Goal: Task Accomplishment & Management: Use online tool/utility

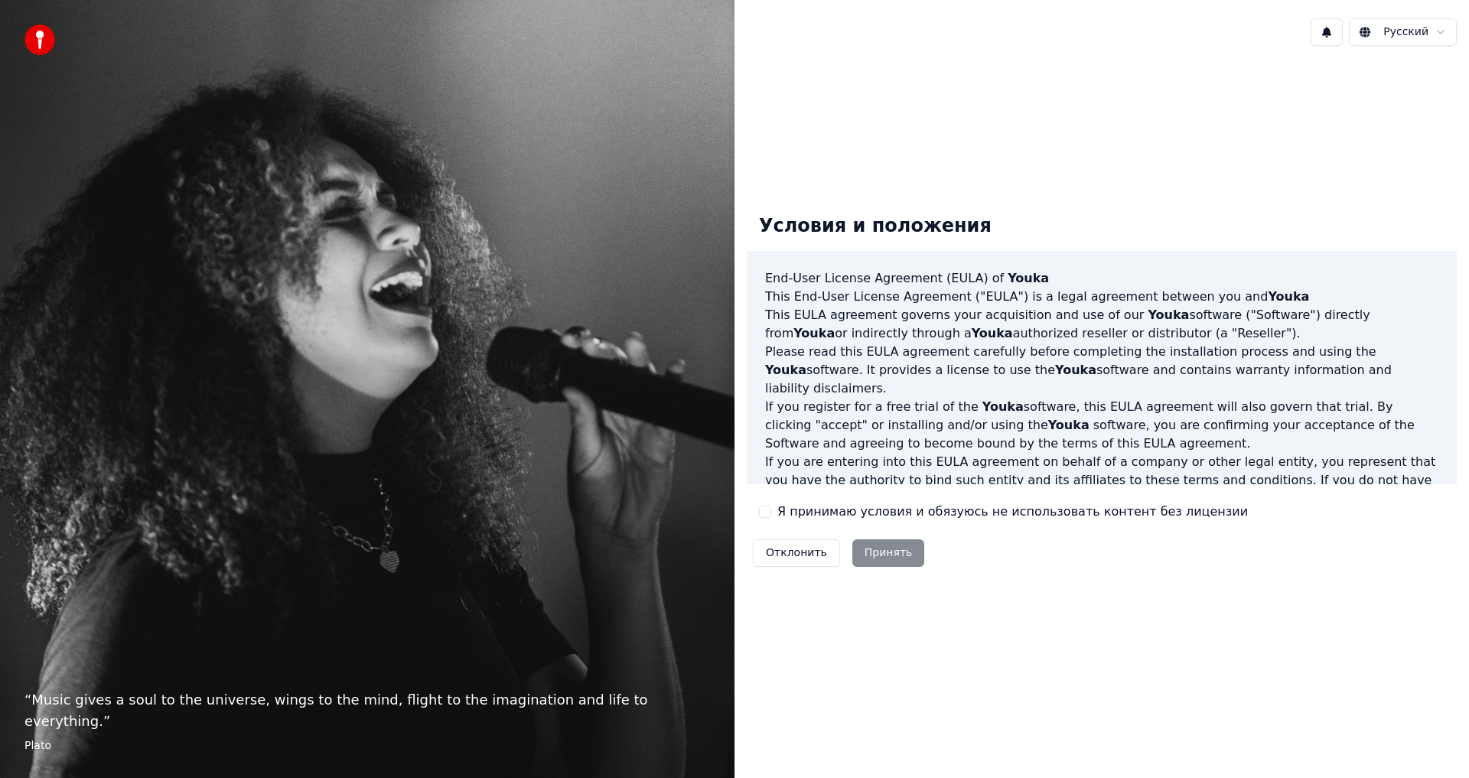
click at [834, 514] on label "Я принимаю условия и обязуюсь не использовать контент без лицензии" at bounding box center [1012, 512] width 470 height 18
click at [771, 514] on button "Я принимаю условия и обязуюсь не использовать контент без лицензии" at bounding box center [765, 512] width 12 height 12
click at [889, 555] on button "Принять" at bounding box center [888, 553] width 73 height 28
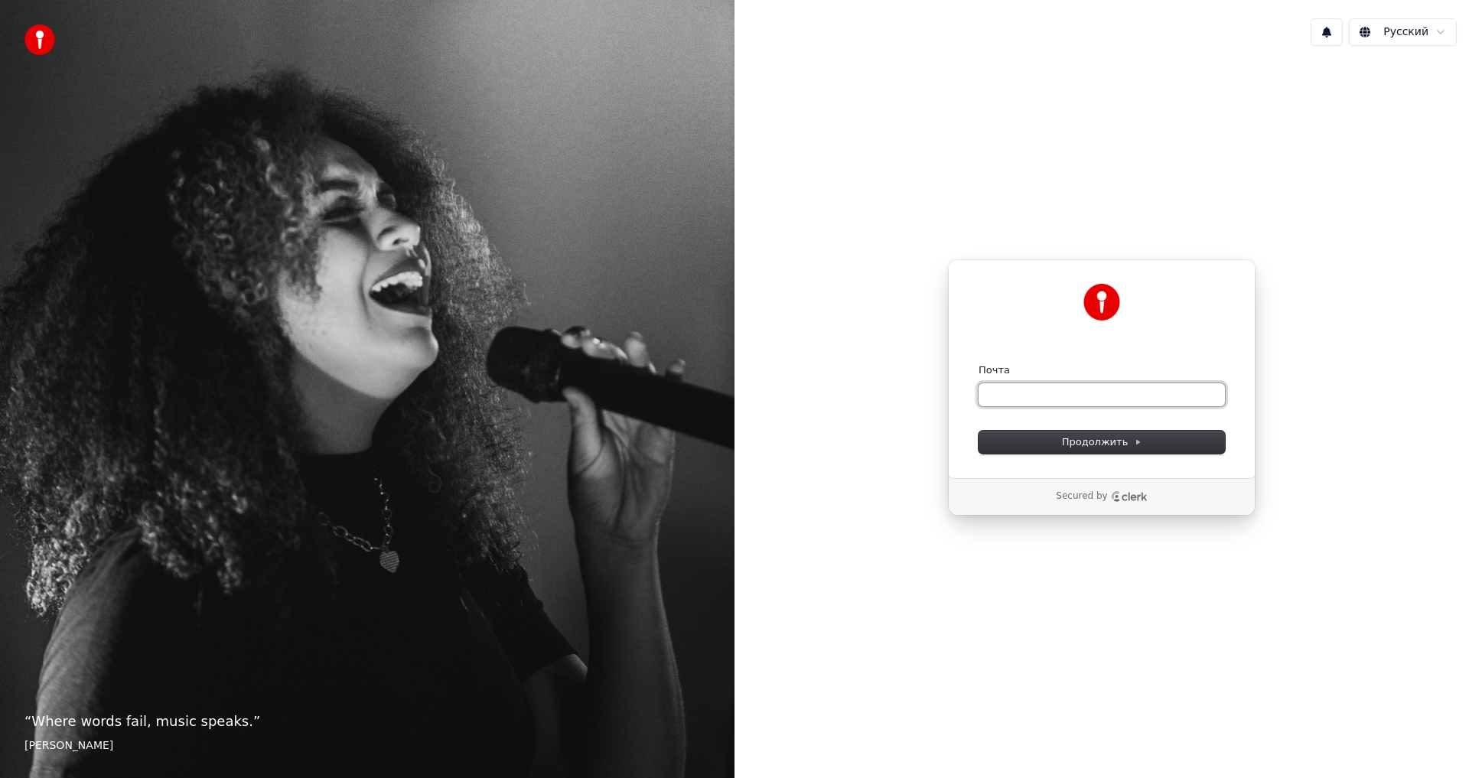
click at [1000, 400] on input "Почта" at bounding box center [1101, 394] width 246 height 23
type input "*"
click at [978, 363] on button "submit" at bounding box center [978, 363] width 0 height 0
type input "**********"
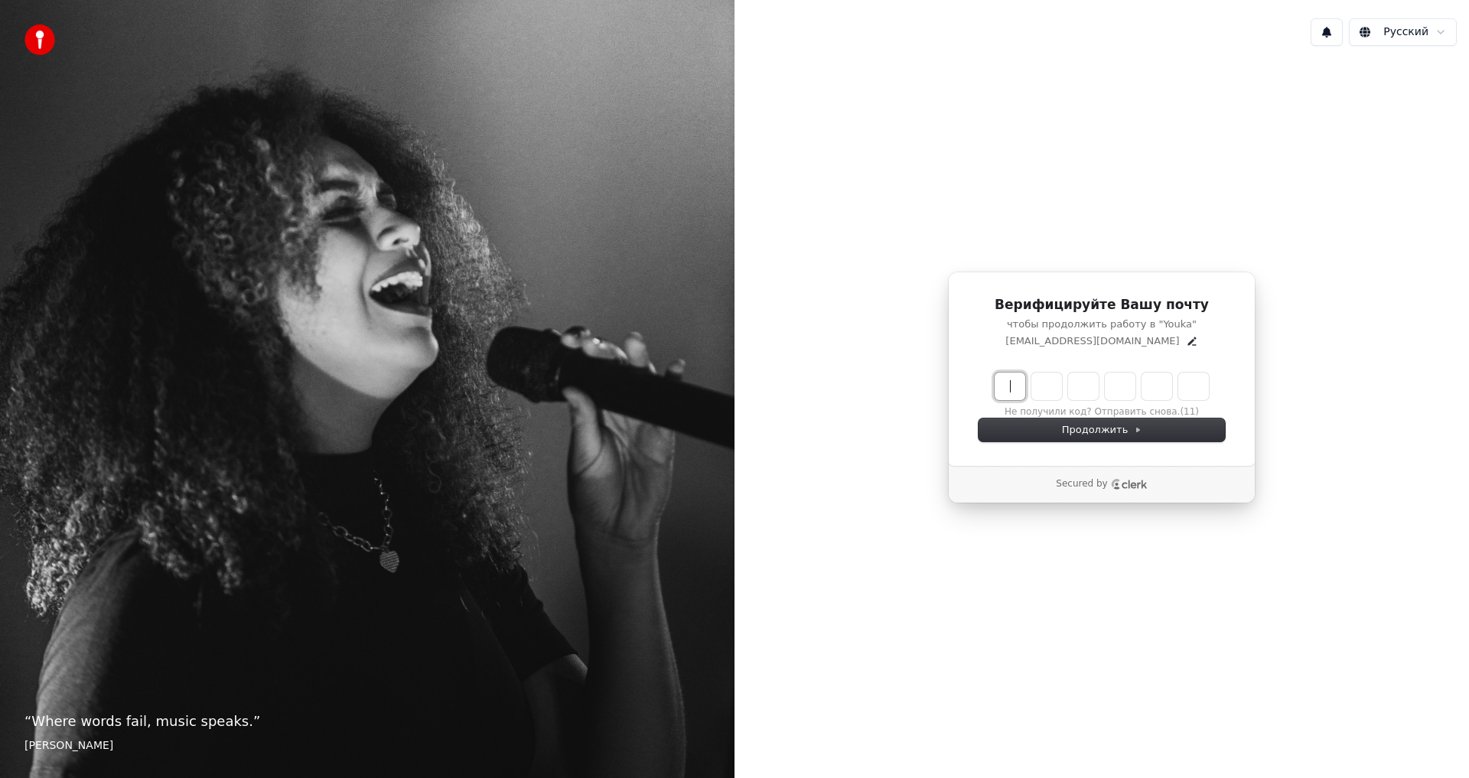
click at [1005, 389] on input "Enter verification code" at bounding box center [1101, 386] width 214 height 28
type input "******"
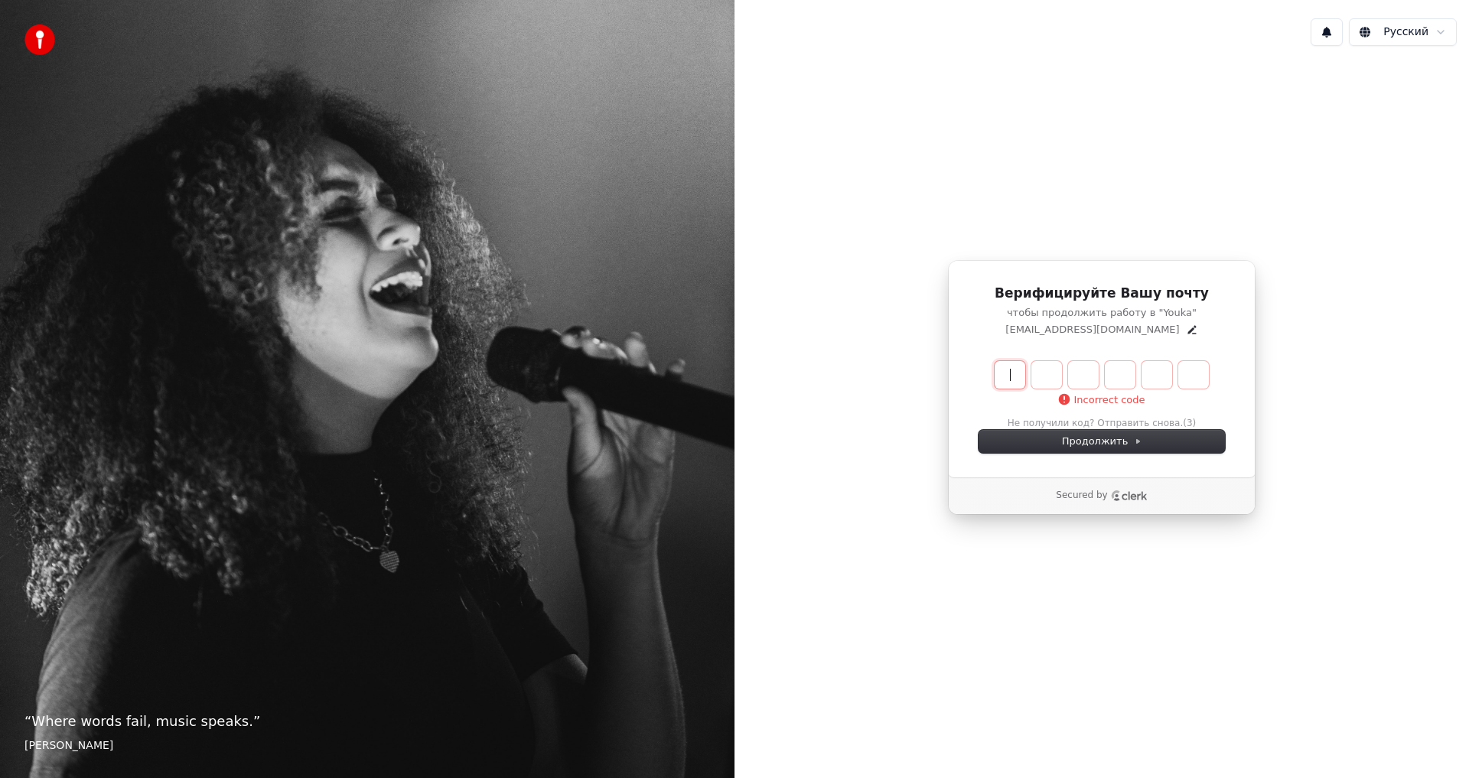
paste input "******"
type input "******"
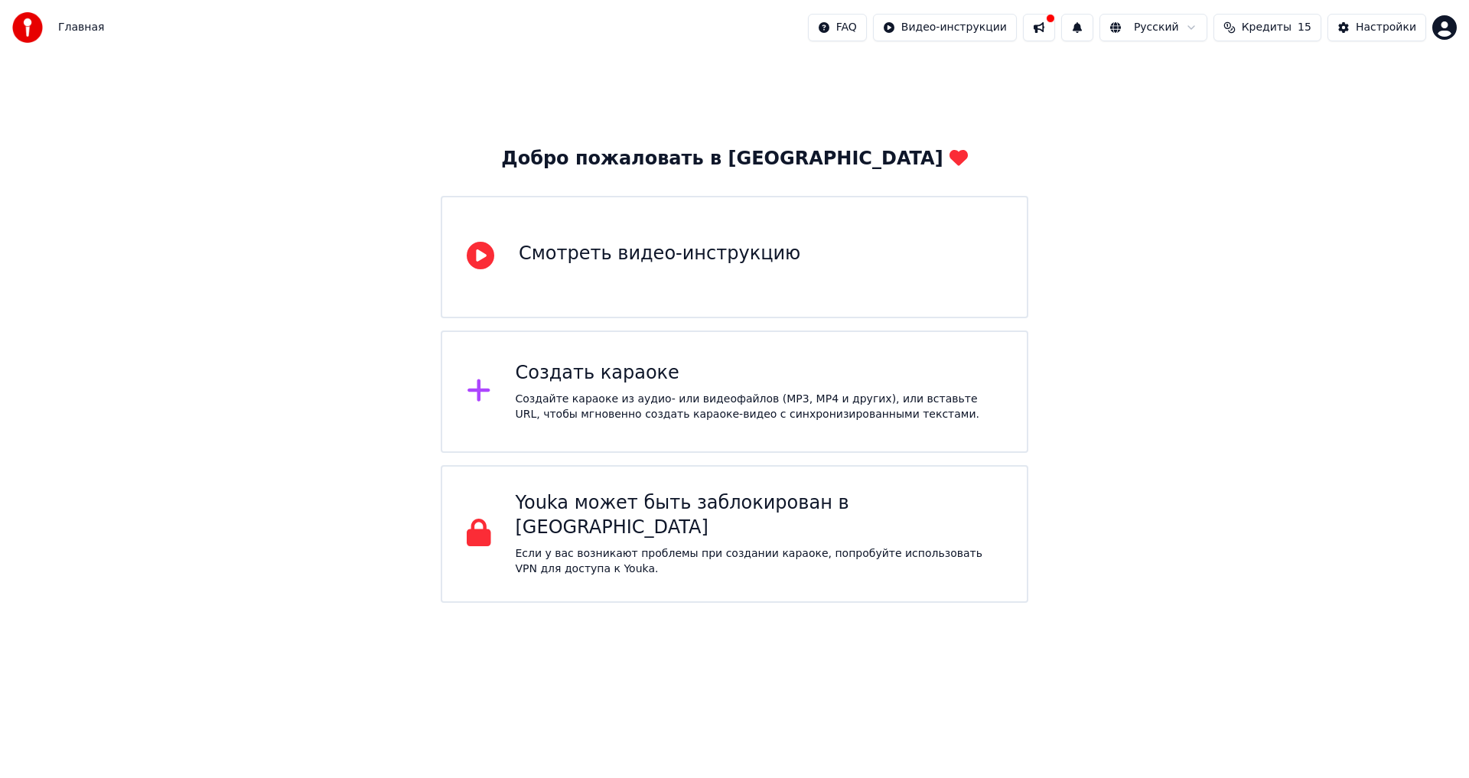
click at [566, 431] on div "Создать караоке Создайте караоке из аудио- или видеофайлов (MP3, MP4 и других),…" at bounding box center [734, 391] width 587 height 122
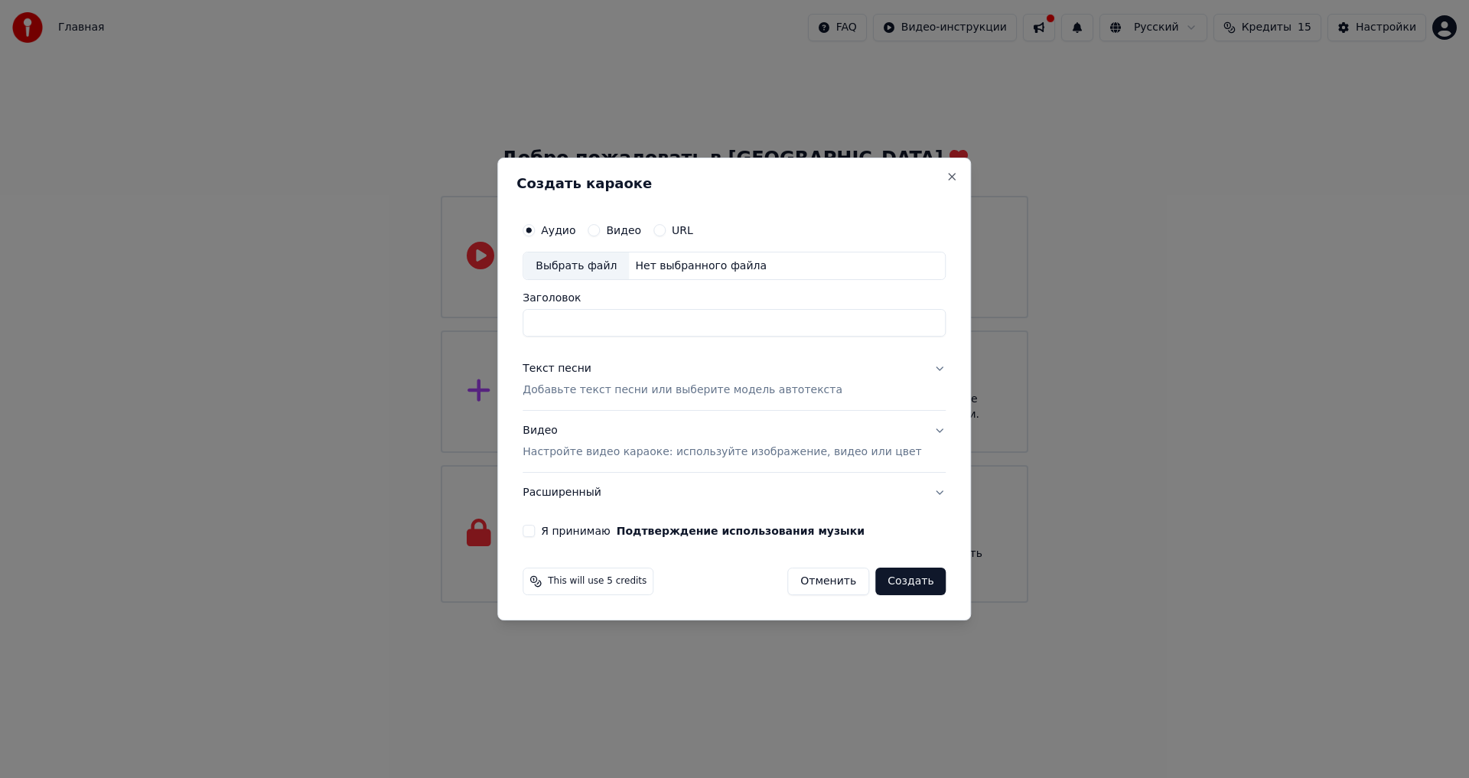
click at [618, 231] on div "Видео" at bounding box center [614, 230] width 54 height 12
click at [600, 230] on button "Видео" at bounding box center [593, 230] width 12 height 12
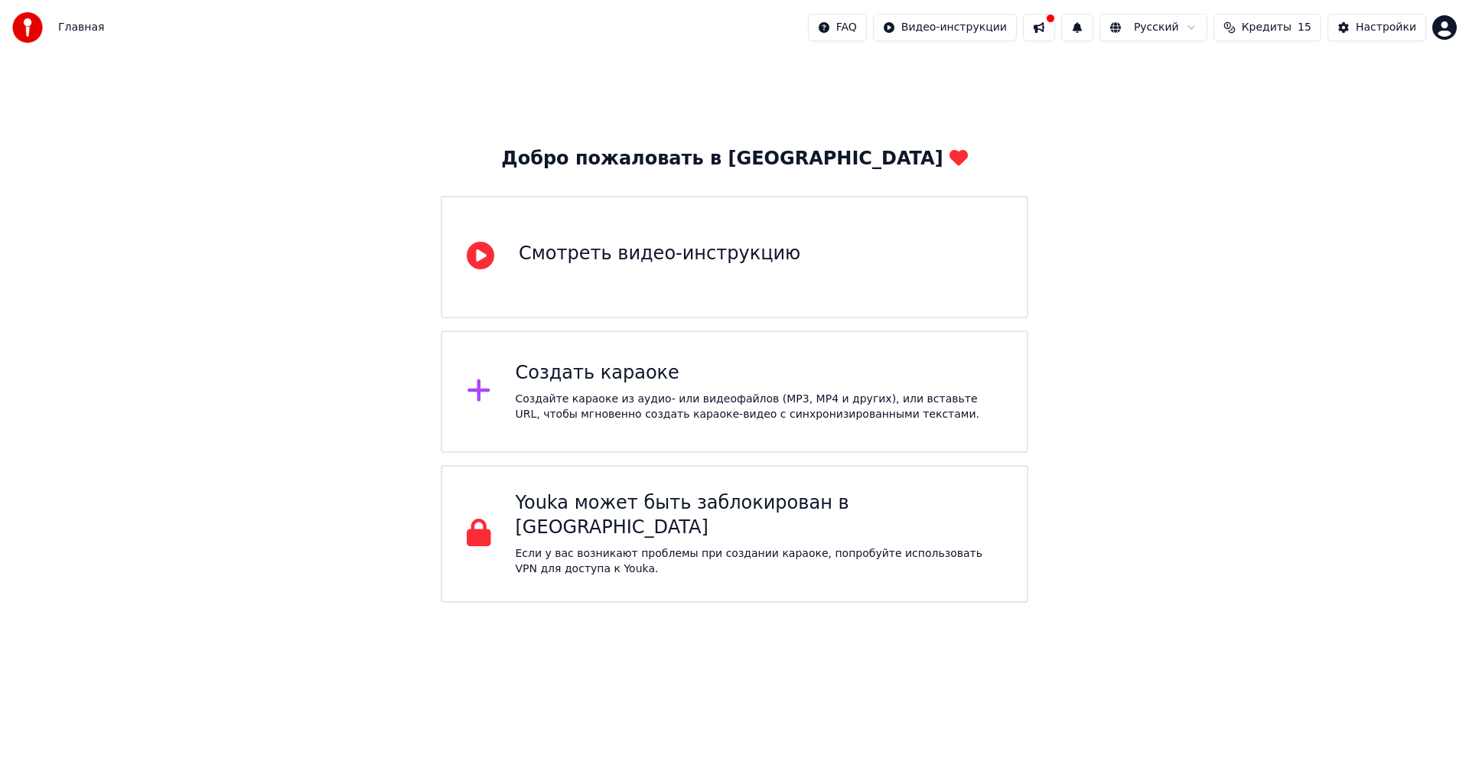
click at [650, 385] on div "Создать караоке Создайте караоке из аудио- или видеофайлов (MP3, MP4 и других),…" at bounding box center [759, 391] width 487 height 61
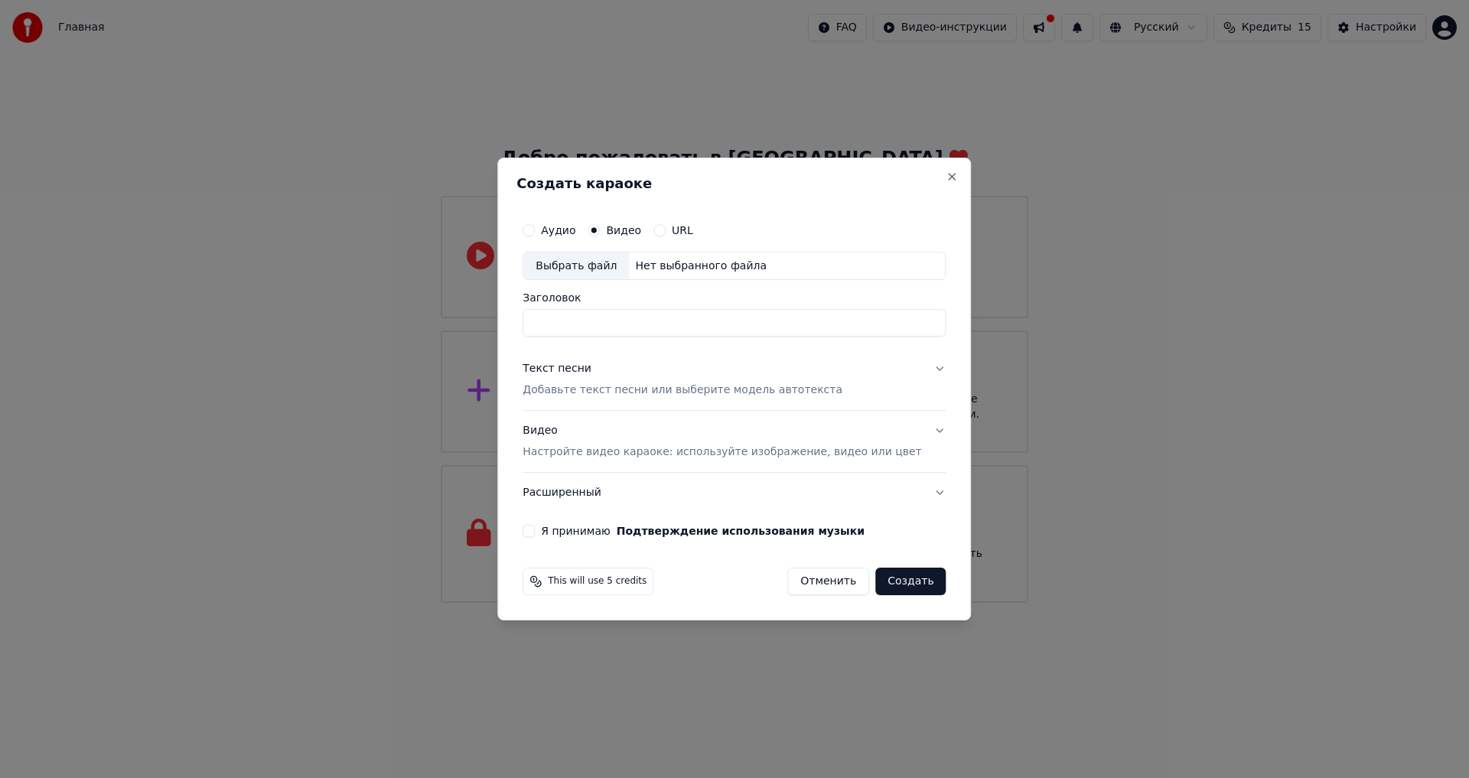
click at [641, 454] on p "Настройте видео караоке: используйте изображение, видео или цвет" at bounding box center [721, 451] width 398 height 15
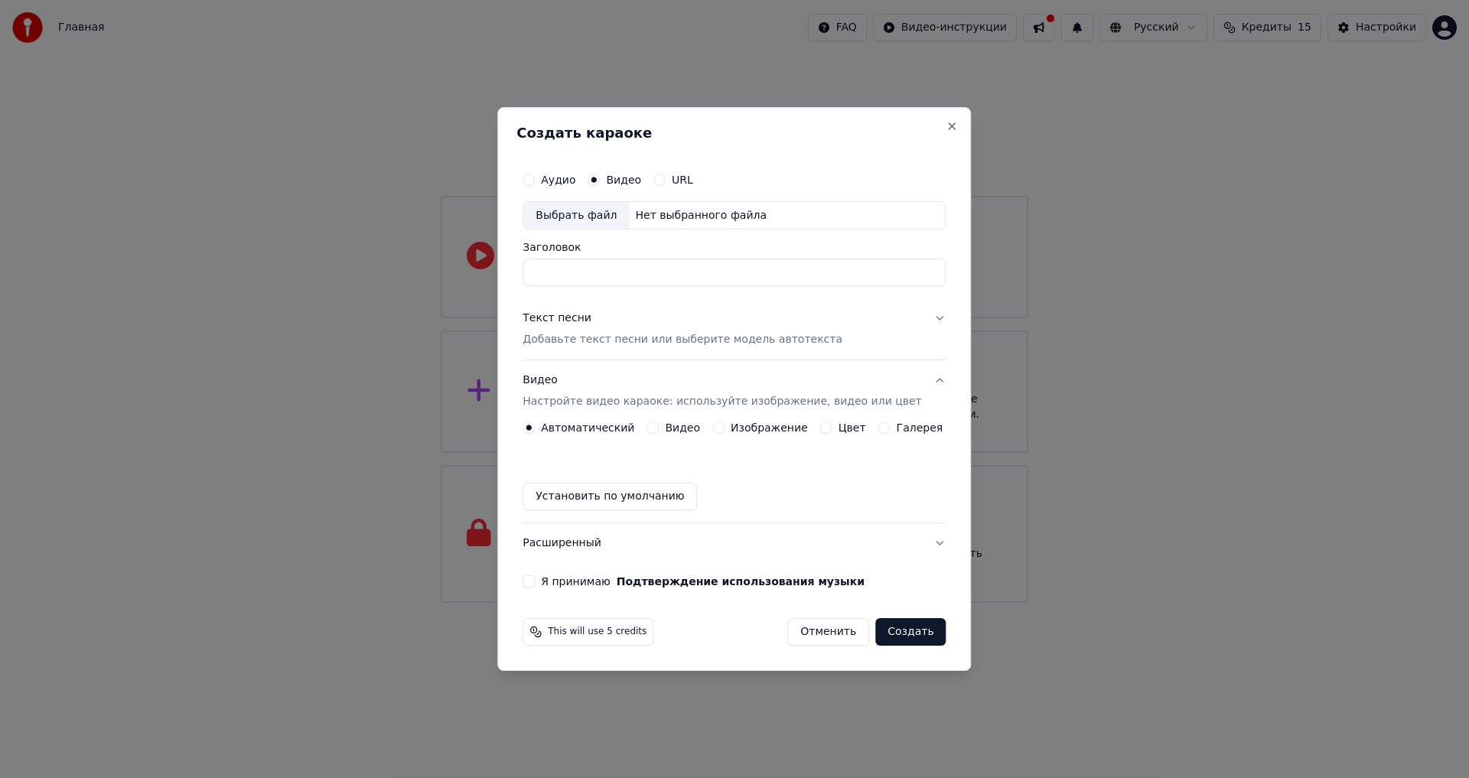
click at [678, 329] on div "Текст песни Добавьте текст песни или выберите модель автотекста" at bounding box center [682, 329] width 320 height 37
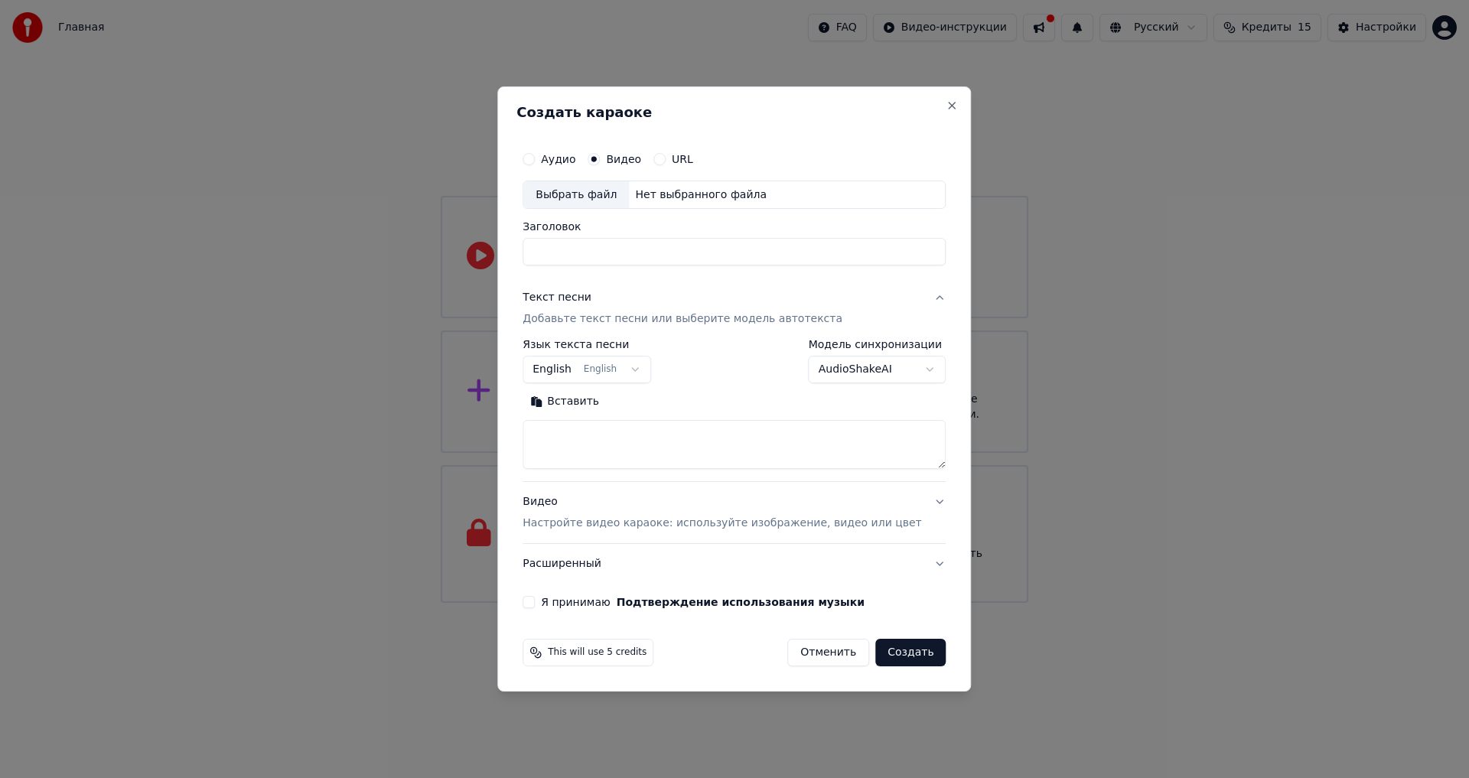
click at [632, 365] on button "English English" at bounding box center [586, 370] width 128 height 28
select select "**"
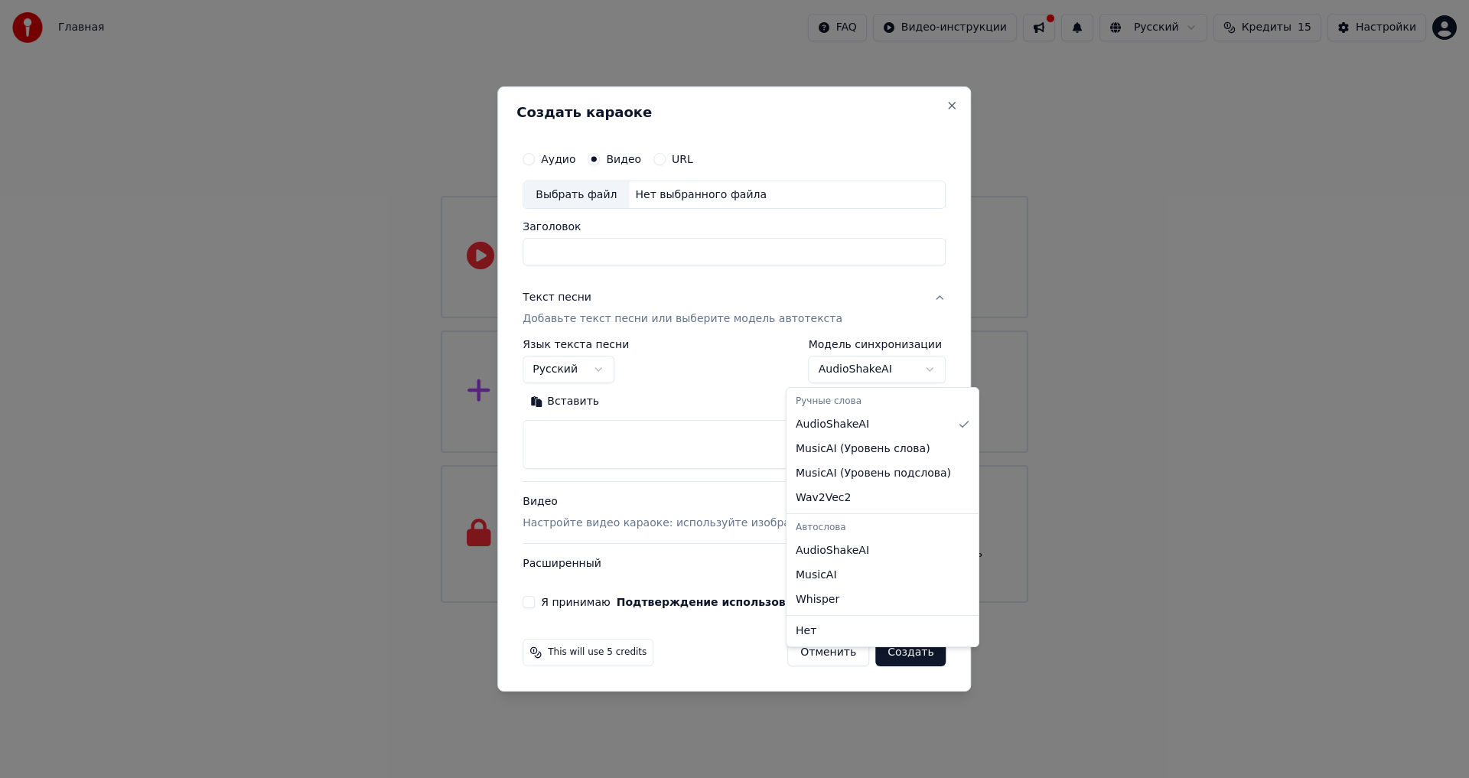
click at [882, 371] on body "Главная FAQ Видео-инструкции Русский Кредиты 15 Настройки Добро пожаловать в Yo…" at bounding box center [734, 301] width 1469 height 603
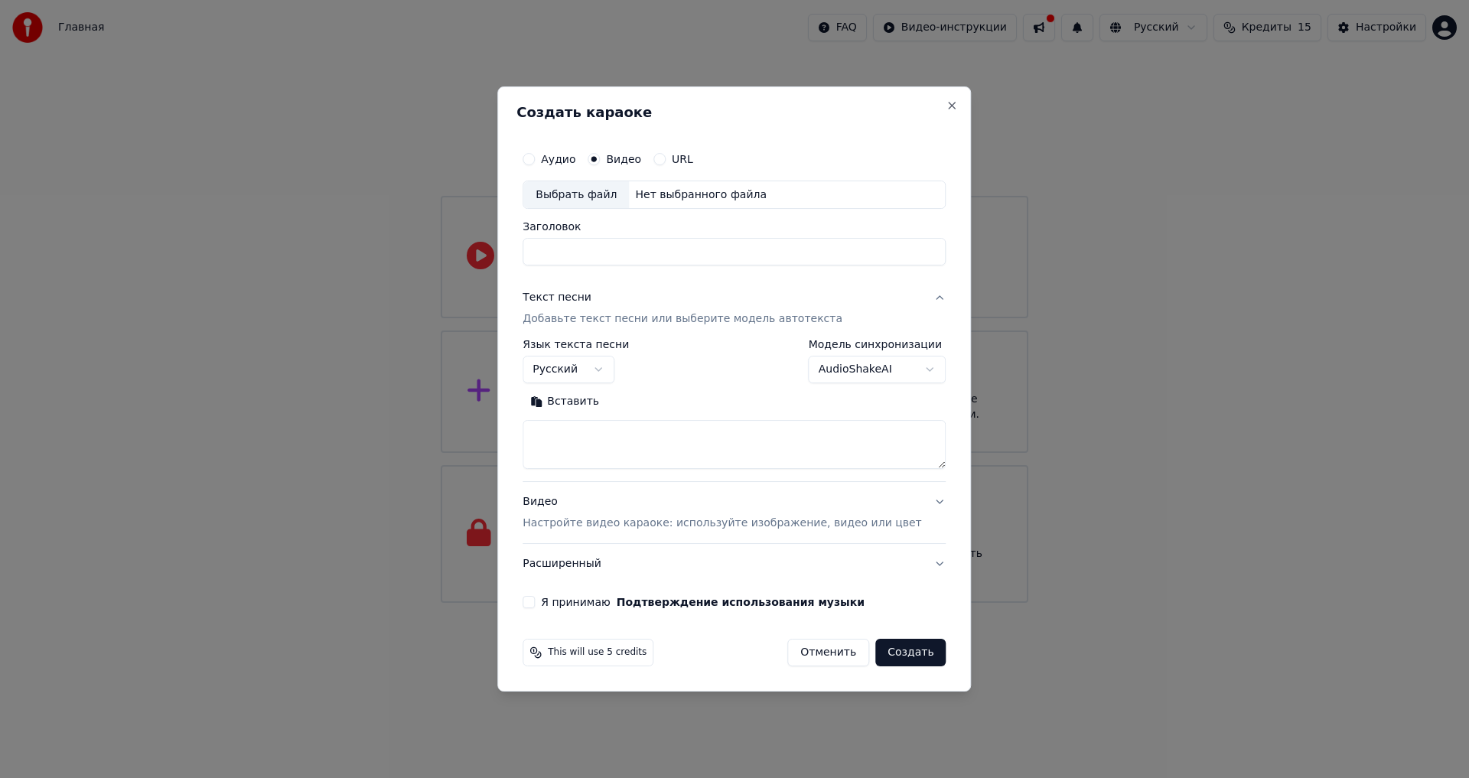
click at [607, 424] on textarea at bounding box center [733, 445] width 423 height 49
paste textarea "**********"
click at [681, 398] on button "Развернуть" at bounding box center [656, 402] width 96 height 24
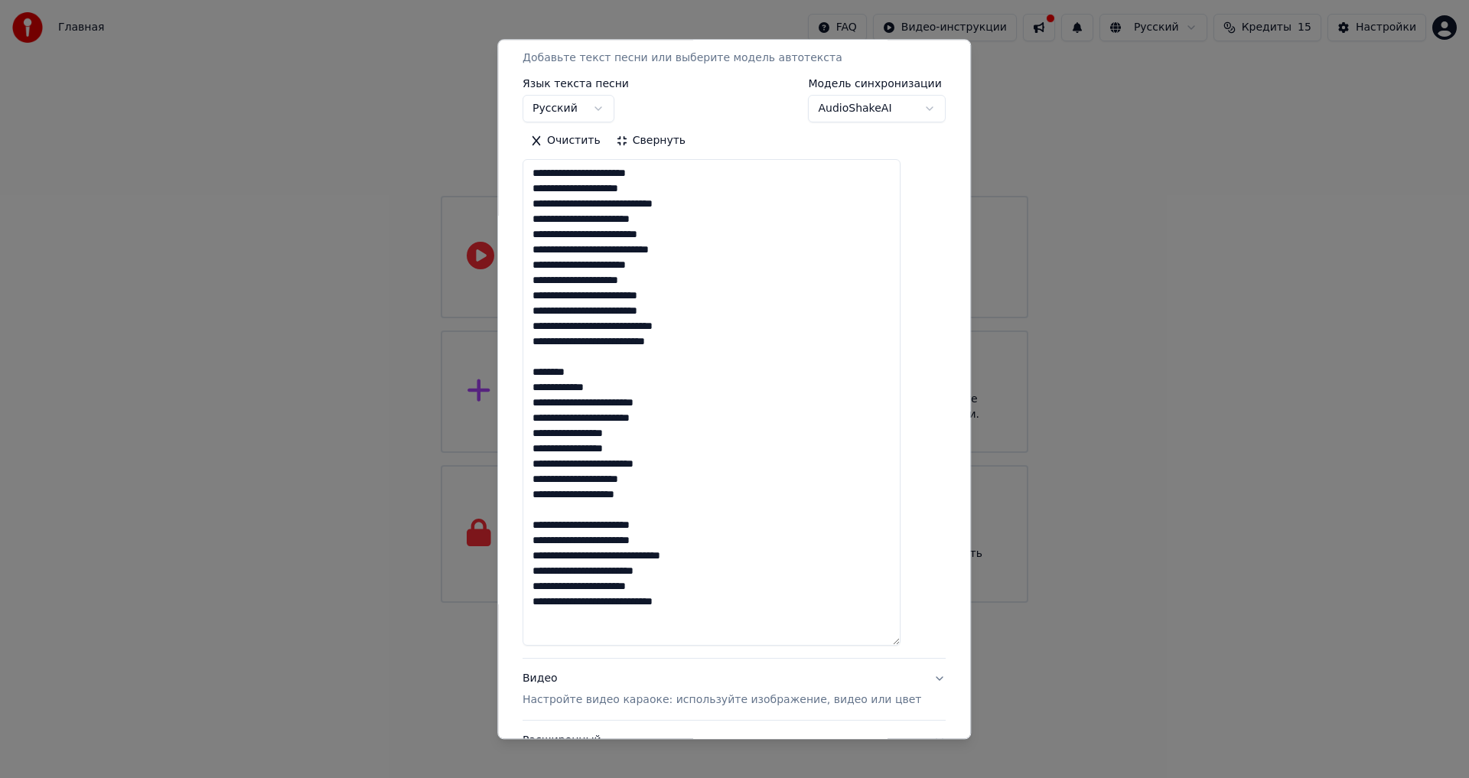
scroll to position [229, 0]
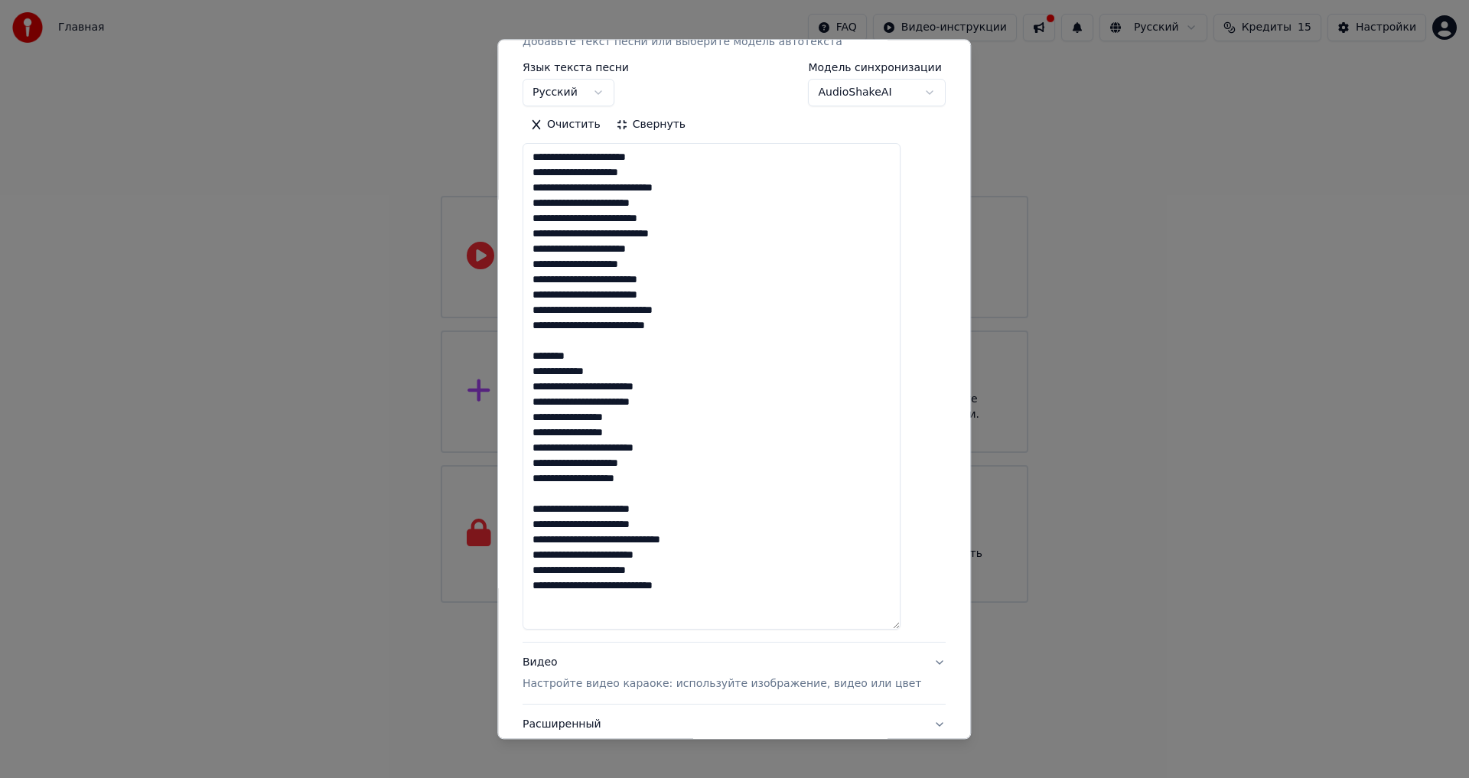
drag, startPoint x: 673, startPoint y: 479, endPoint x: 548, endPoint y: 356, distance: 175.2
click at [548, 356] on textarea "**********" at bounding box center [711, 387] width 378 height 486
click at [571, 607] on textarea "**********" at bounding box center [711, 387] width 378 height 486
paste textarea "**********"
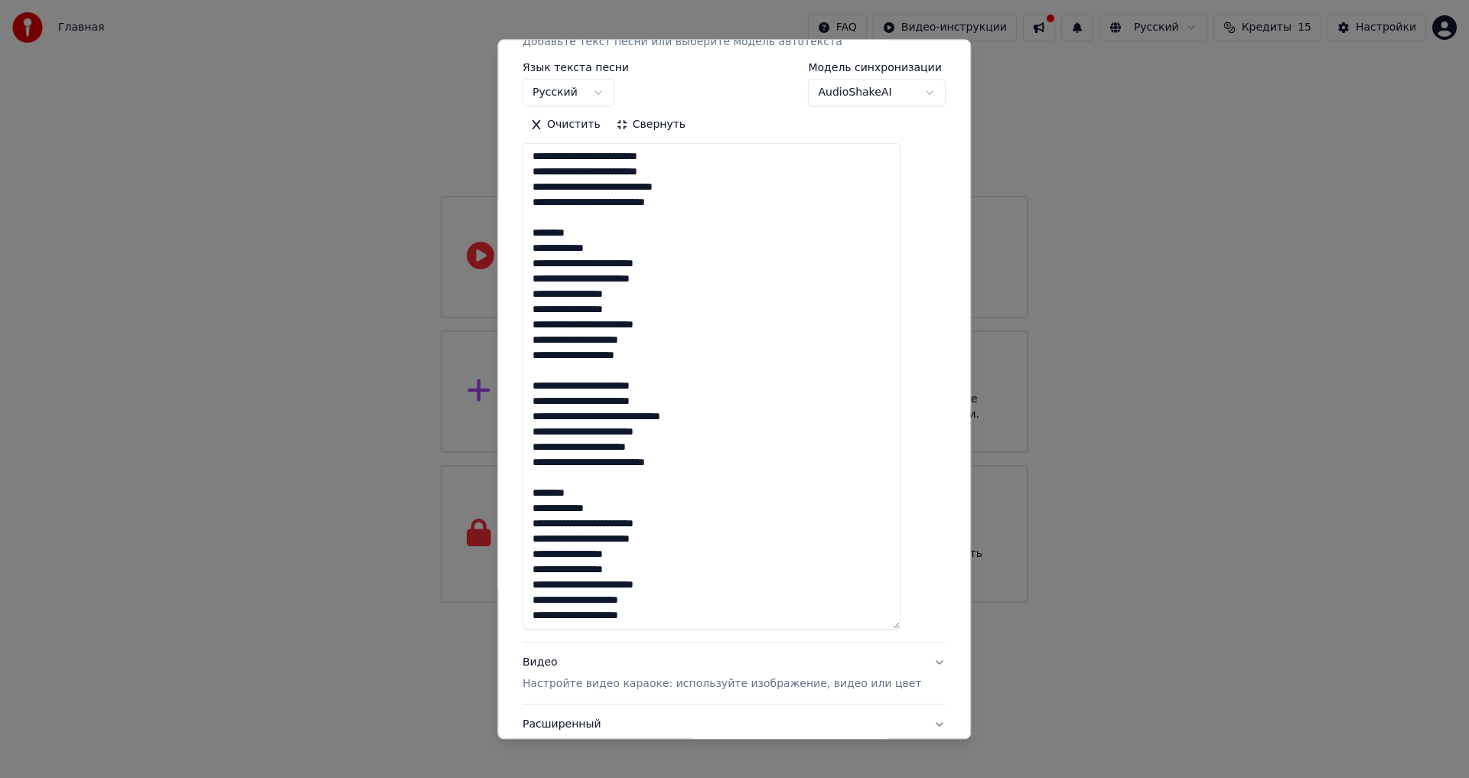
scroll to position [138, 0]
click at [726, 603] on textarea "**********" at bounding box center [711, 387] width 378 height 486
paste textarea "**********"
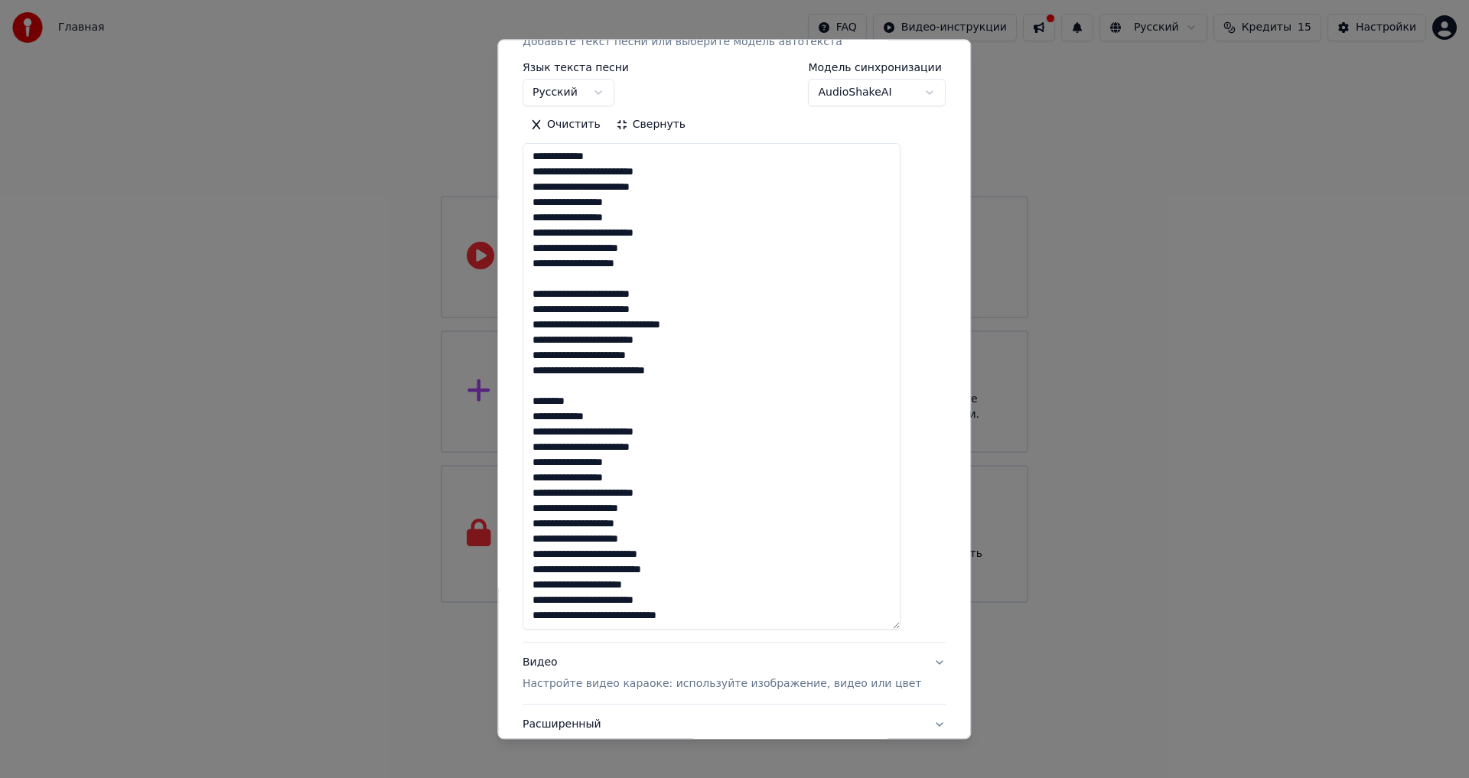
scroll to position [246, 0]
click at [710, 554] on textarea at bounding box center [711, 387] width 378 height 486
click at [740, 596] on textarea at bounding box center [711, 387] width 378 height 486
paste textarea "**********"
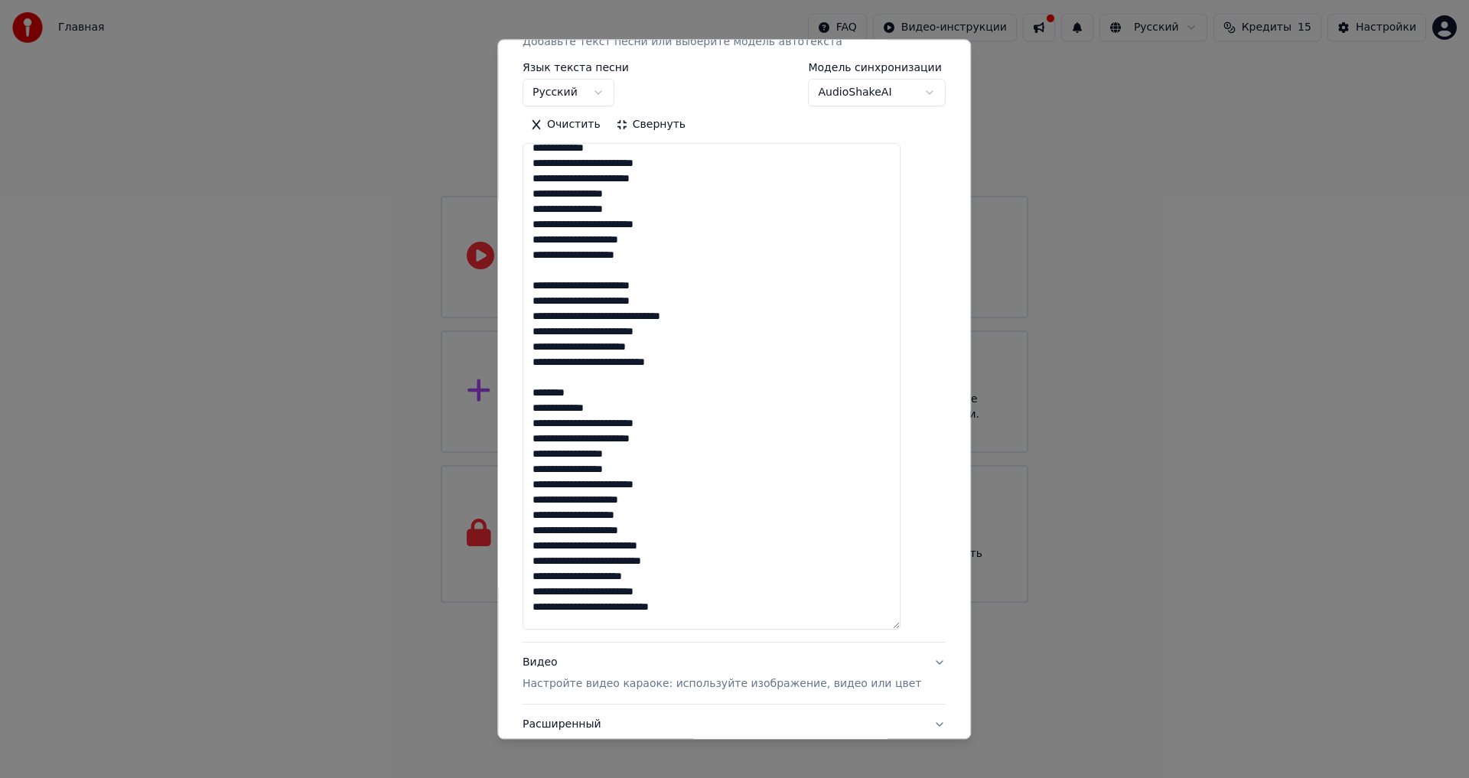
scroll to position [353, 0]
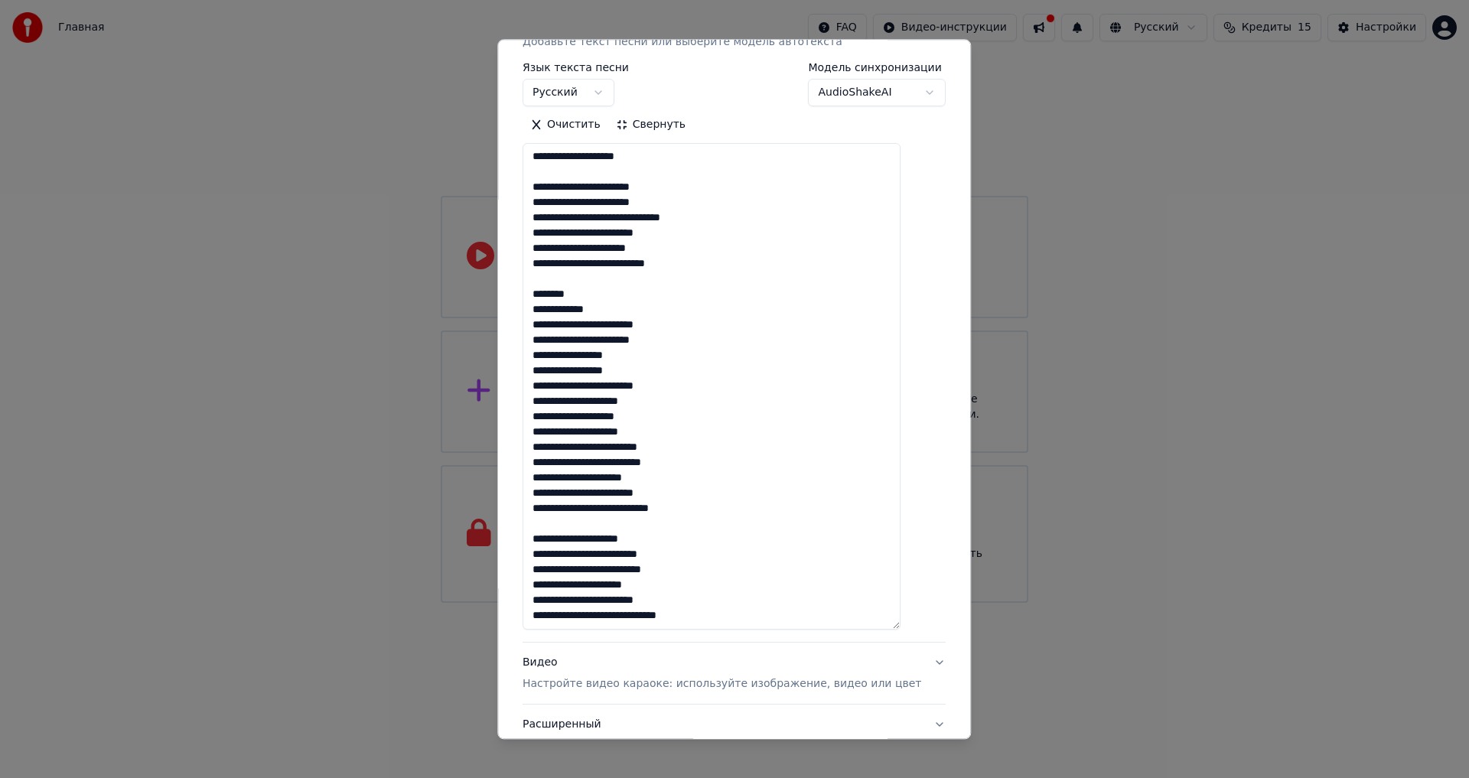
drag, startPoint x: 663, startPoint y: 390, endPoint x: 671, endPoint y: 397, distance: 10.3
click at [665, 392] on textarea at bounding box center [711, 387] width 378 height 486
drag, startPoint x: 733, startPoint y: 583, endPoint x: 548, endPoint y: 506, distance: 199.6
click at [548, 506] on textarea at bounding box center [711, 387] width 378 height 486
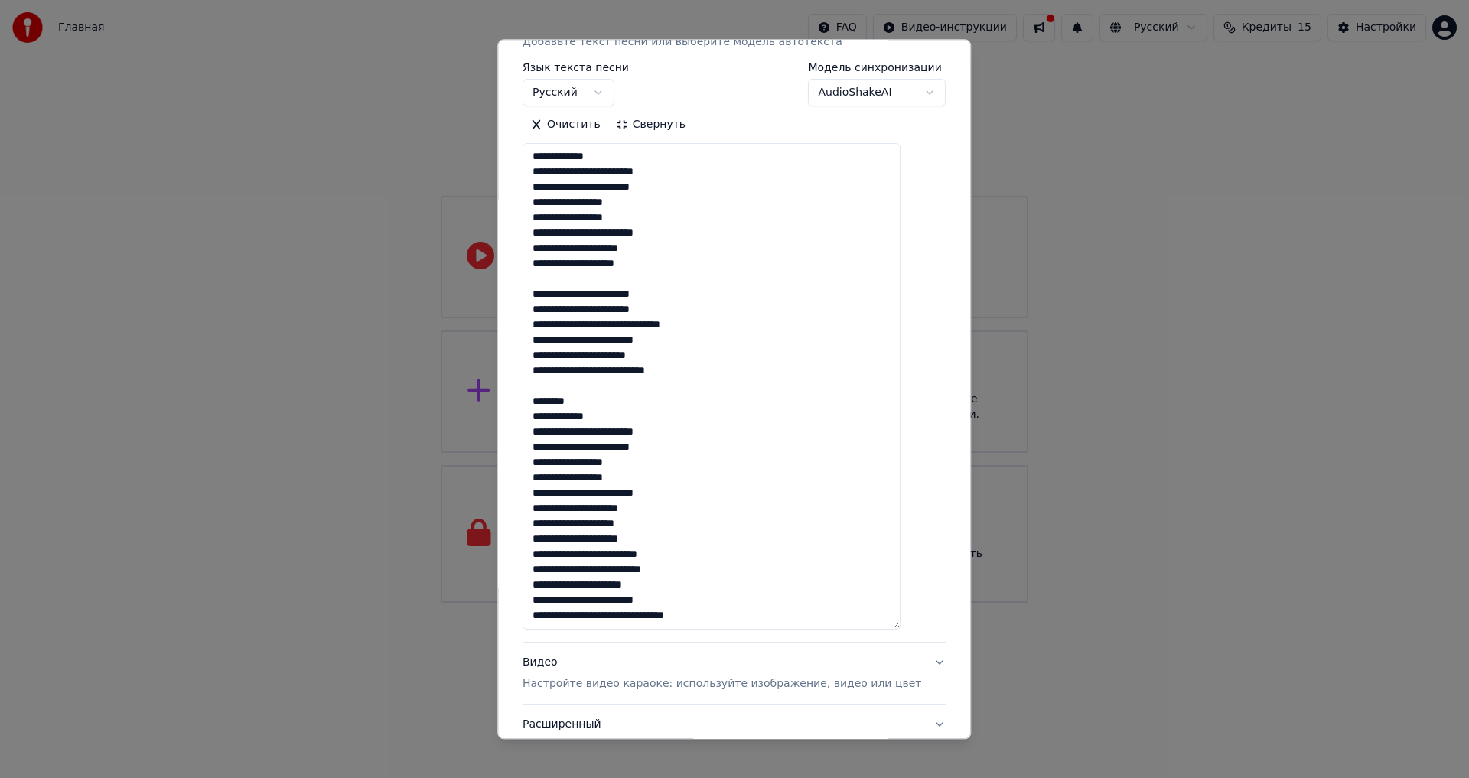
scroll to position [276, 0]
click at [681, 458] on textarea at bounding box center [711, 387] width 378 height 486
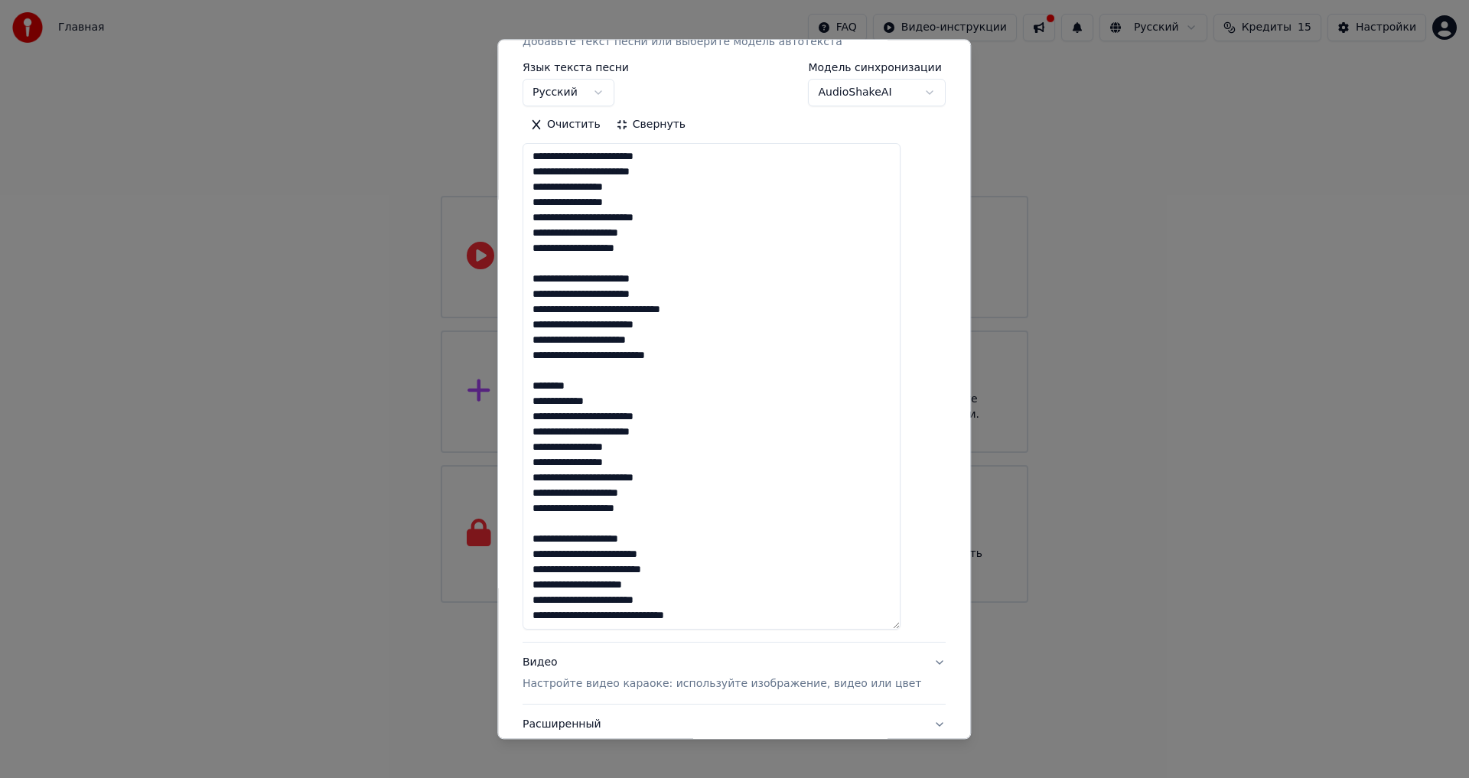
scroll to position [291, 0]
drag, startPoint x: 671, startPoint y: 448, endPoint x: 542, endPoint y: 317, distance: 183.9
click at [542, 317] on textarea at bounding box center [711, 387] width 378 height 486
drag, startPoint x: 668, startPoint y: 448, endPoint x: 539, endPoint y: 327, distance: 176.9
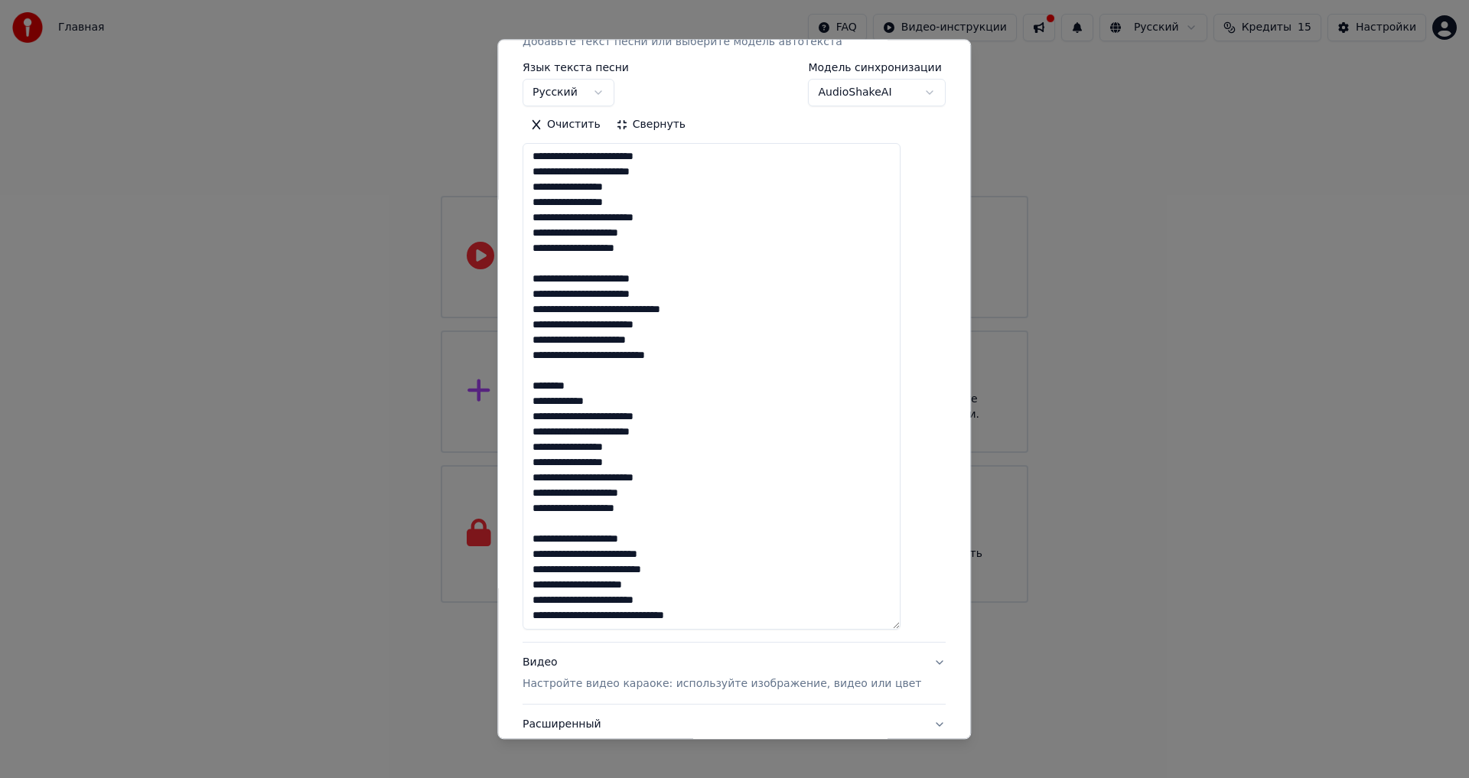
click at [539, 327] on textarea at bounding box center [711, 387] width 378 height 486
drag, startPoint x: 554, startPoint y: 580, endPoint x: 565, endPoint y: 594, distance: 17.9
click at [554, 581] on textarea at bounding box center [711, 387] width 378 height 486
paste textarea "**********"
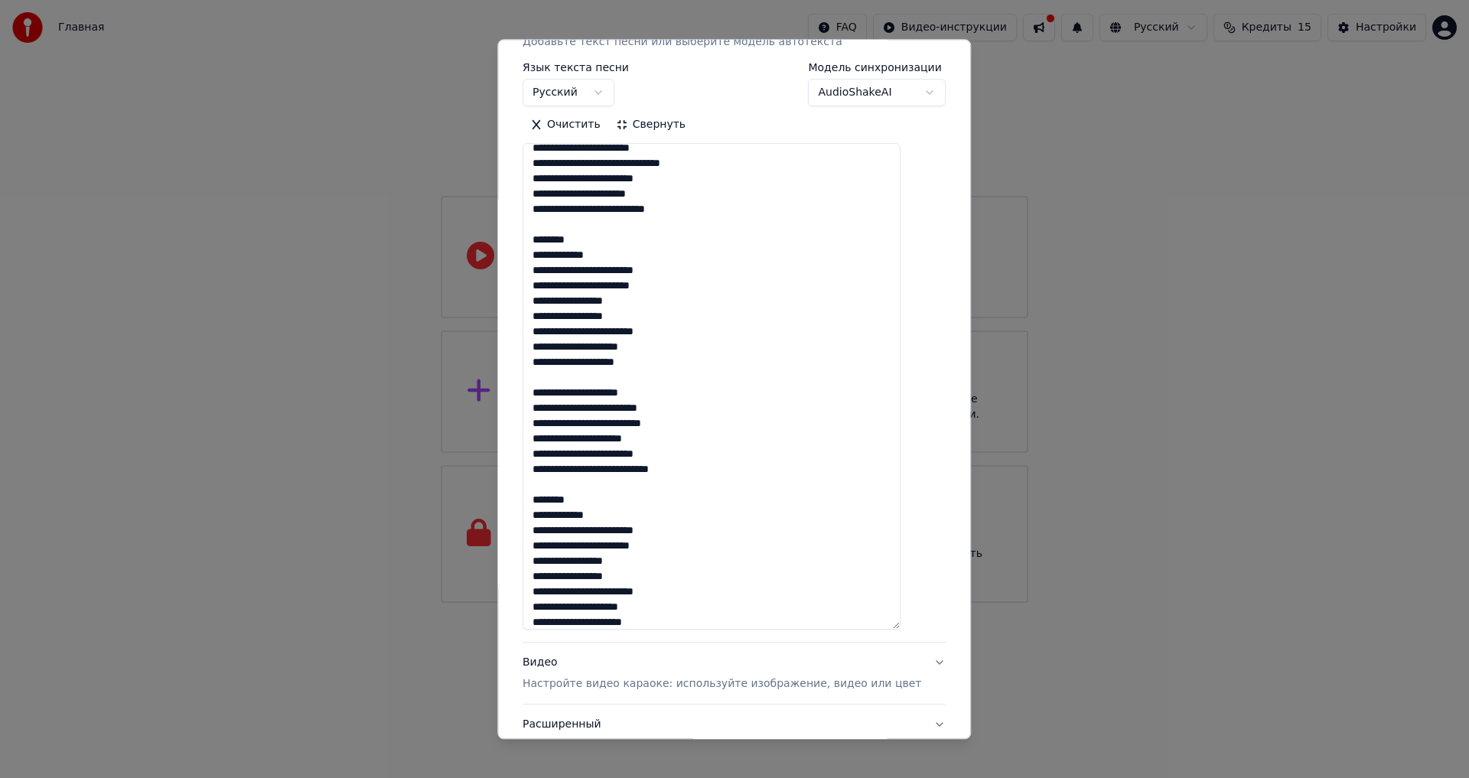
scroll to position [414, 0]
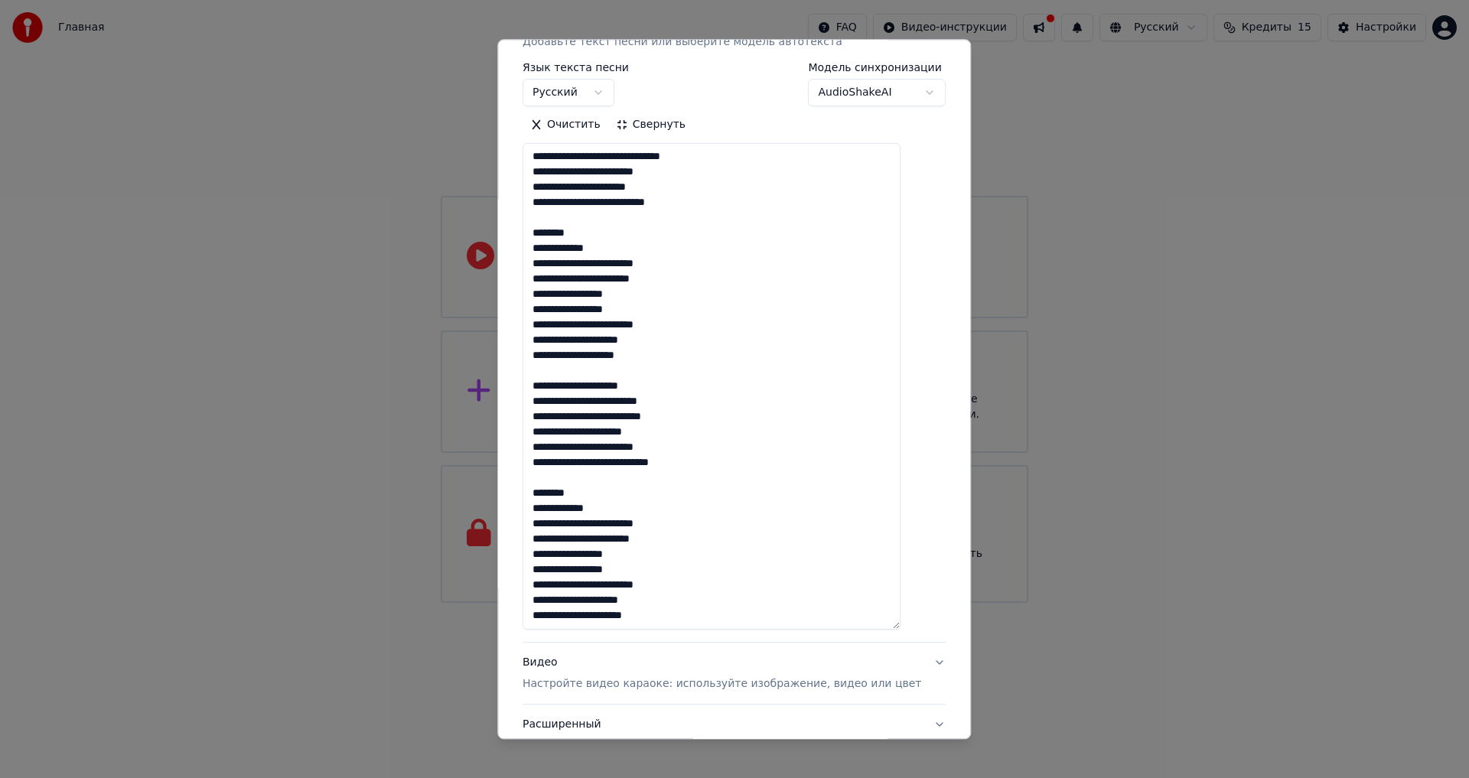
click at [684, 619] on textarea at bounding box center [711, 387] width 378 height 486
paste textarea "**********"
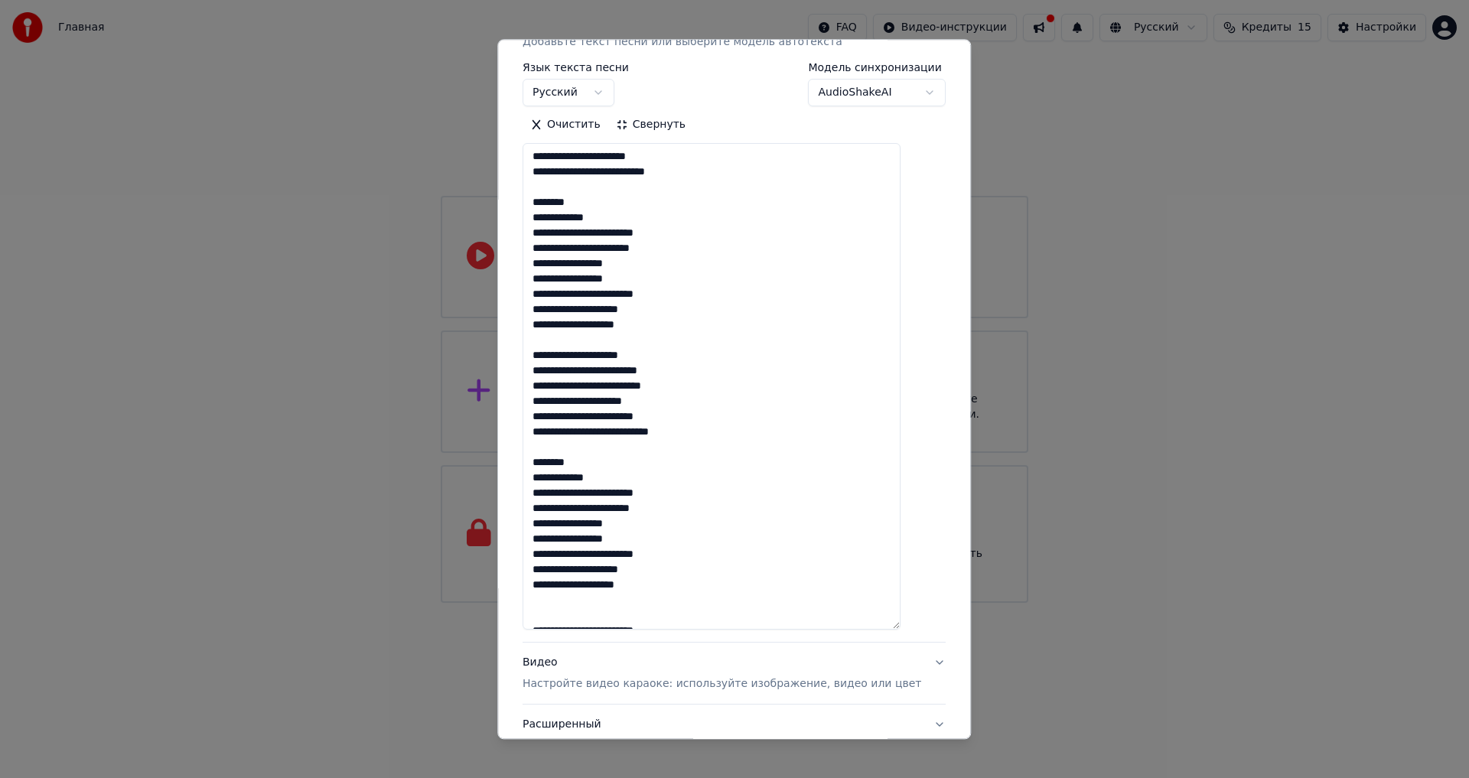
scroll to position [514, 0]
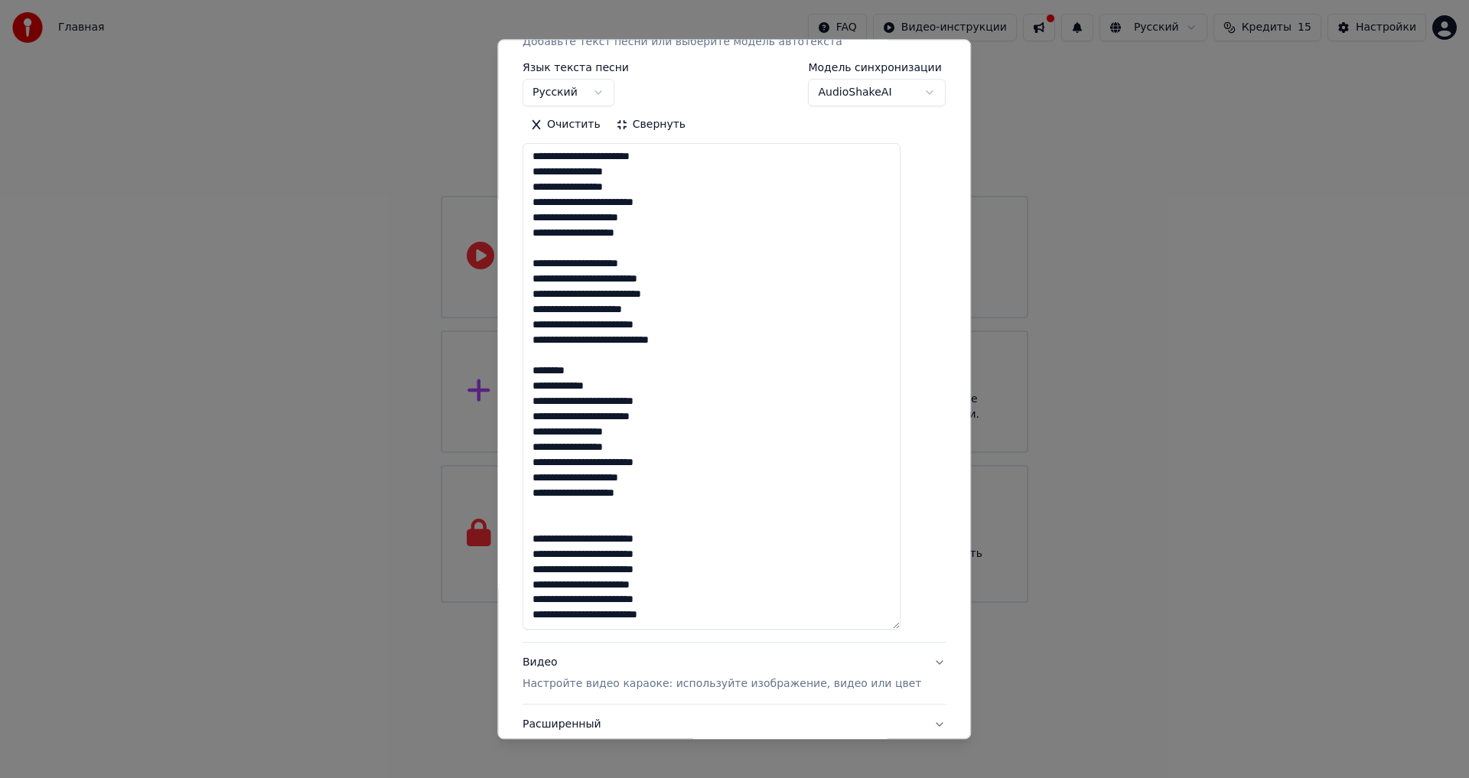
click at [648, 509] on textarea at bounding box center [711, 387] width 378 height 486
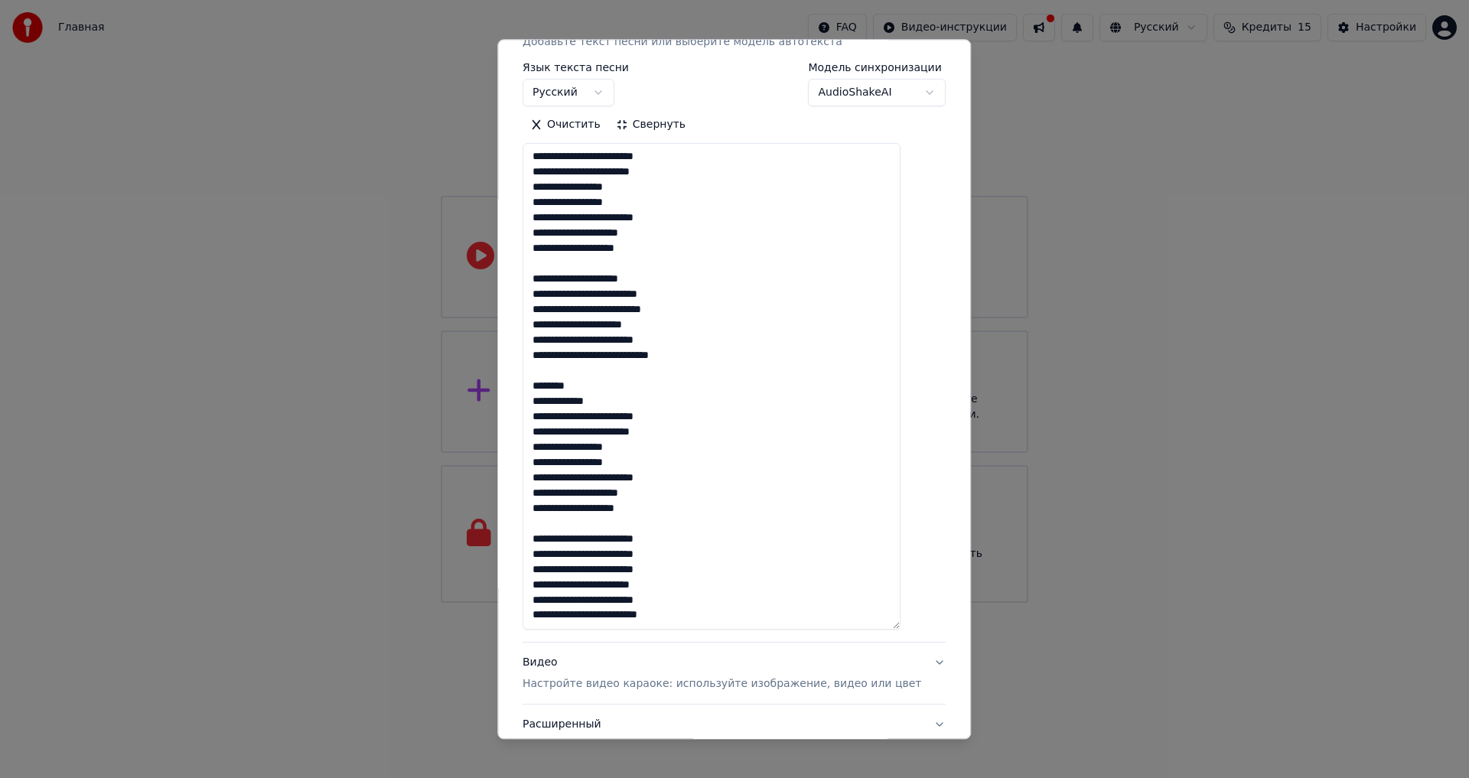
scroll to position [506, 0]
drag, startPoint x: 690, startPoint y: 496, endPoint x: 549, endPoint y: 364, distance: 192.6
click at [549, 364] on textarea at bounding box center [711, 387] width 378 height 486
drag, startPoint x: 624, startPoint y: 622, endPoint x: 618, endPoint y: 587, distance: 35.7
click at [623, 623] on textarea at bounding box center [711, 387] width 378 height 486
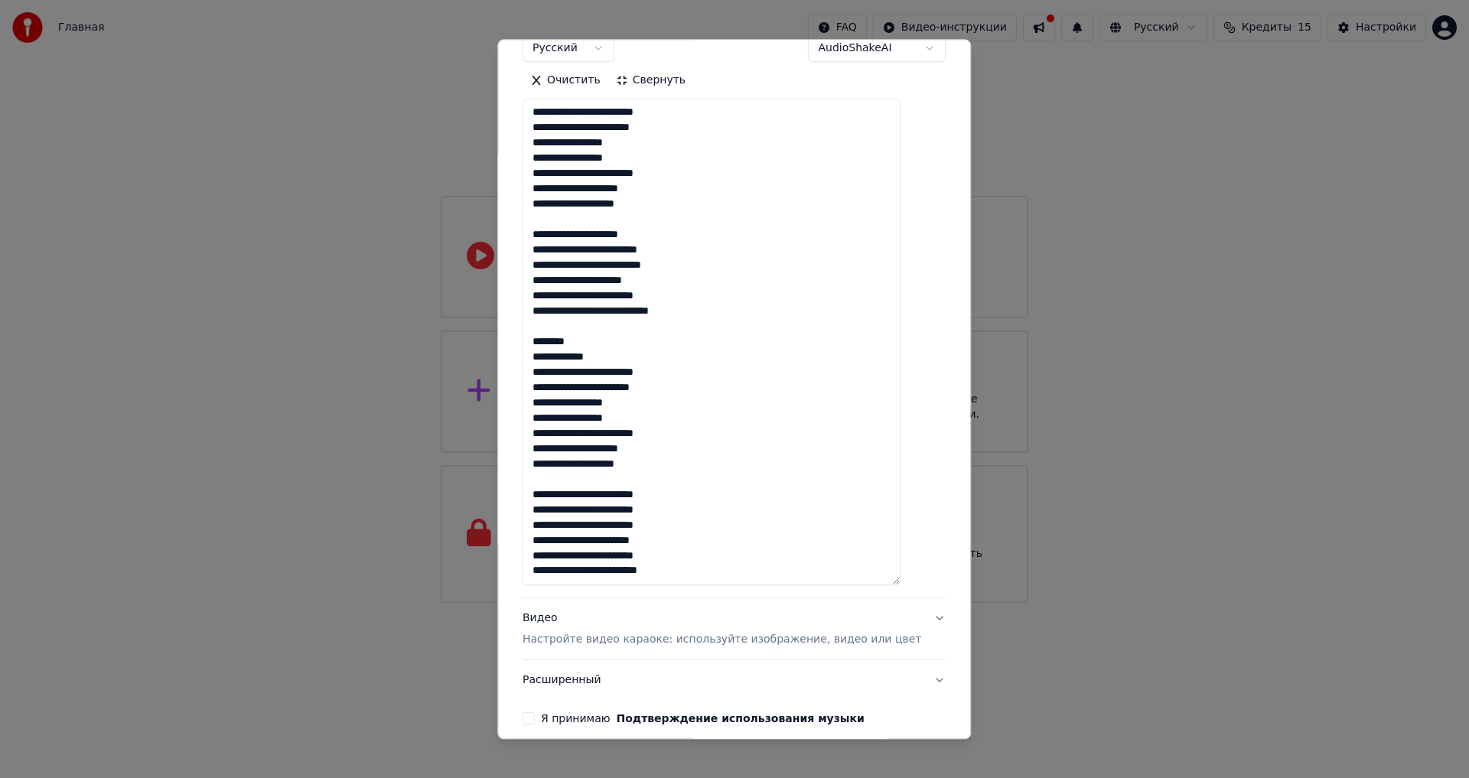
scroll to position [343, 0]
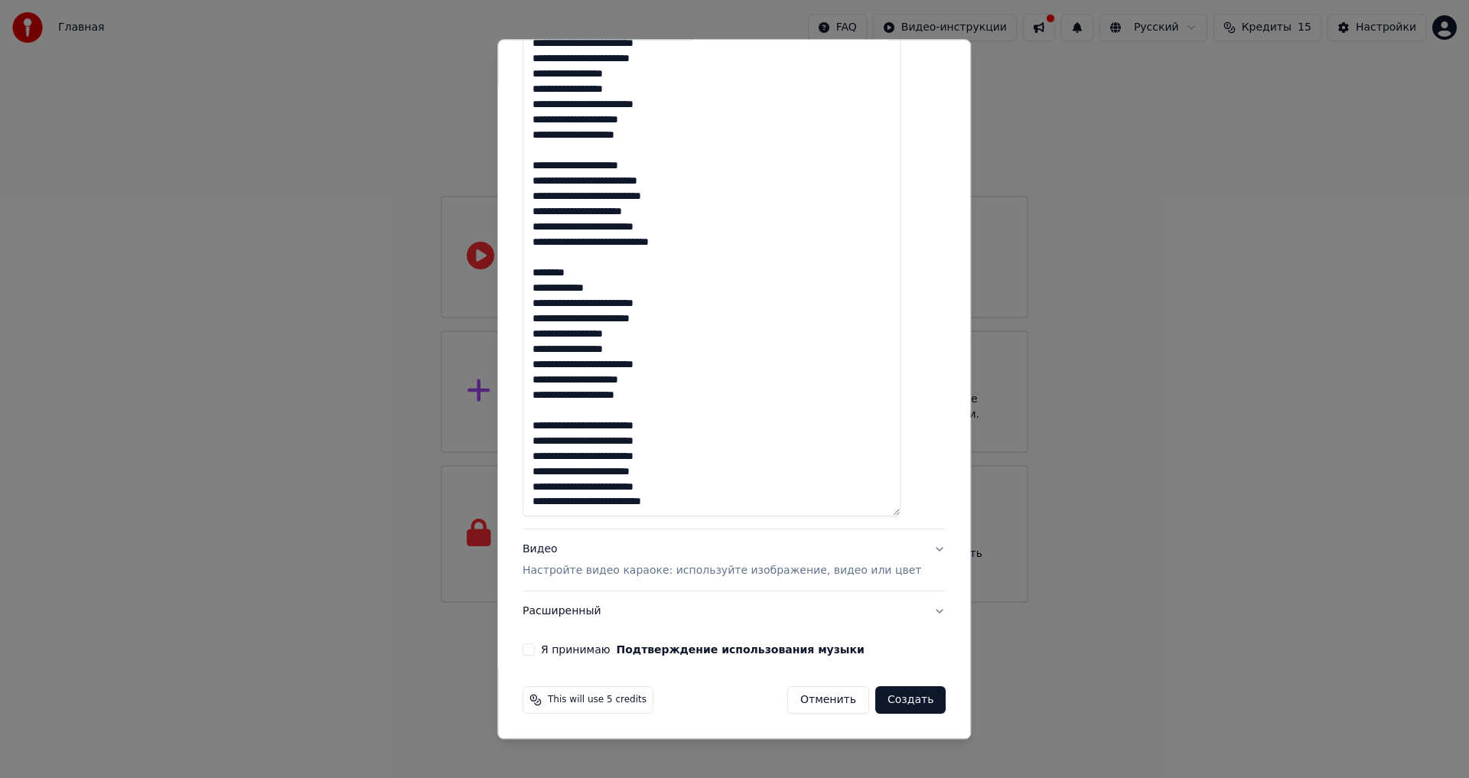
paste textarea "**********"
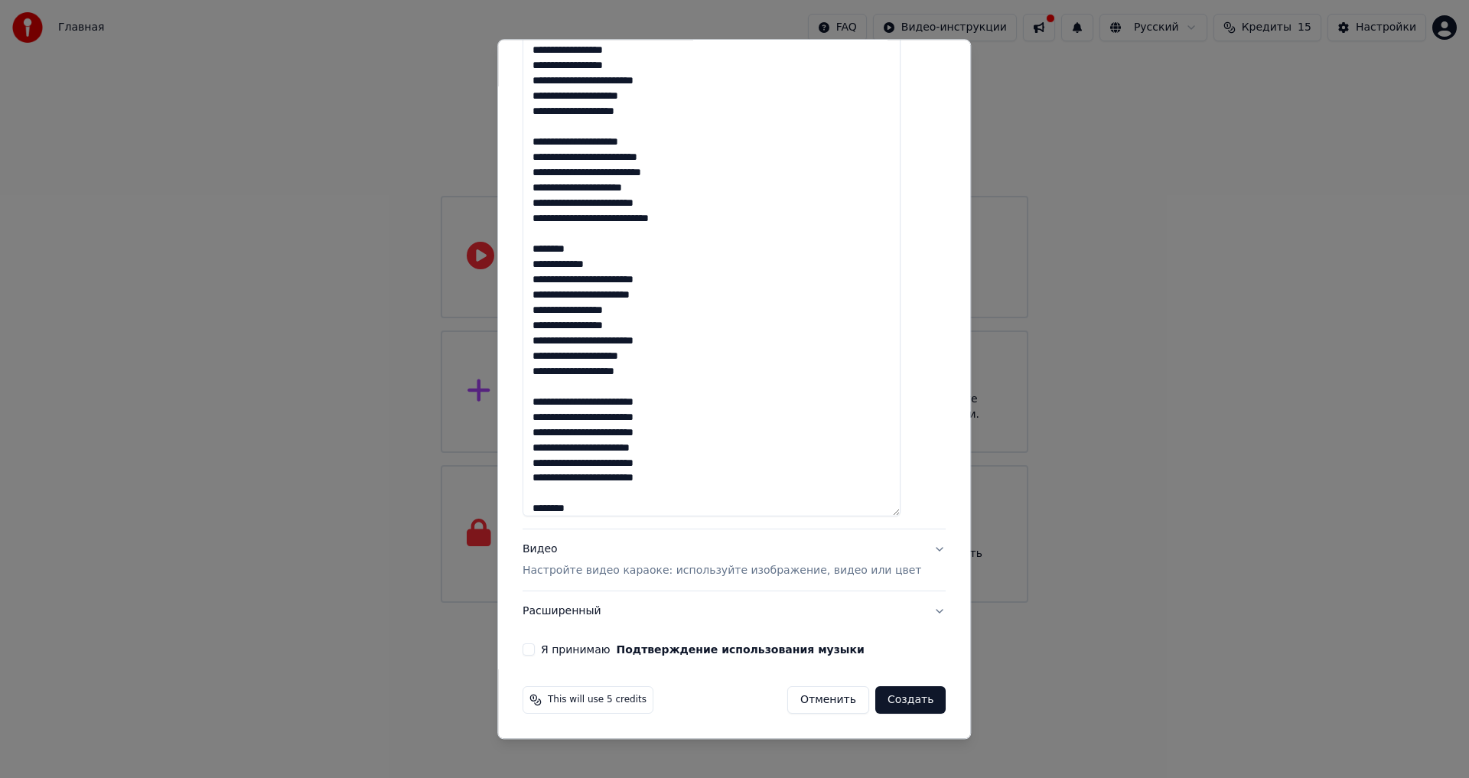
scroll to position [334, 0]
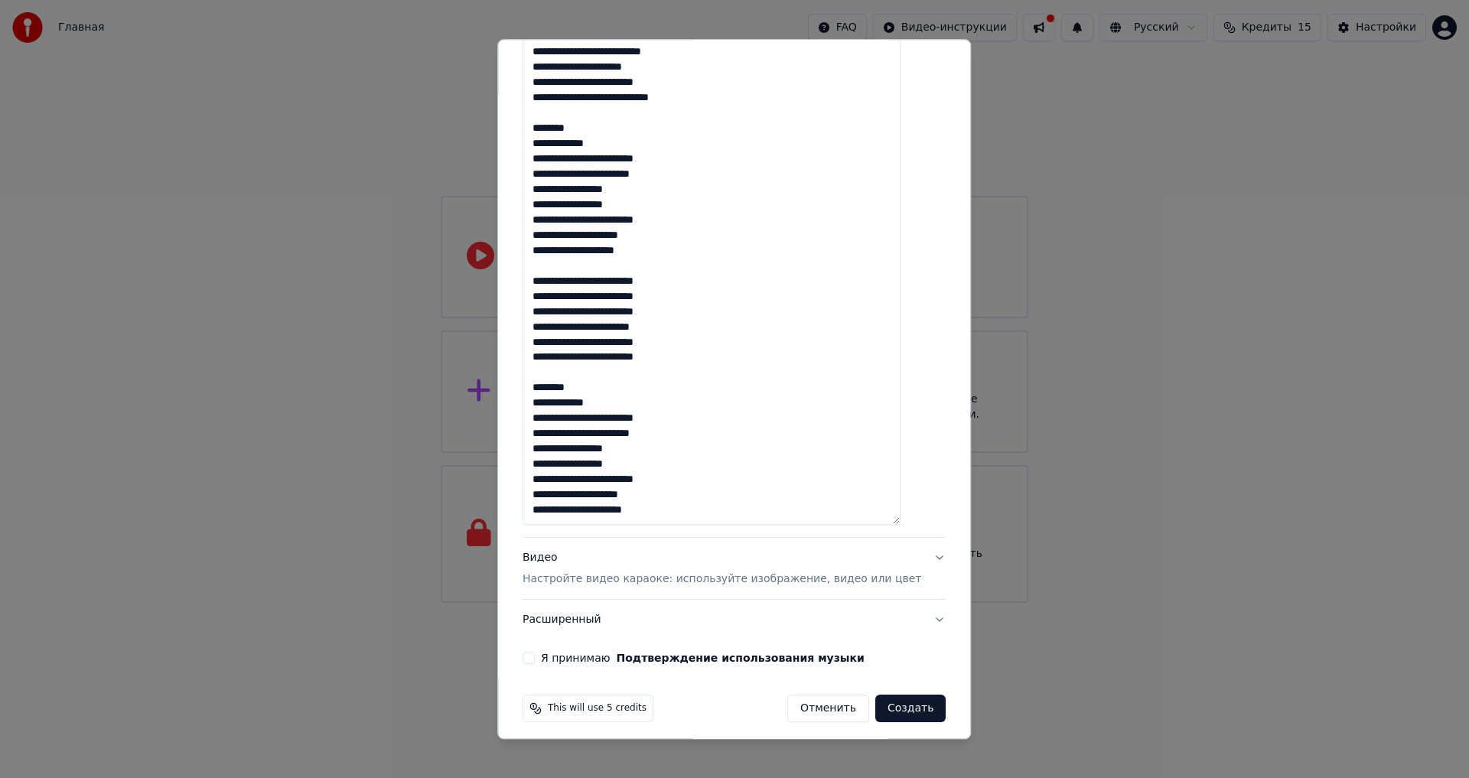
paste textarea "**********"
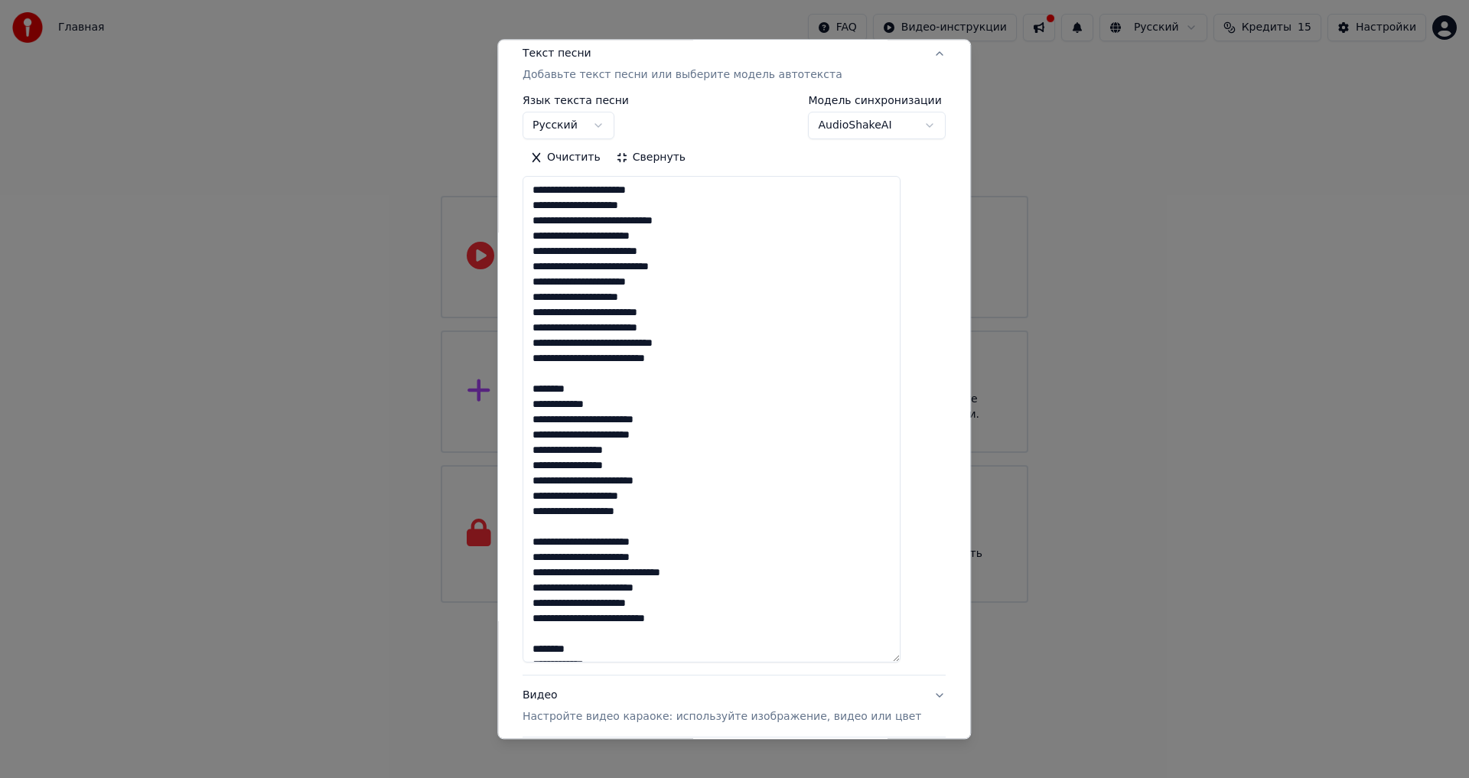
scroll to position [343, 0]
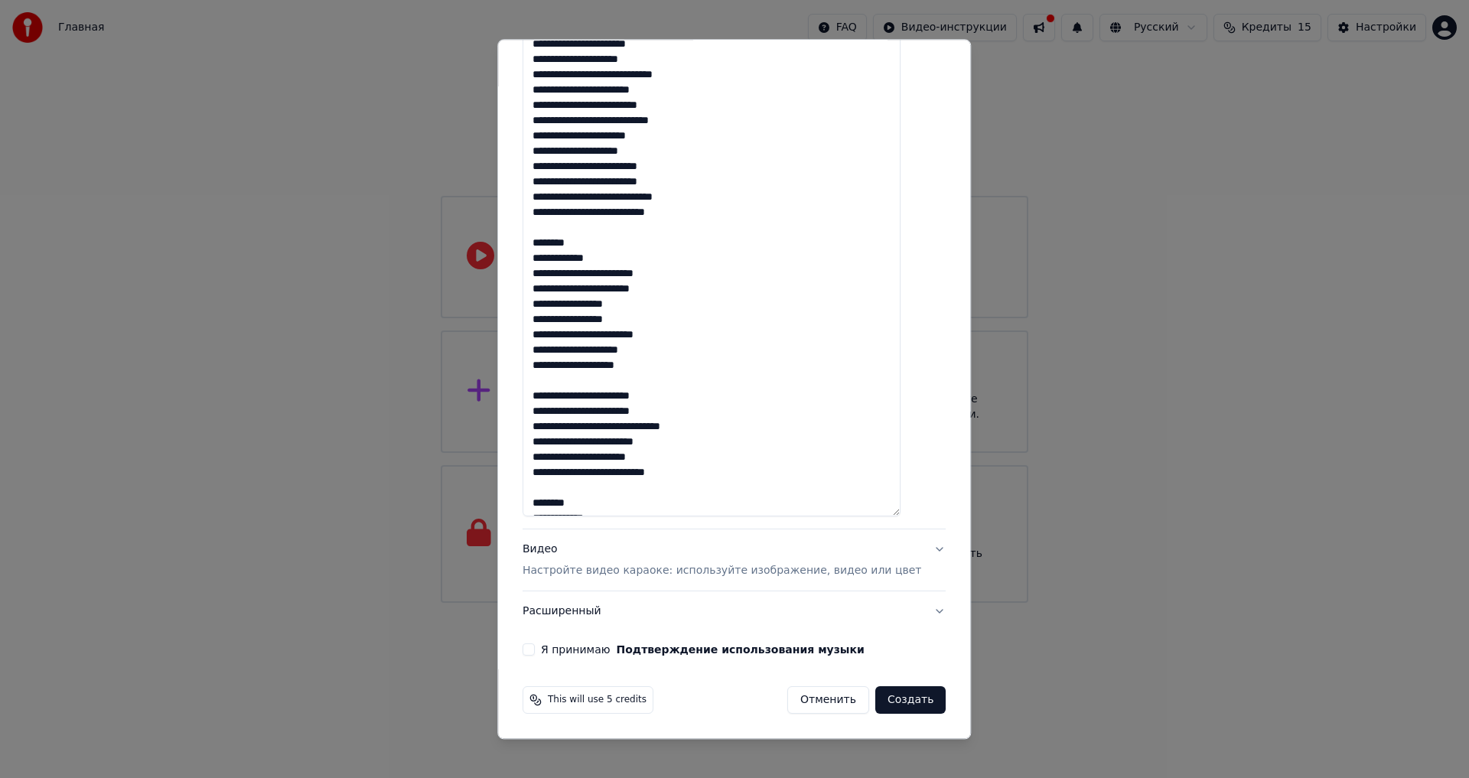
type textarea "**********"
click at [604, 698] on span "This will use 5 credits" at bounding box center [597, 700] width 99 height 12
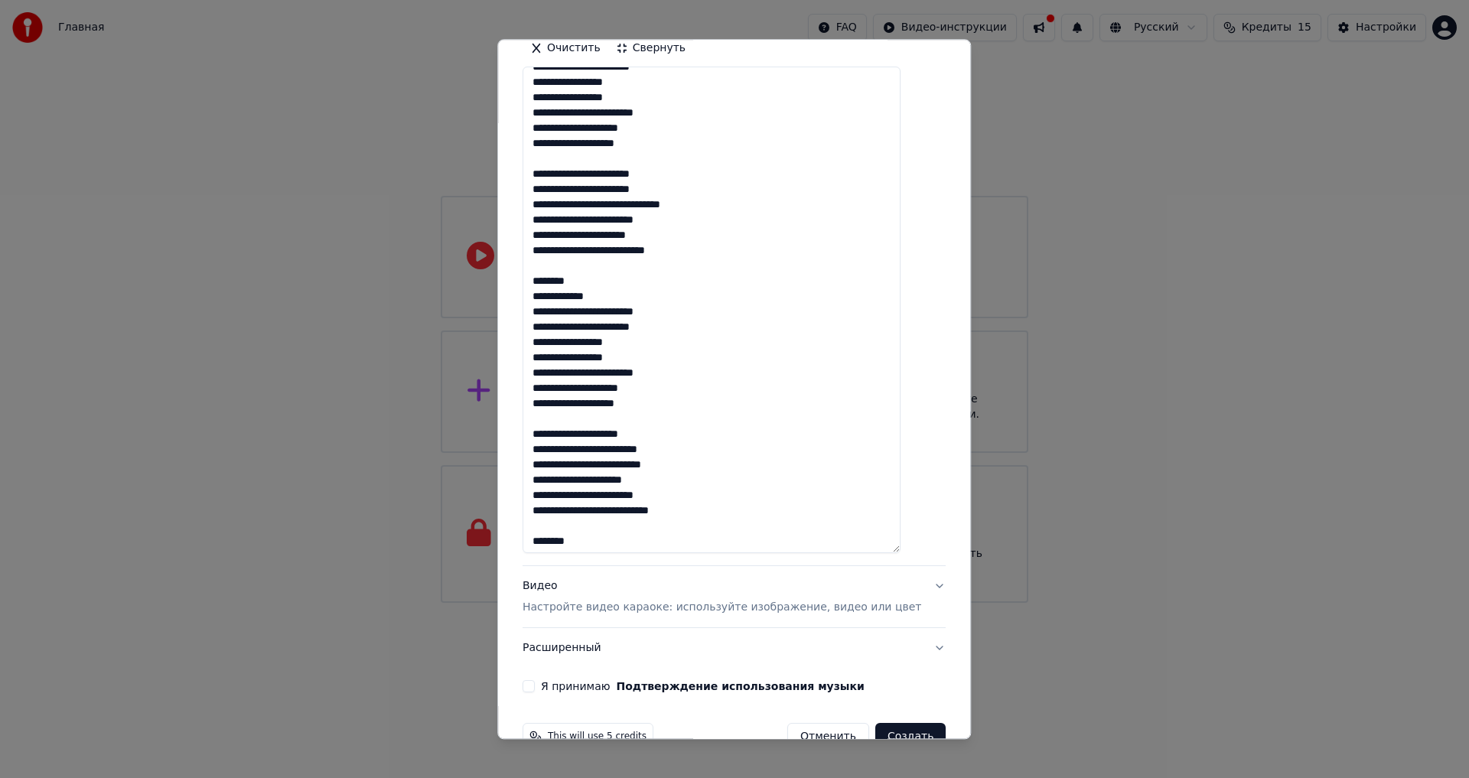
scroll to position [459, 0]
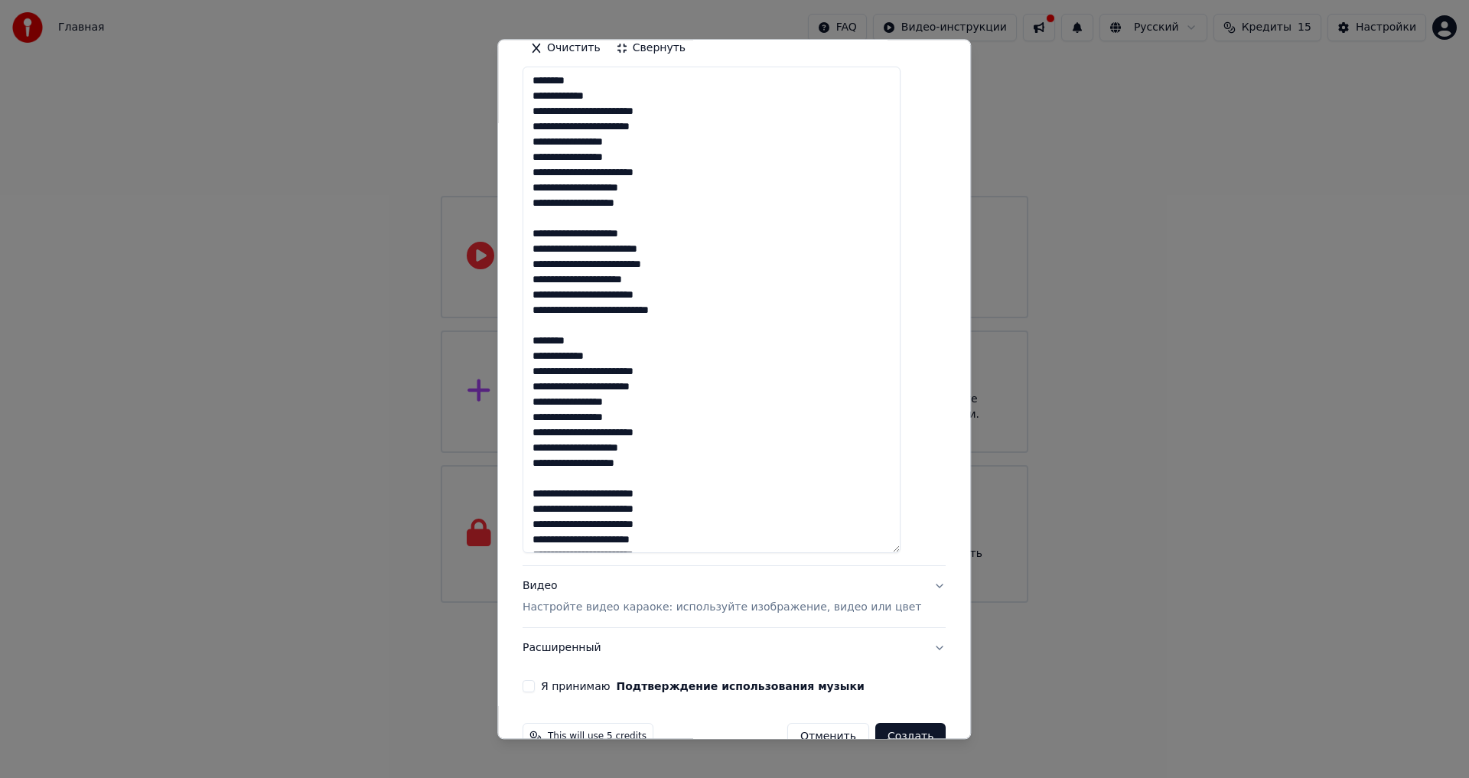
drag, startPoint x: 922, startPoint y: 588, endPoint x: 912, endPoint y: 585, distance: 10.4
click at [916, 587] on div "**********" at bounding box center [733, 241] width 435 height 915
click at [912, 585] on button "Видео Настройте видео караоке: используйте изображение, видео или цвет" at bounding box center [733, 597] width 423 height 61
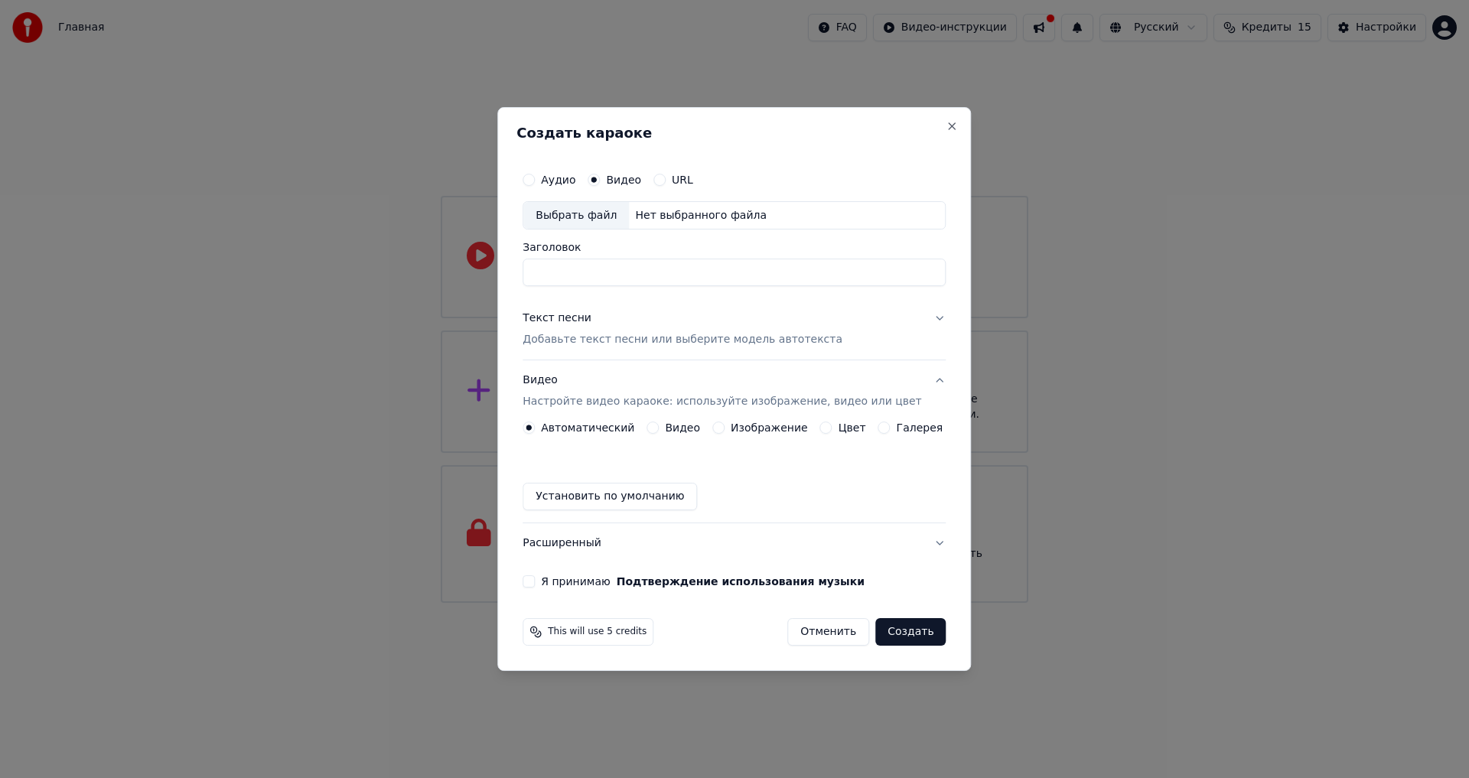
scroll to position [0, 0]
click at [910, 321] on button "Текст песни Добавьте текст песни или выберите модель автотекста" at bounding box center [733, 329] width 423 height 61
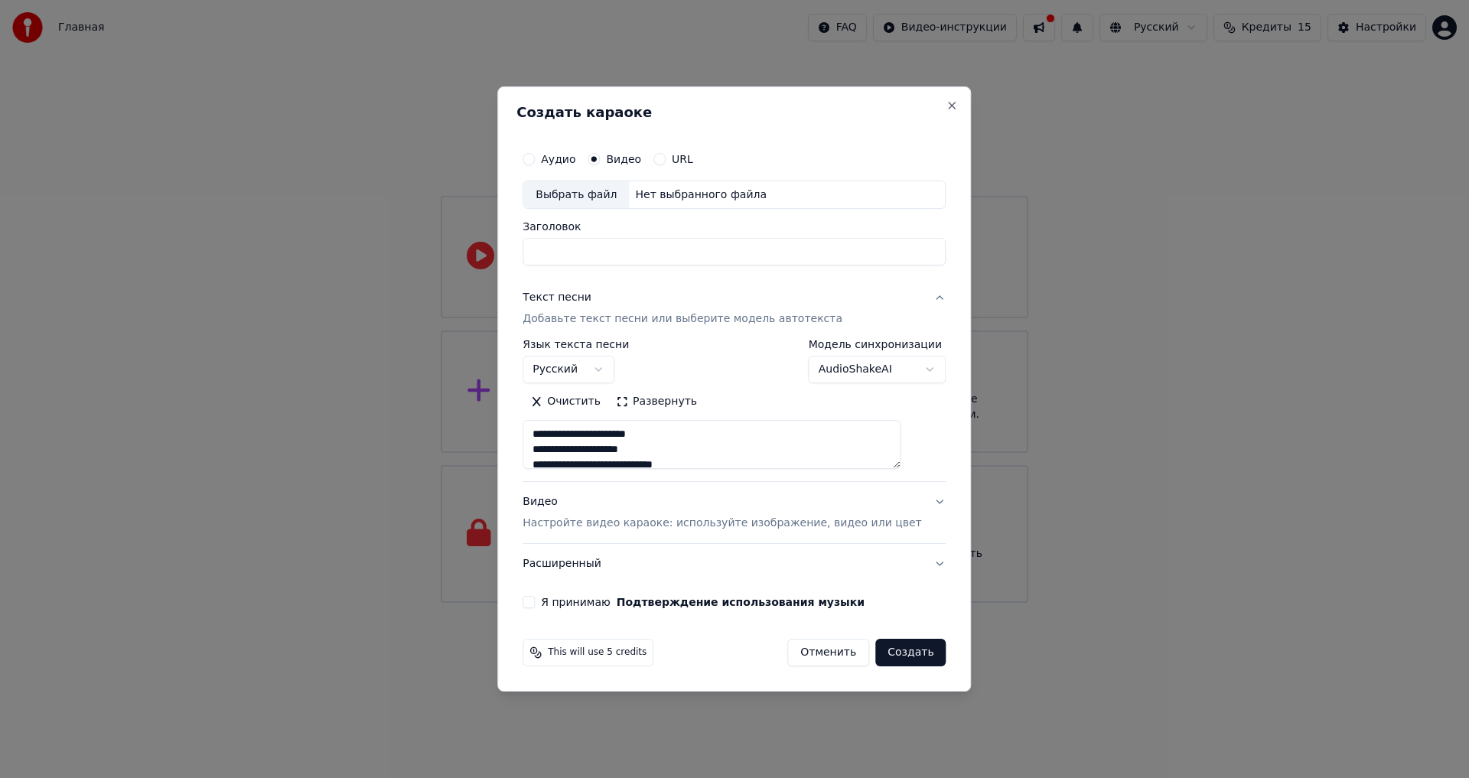
click at [913, 301] on button "Текст песни Добавьте текст песни или выберите модель автотекста" at bounding box center [733, 308] width 423 height 61
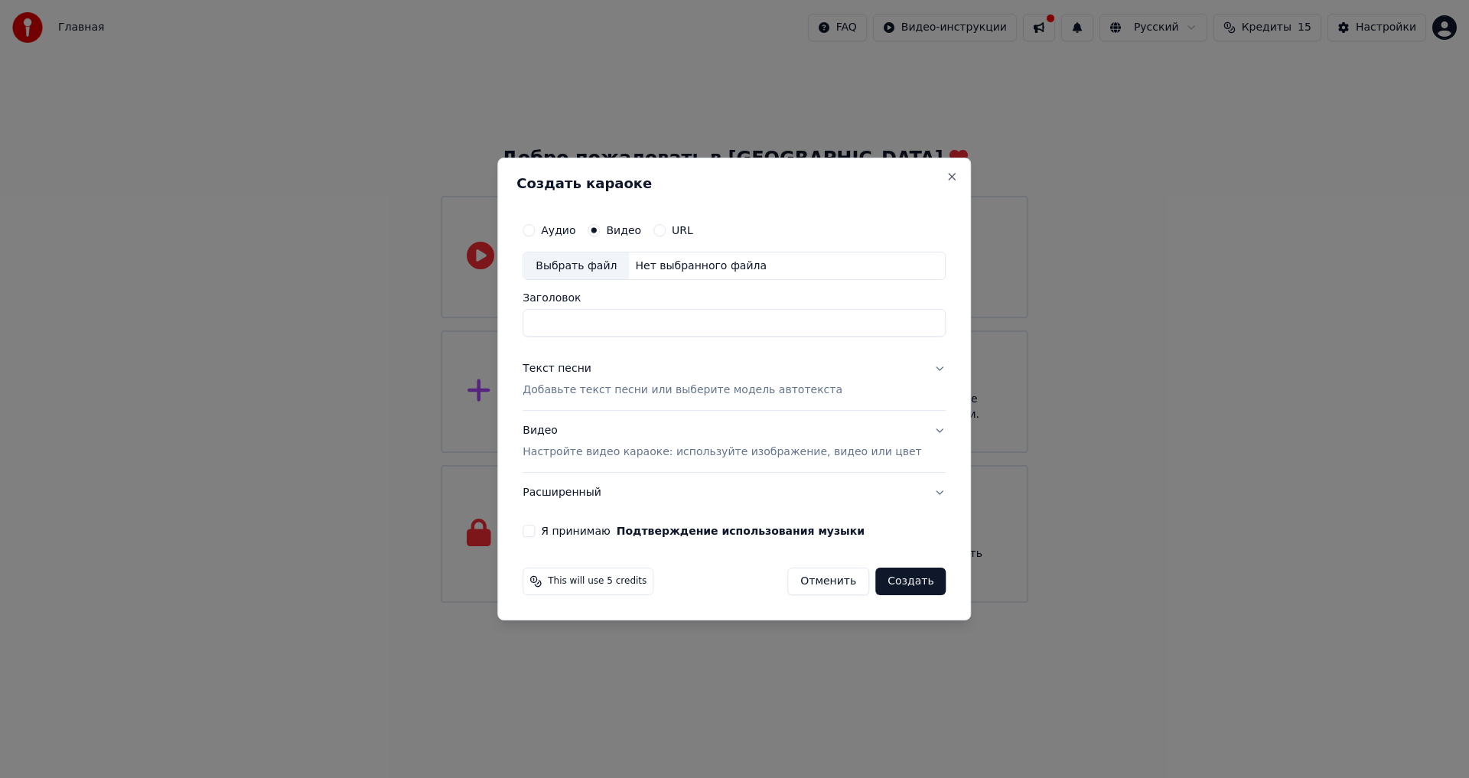
click at [927, 427] on div "Аудио Видео URL Выбрать файл Нет выбранного файла Заголовок Текст песни Добавьт…" at bounding box center [733, 376] width 435 height 335
click at [922, 427] on button "Видео Настройте видео караоке: используйте изображение, видео или цвет" at bounding box center [733, 441] width 423 height 61
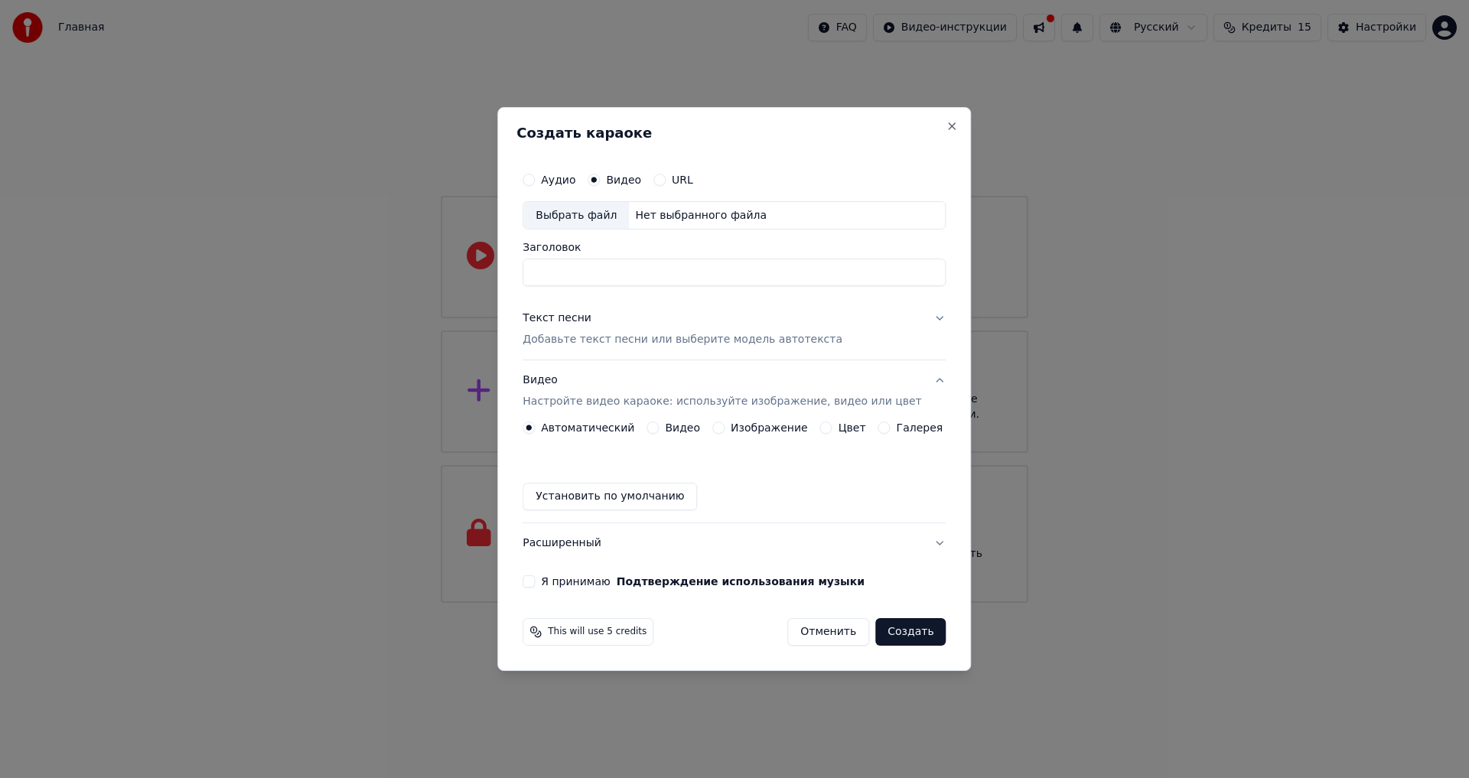
click at [659, 428] on button "Видео" at bounding box center [652, 427] width 12 height 12
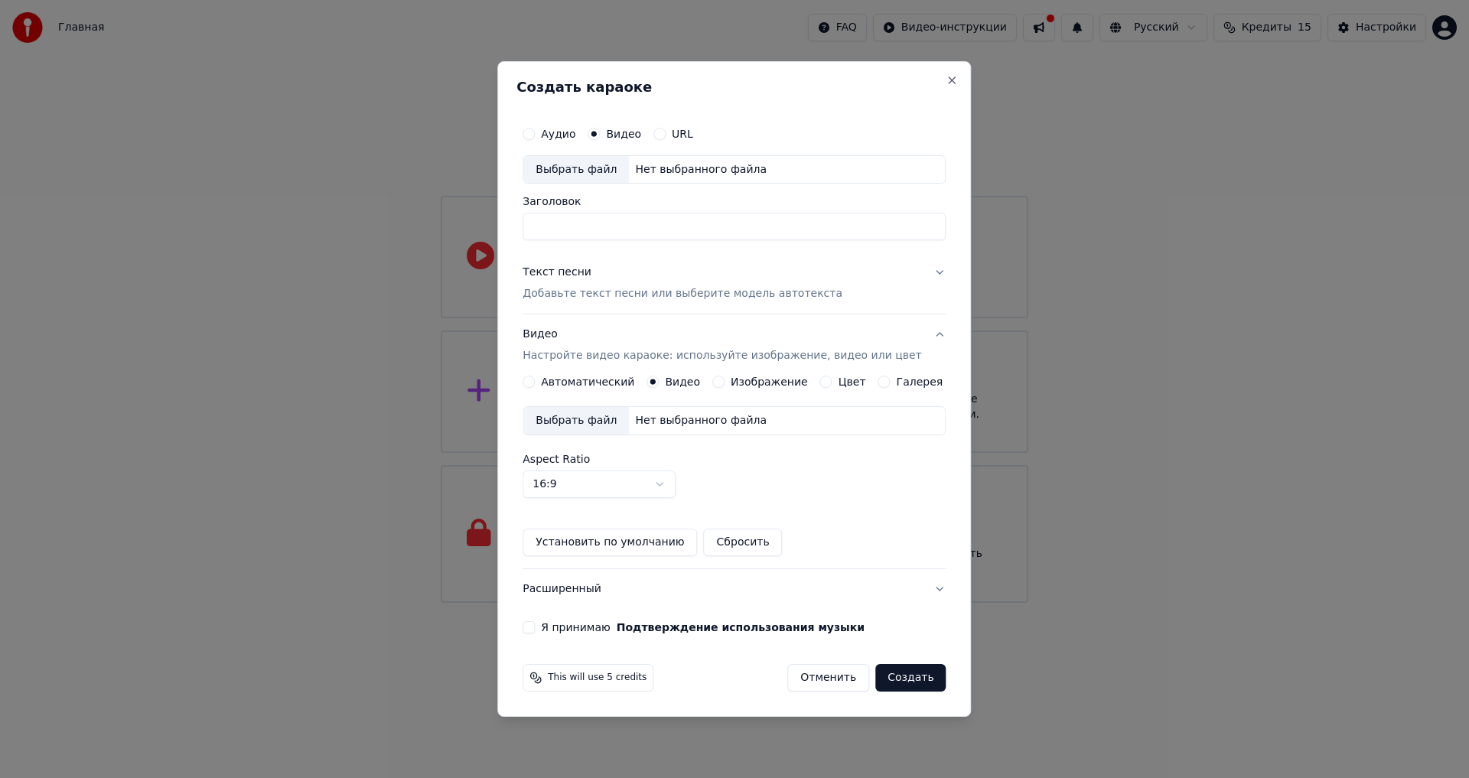
click at [735, 222] on input "Заголовок" at bounding box center [733, 227] width 423 height 28
click at [604, 418] on div "Выбрать файл" at bounding box center [576, 421] width 106 height 28
click at [576, 626] on label "Я принимаю Подтверждение использования музыки" at bounding box center [703, 627] width 324 height 11
click at [535, 626] on button "Я принимаю Подтверждение использования музыки" at bounding box center [528, 627] width 12 height 12
click at [895, 678] on button "Создать" at bounding box center [910, 678] width 70 height 28
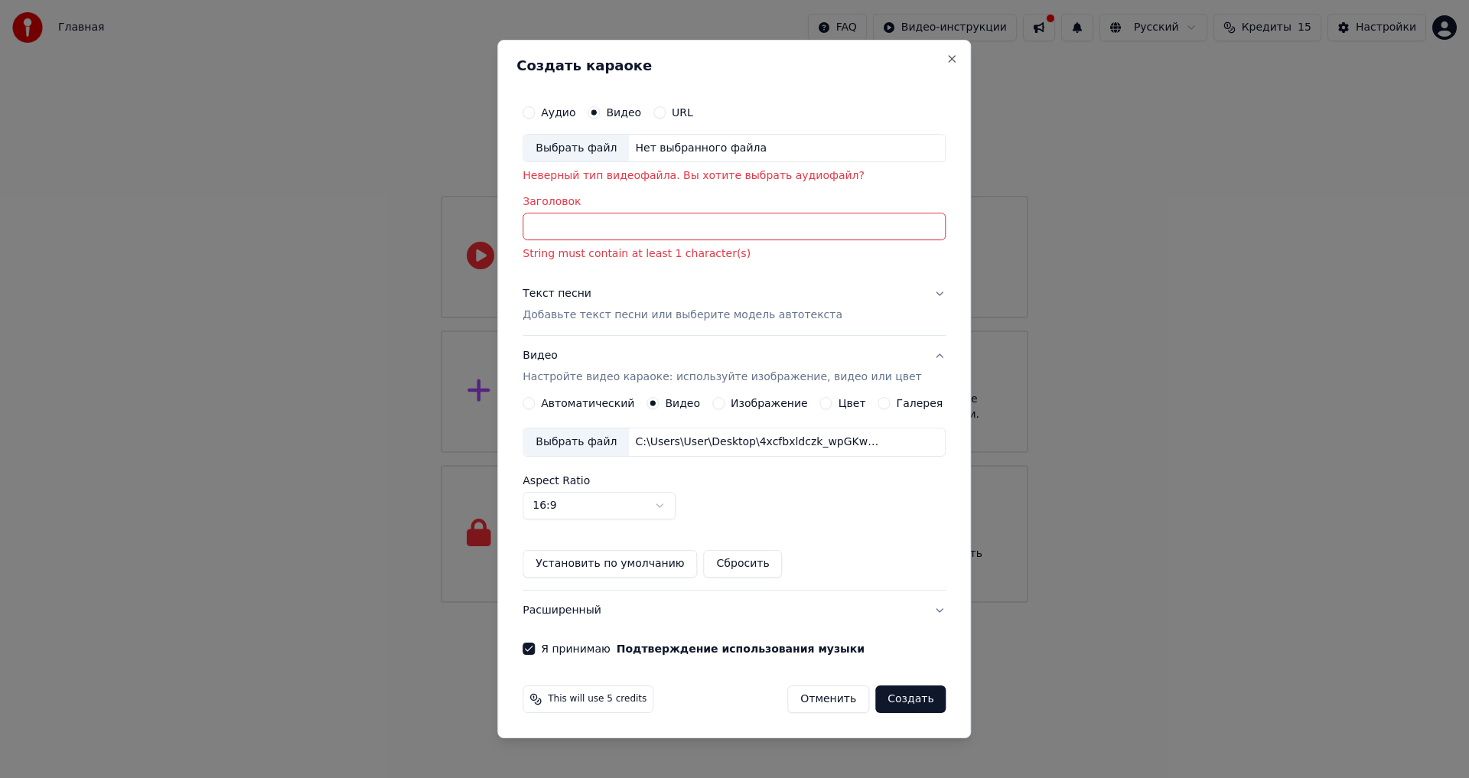
click at [573, 216] on input "Заголовок" at bounding box center [733, 227] width 423 height 28
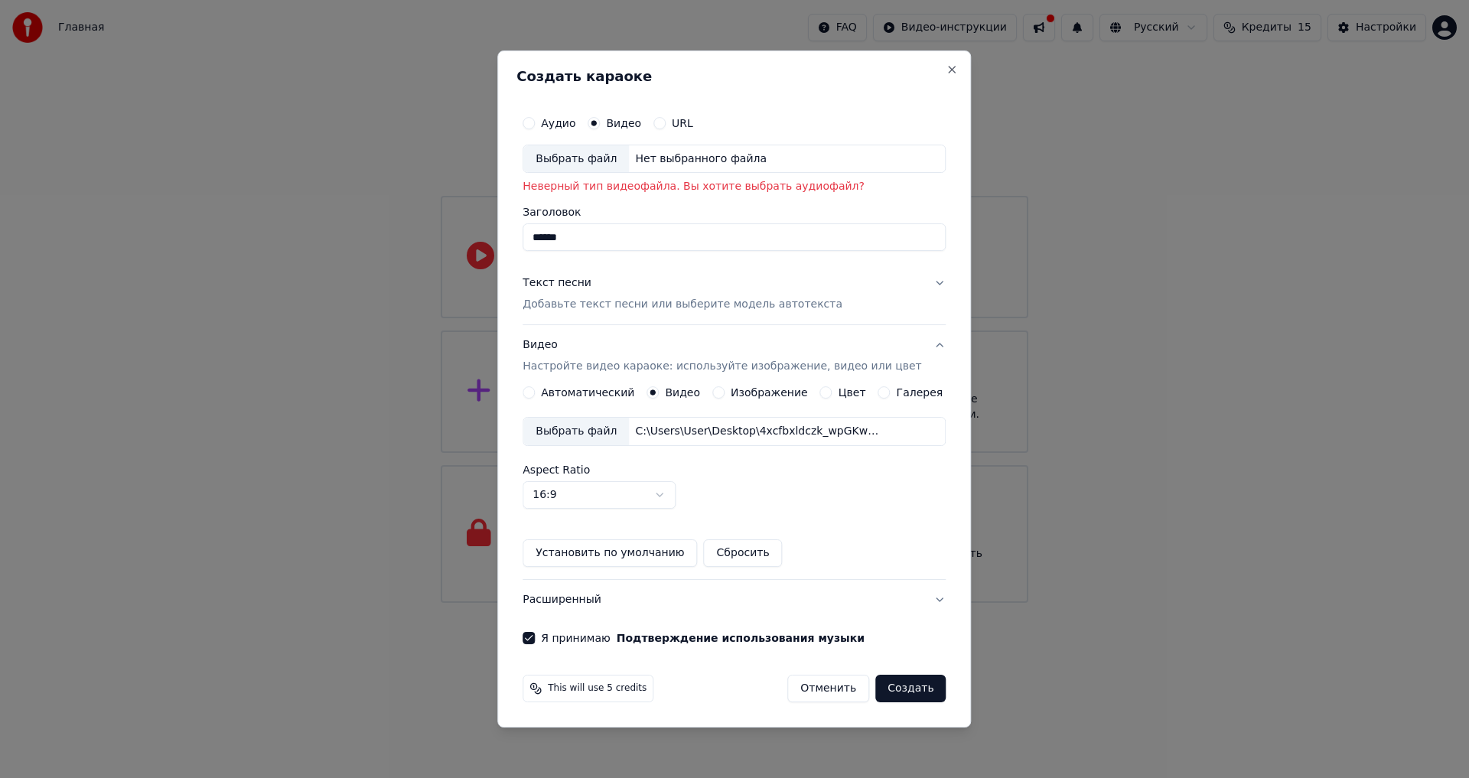
type input "*******"
click at [893, 686] on button "Создать" at bounding box center [910, 689] width 70 height 28
click at [904, 697] on button "Создать" at bounding box center [910, 689] width 70 height 28
click at [584, 158] on div "Выбрать файл" at bounding box center [576, 159] width 106 height 28
type input "**********"
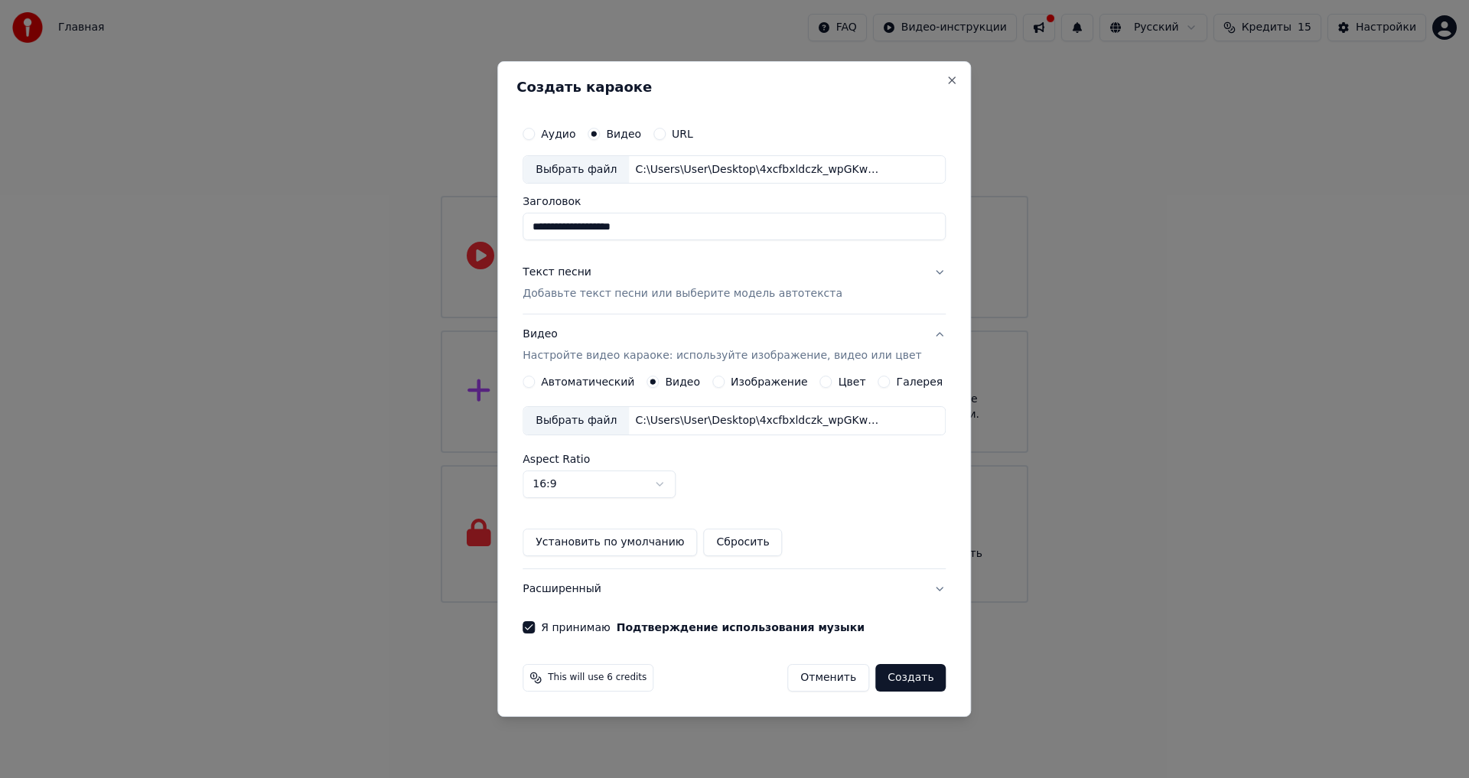
click at [909, 681] on button "Создать" at bounding box center [910, 678] width 70 height 28
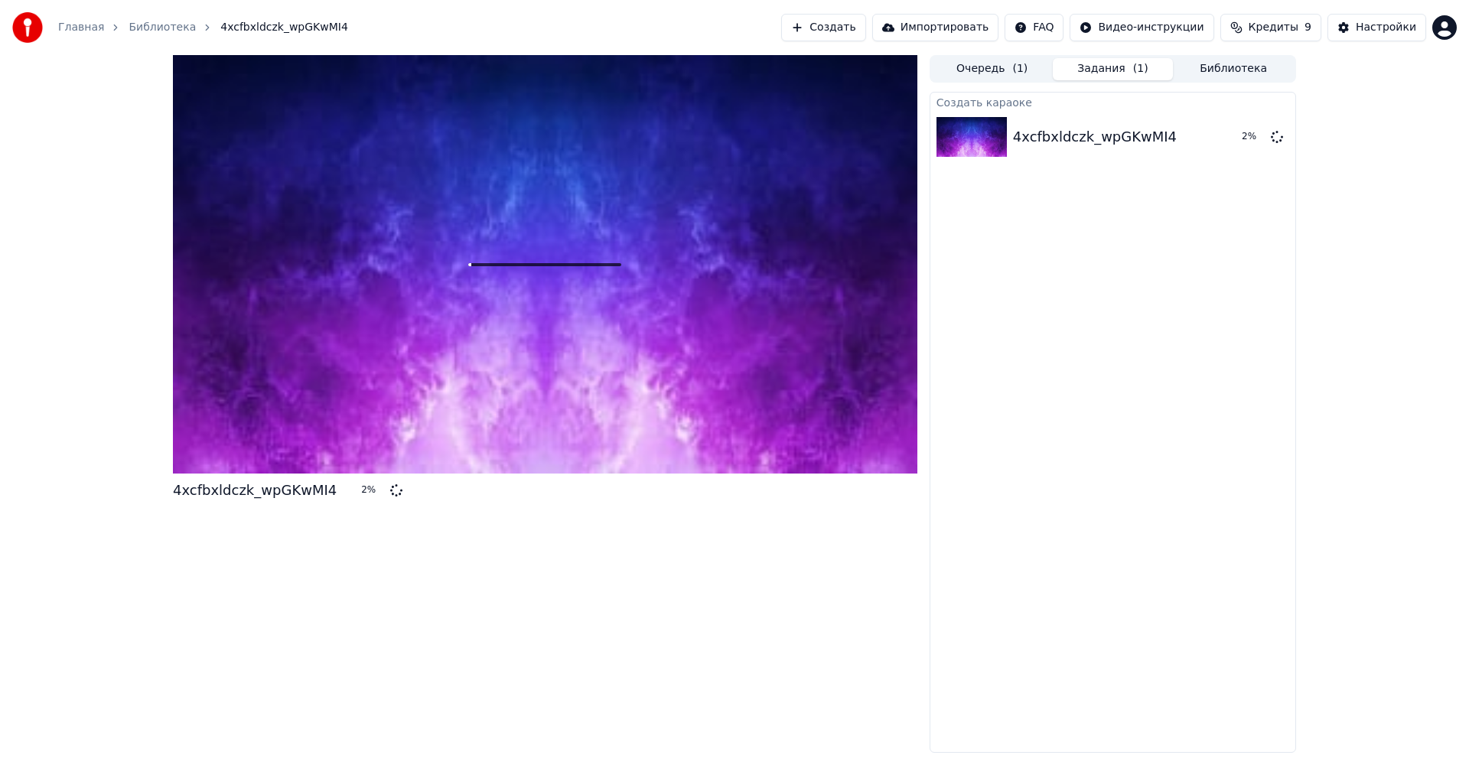
click at [574, 359] on div at bounding box center [545, 264] width 744 height 418
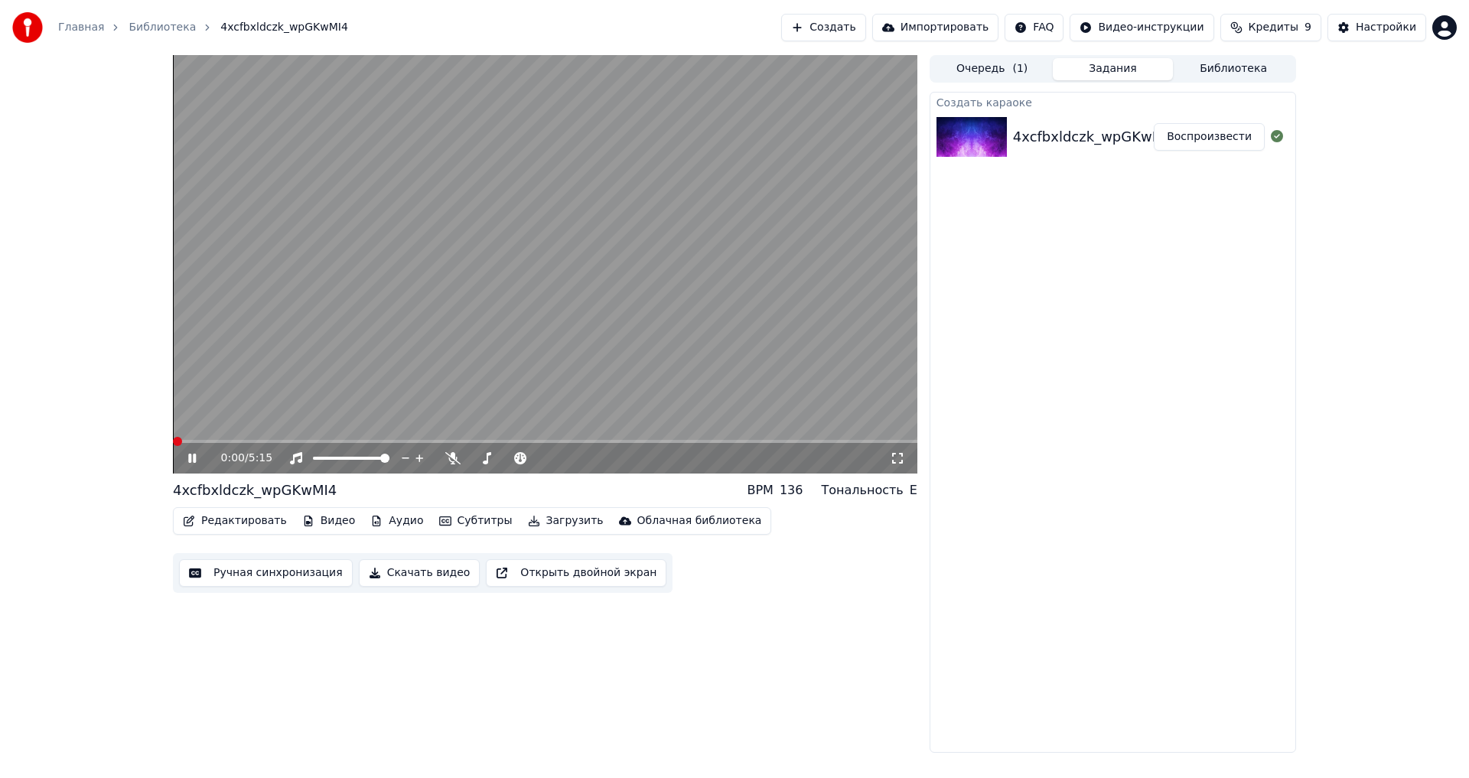
click at [173, 443] on span at bounding box center [173, 441] width 0 height 3
click at [821, 155] on video at bounding box center [545, 264] width 744 height 418
click at [195, 464] on icon at bounding box center [203, 458] width 36 height 12
click at [1146, 281] on div "Создать караоке 4xcfbxldczk_wpGKwMI4 Воспроизвести" at bounding box center [1112, 422] width 366 height 661
click at [250, 572] on button "Ручная синхронизация" at bounding box center [266, 573] width 174 height 28
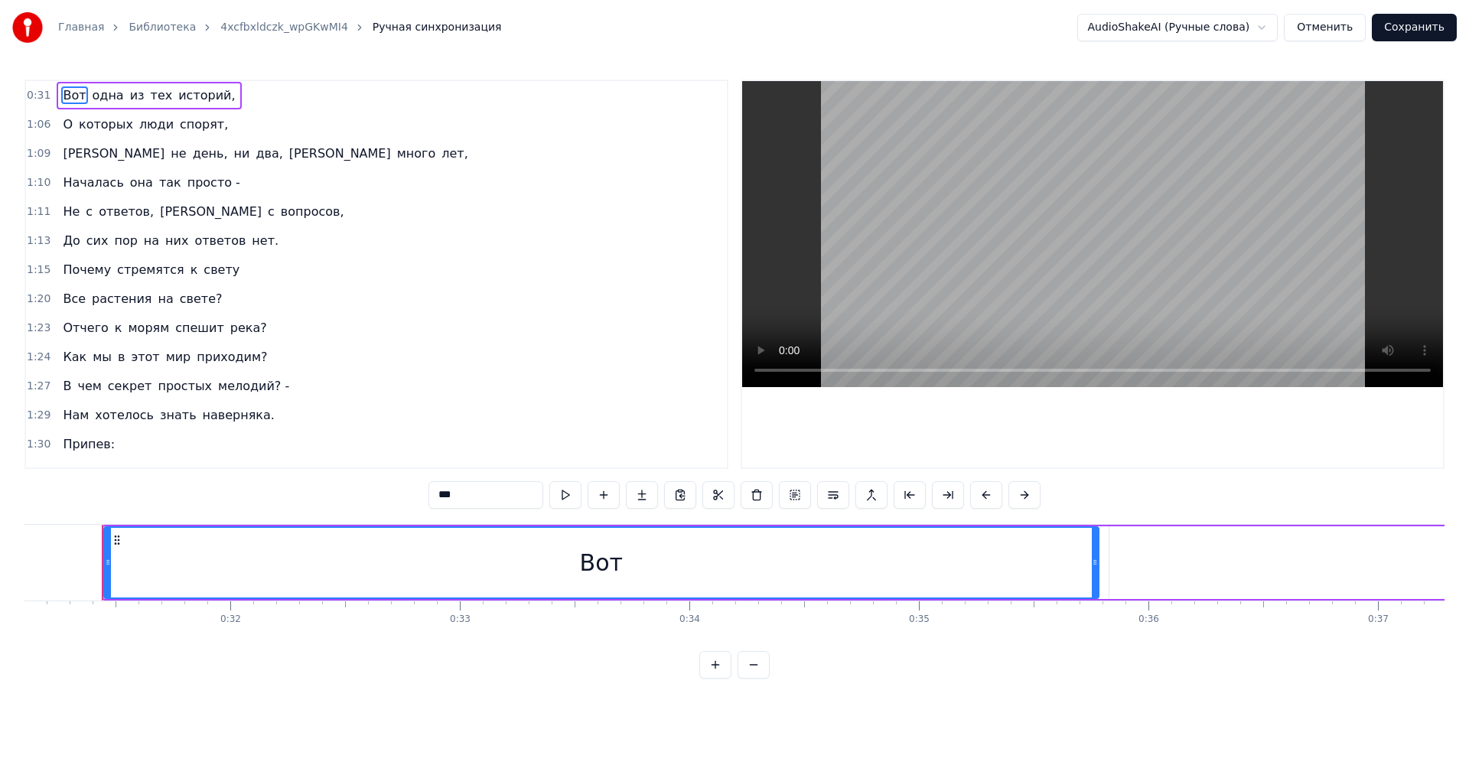
click at [769, 373] on video at bounding box center [1092, 234] width 701 height 306
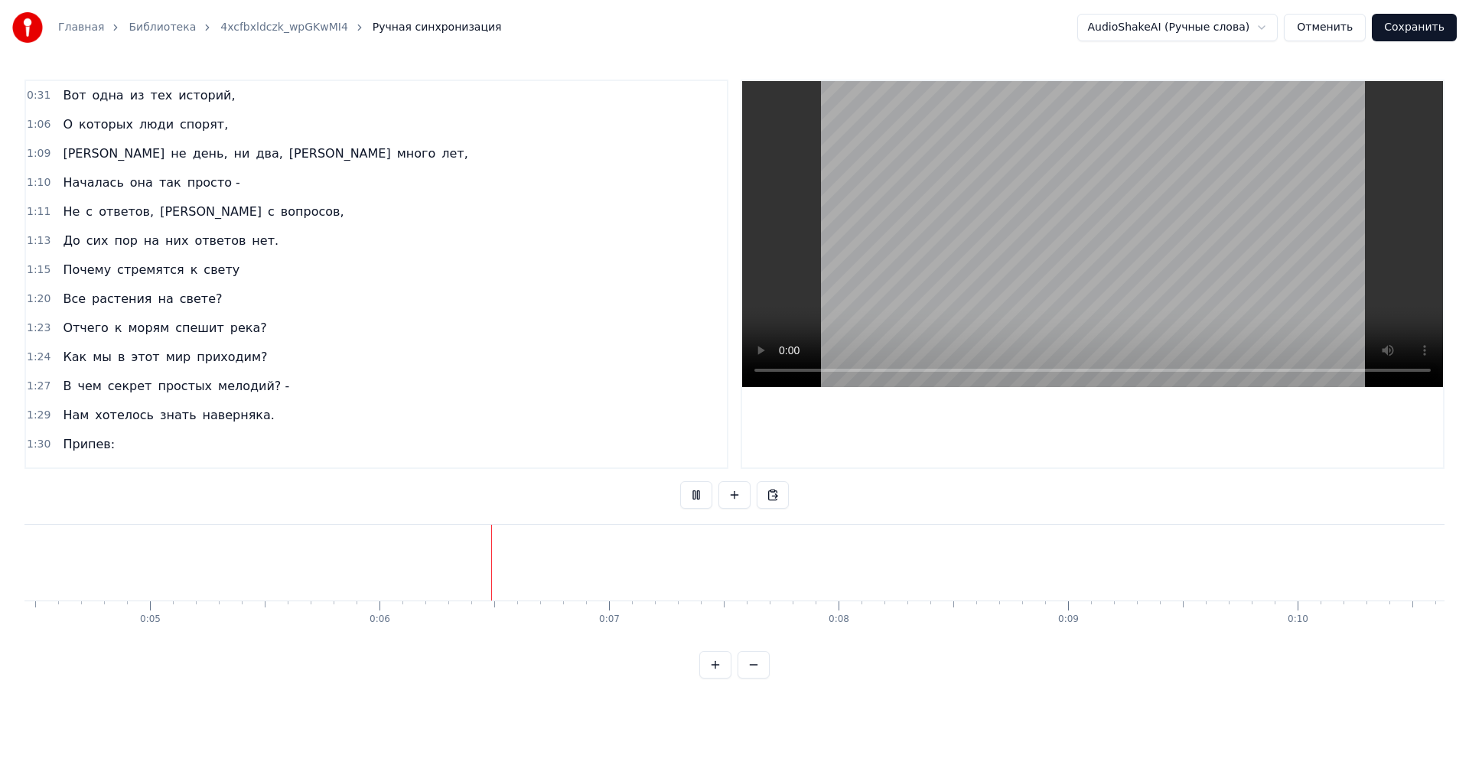
scroll to position [0, 1303]
click at [271, 276] on div "1:15 Почему стремятся к свету" at bounding box center [376, 269] width 701 height 29
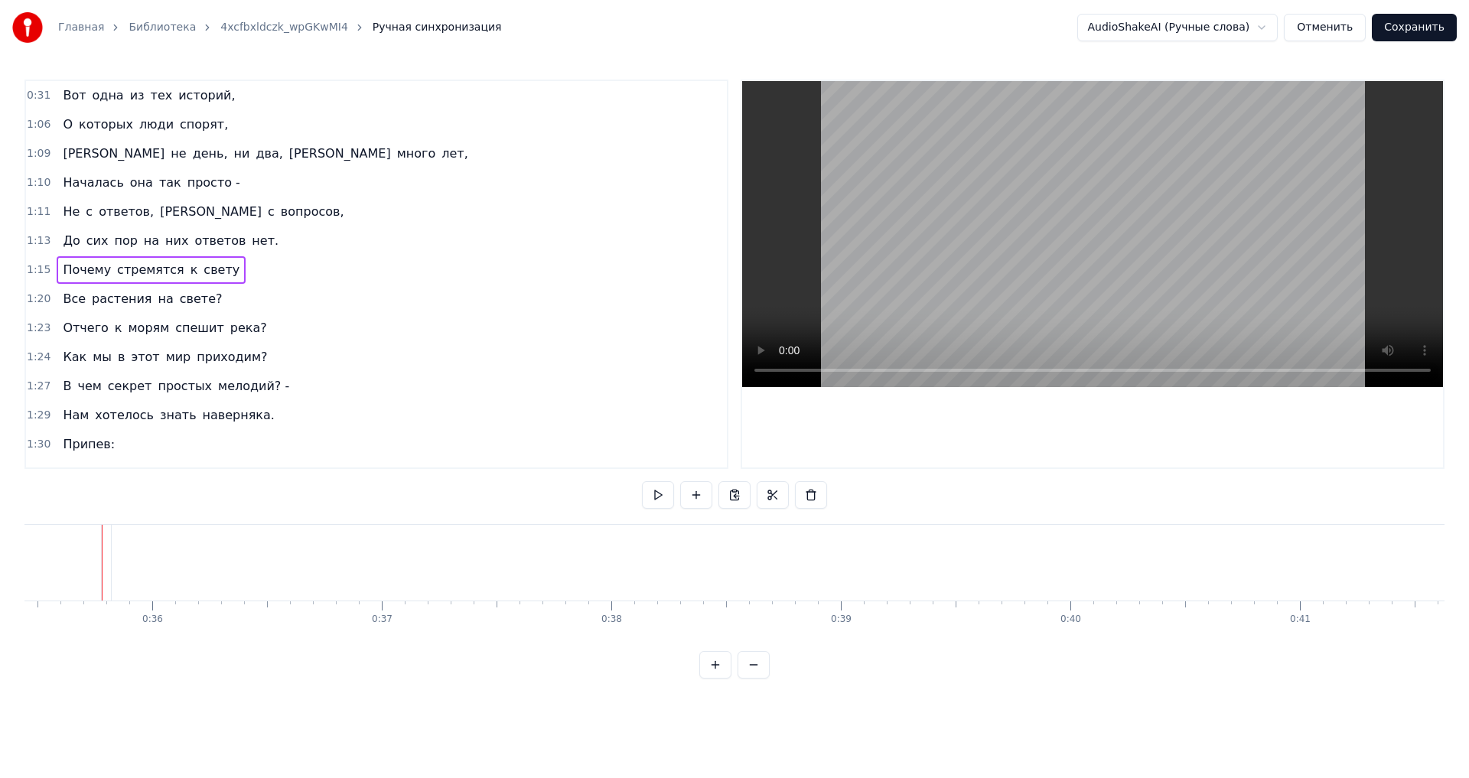
click at [1345, 29] on button "Отменить" at bounding box center [1324, 28] width 82 height 28
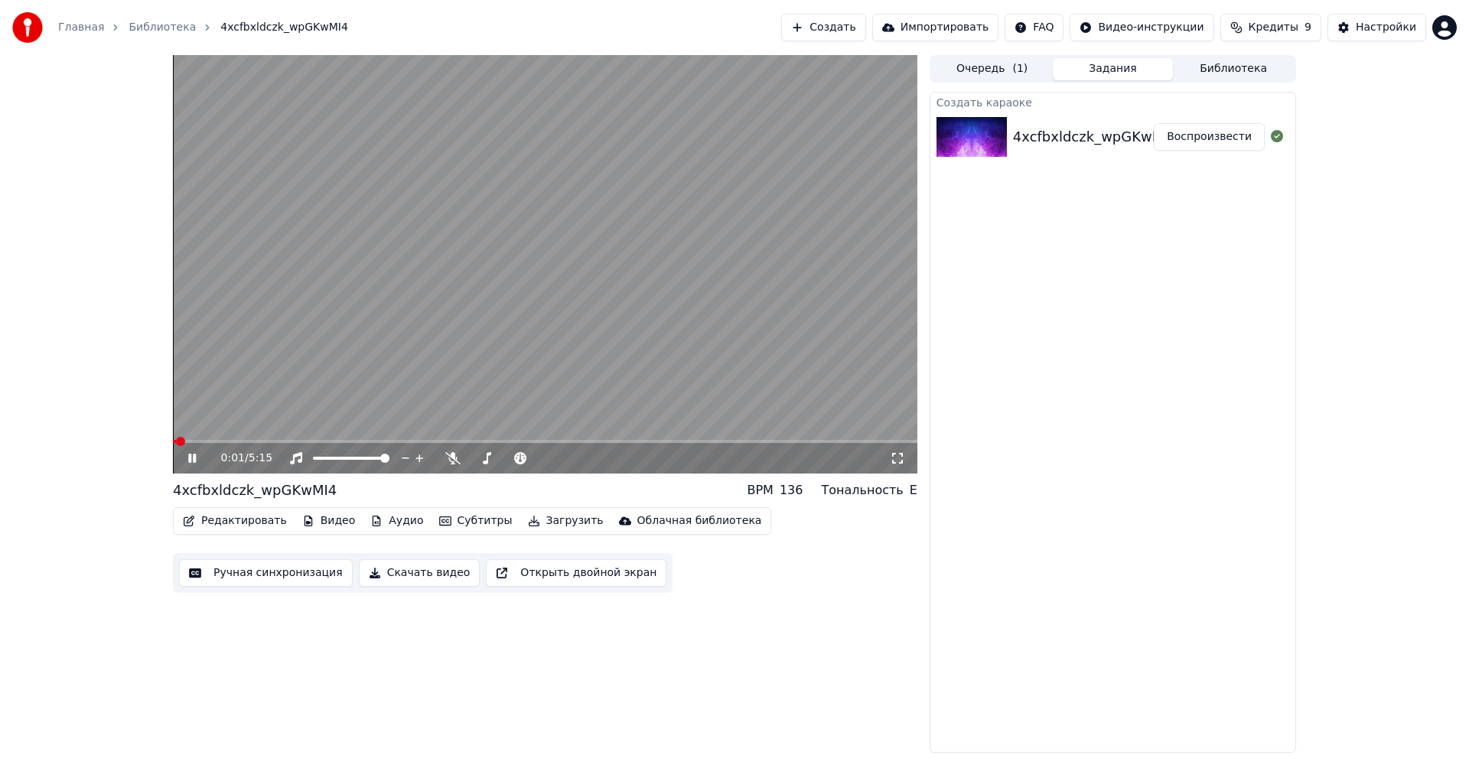
click at [230, 525] on button "Редактировать" at bounding box center [235, 520] width 116 height 21
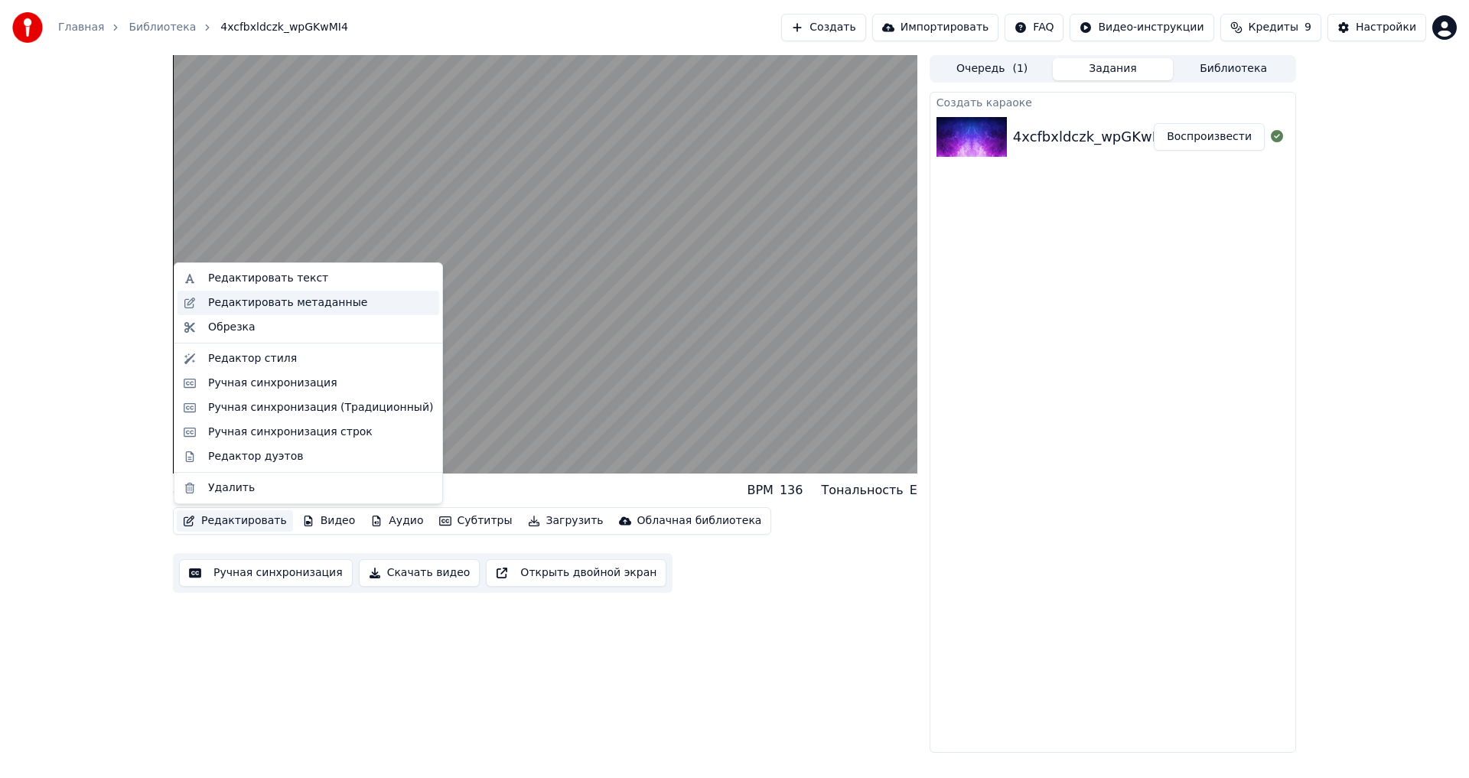
click at [247, 311] on div "Редактировать метаданные" at bounding box center [308, 303] width 262 height 24
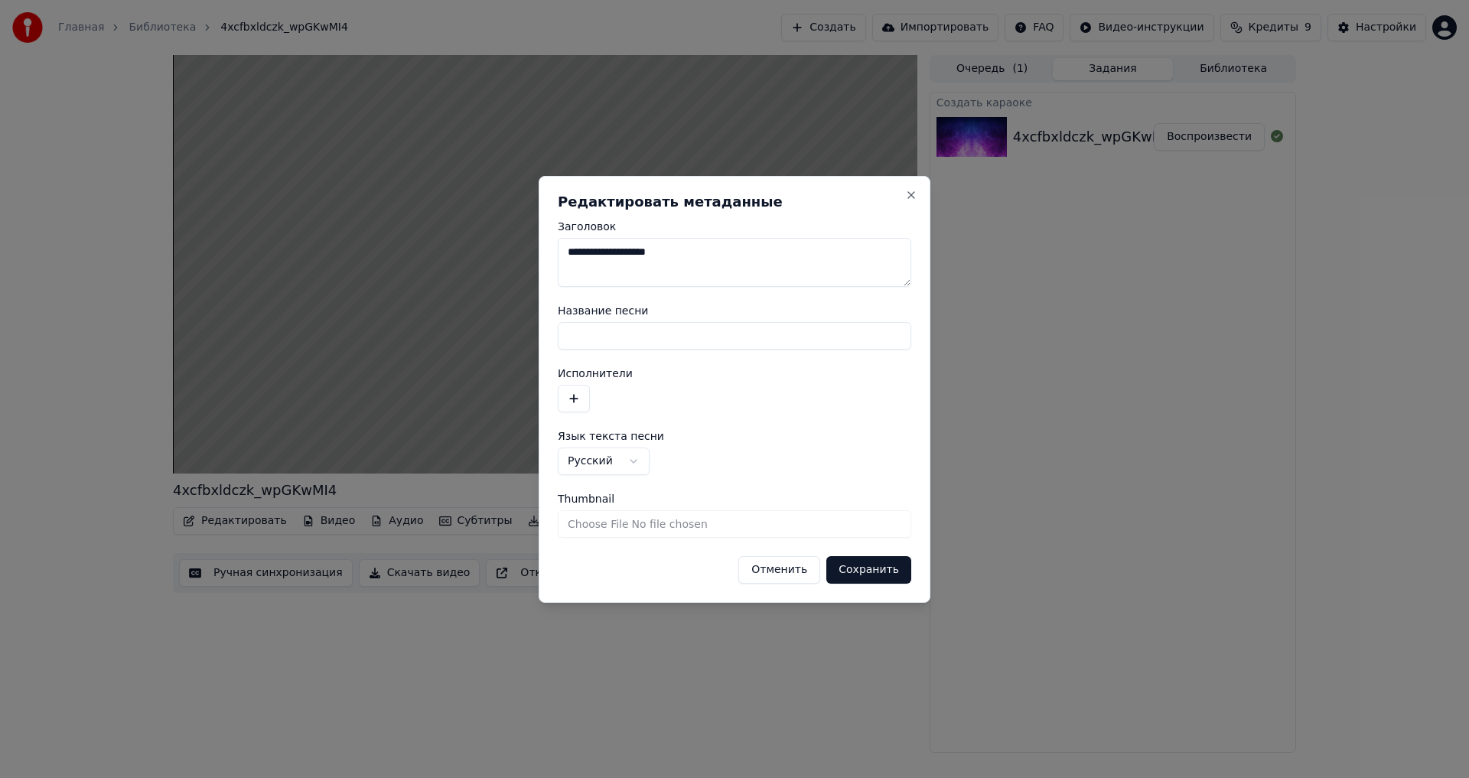
drag, startPoint x: 724, startPoint y: 239, endPoint x: 306, endPoint y: 247, distance: 418.4
click at [330, 247] on body "**********" at bounding box center [734, 389] width 1469 height 778
type textarea "**********"
click at [620, 340] on input "Название песни" at bounding box center [734, 336] width 353 height 28
type input "**********"
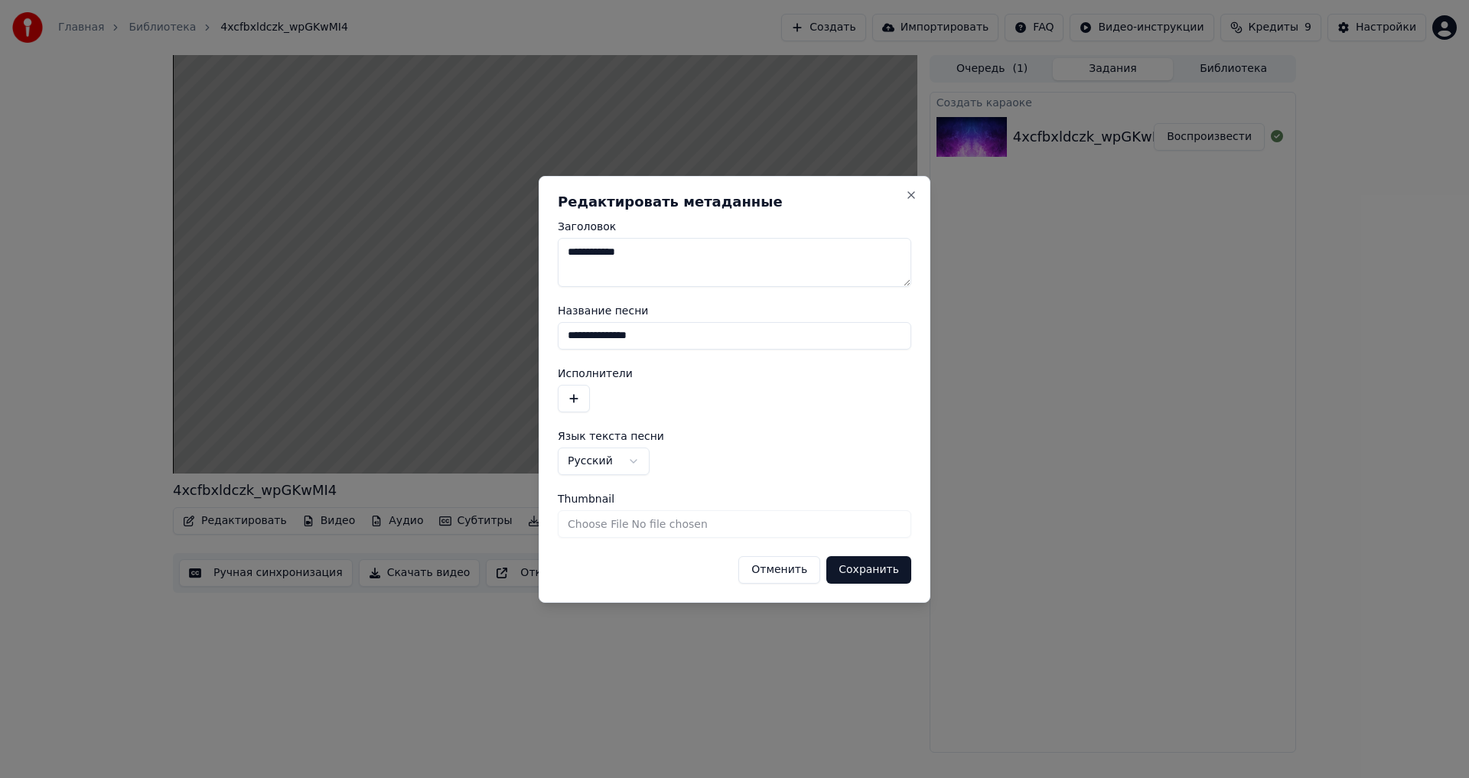
click at [886, 570] on button "Сохранить" at bounding box center [868, 570] width 85 height 28
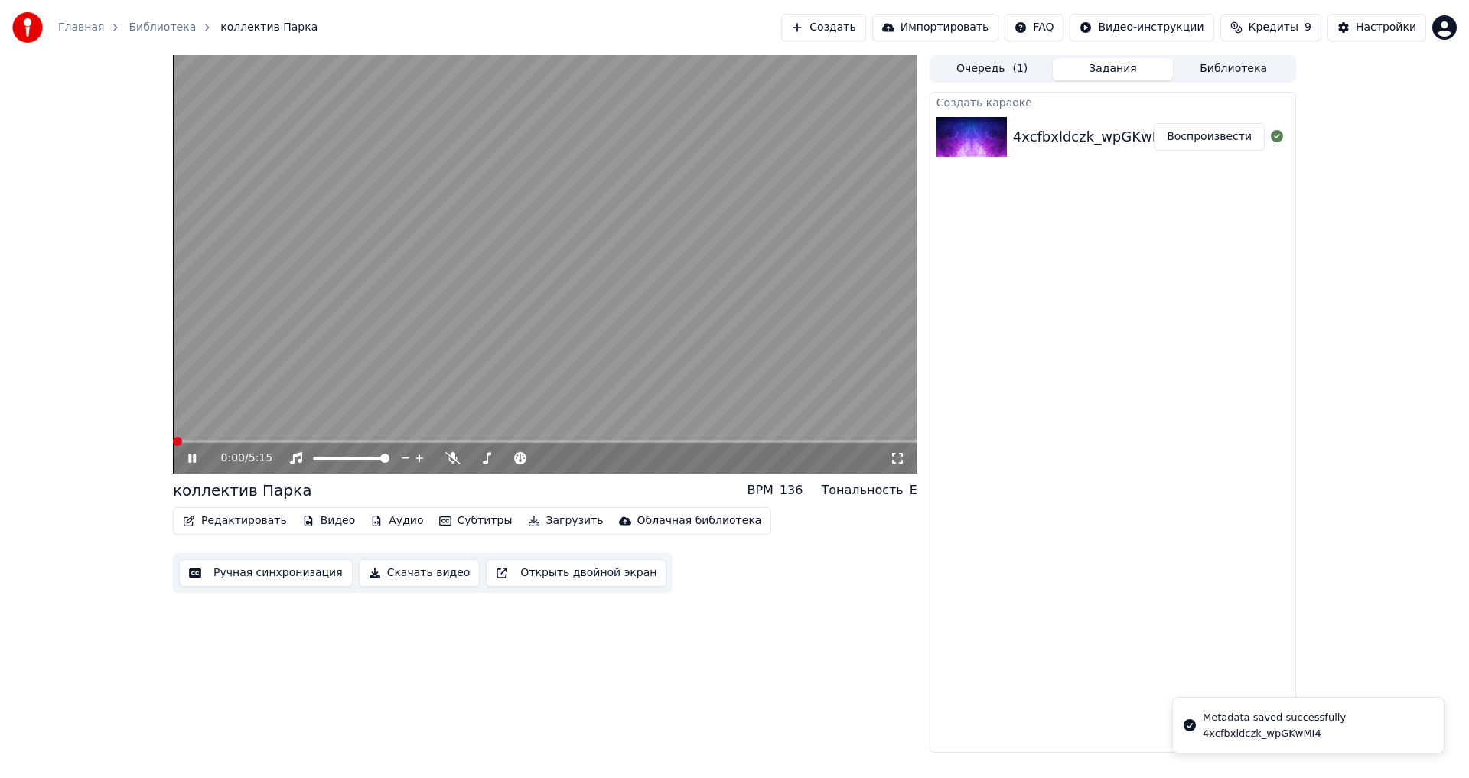
click at [173, 440] on span at bounding box center [173, 441] width 0 height 3
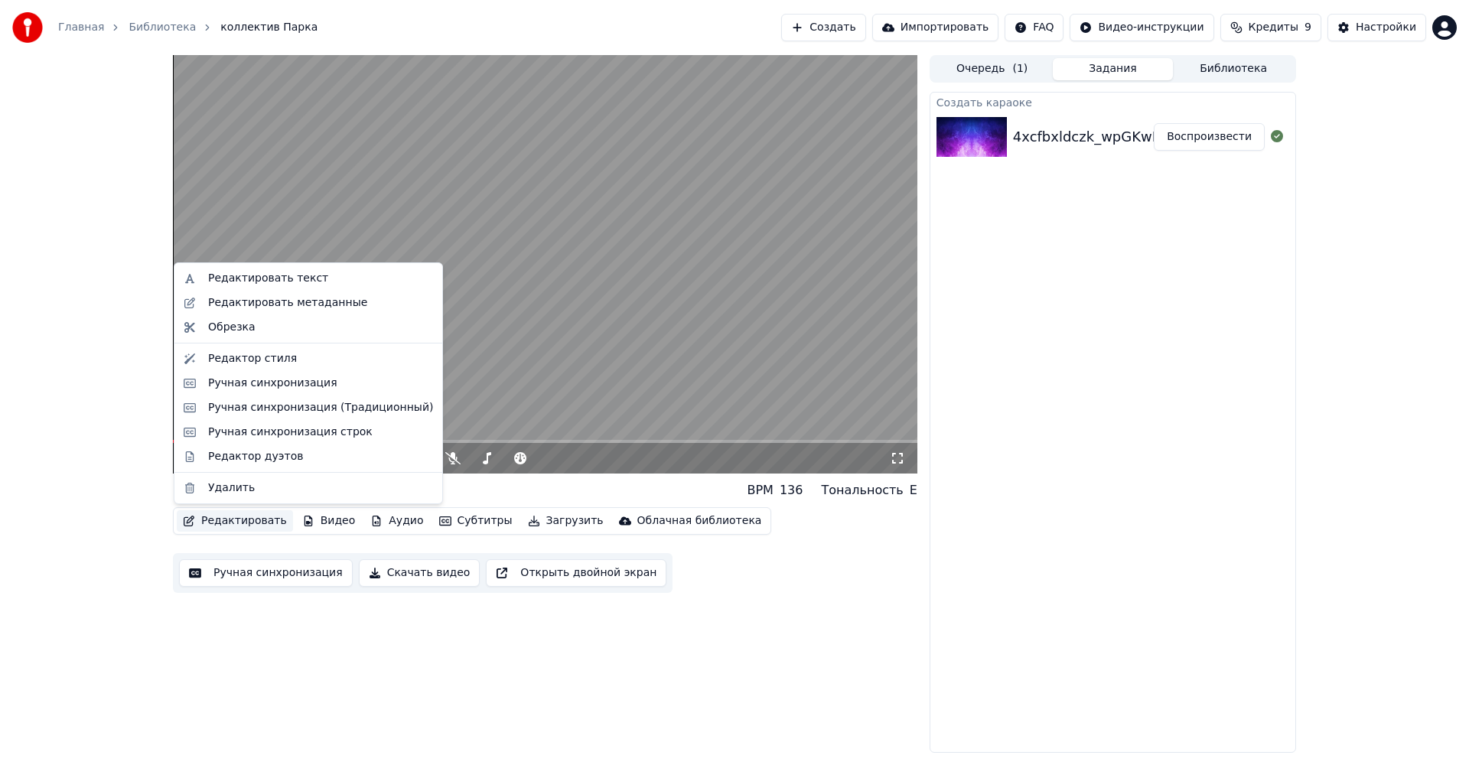
click at [212, 523] on button "Редактировать" at bounding box center [235, 520] width 116 height 21
click at [236, 278] on div "Редактировать текст" at bounding box center [268, 278] width 120 height 15
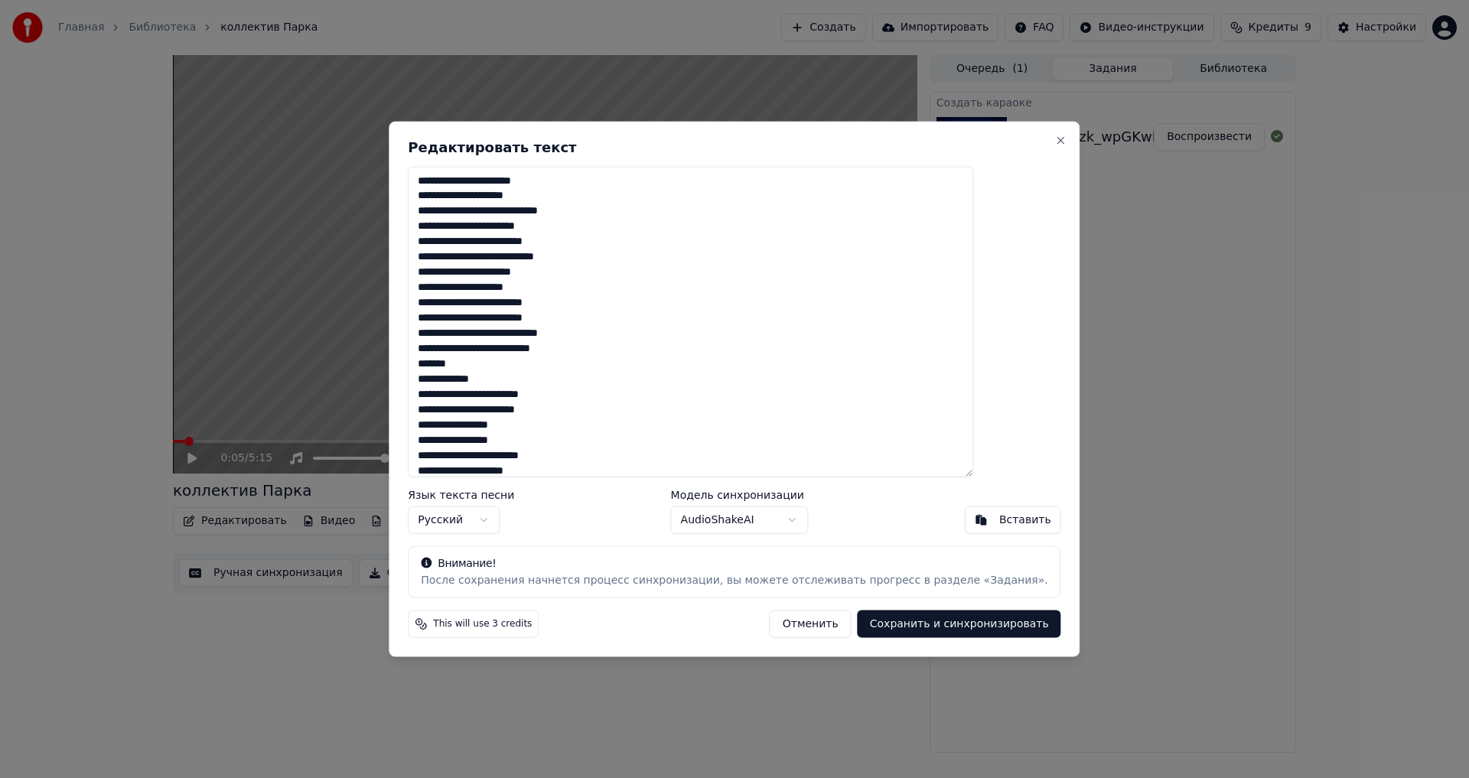
click at [755, 311] on textarea at bounding box center [690, 321] width 565 height 311
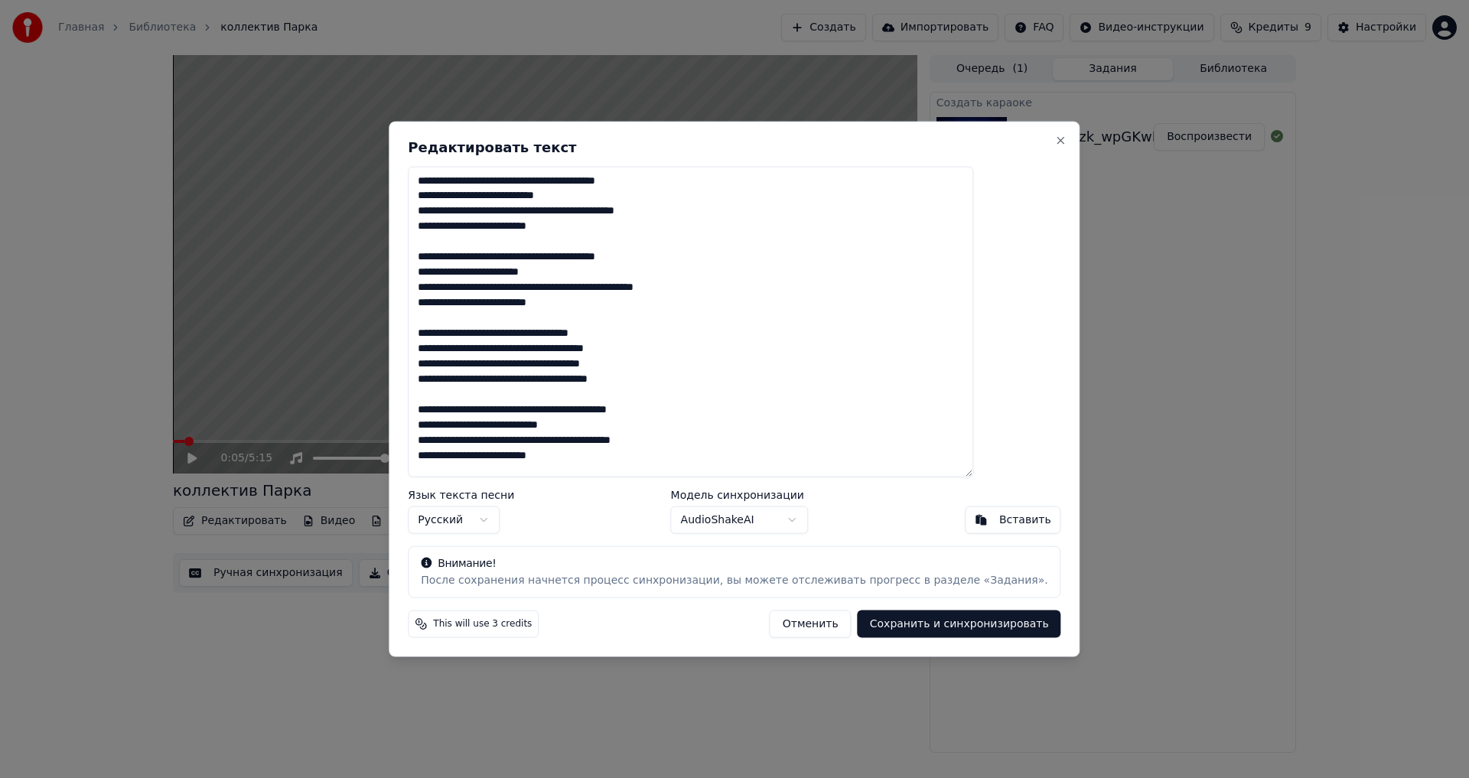
type textarea "**********"
click at [717, 519] on body "Главная Библиотека коллектив Парка Создать Импортировать FAQ Видео-инструкции К…" at bounding box center [734, 389] width 1469 height 778
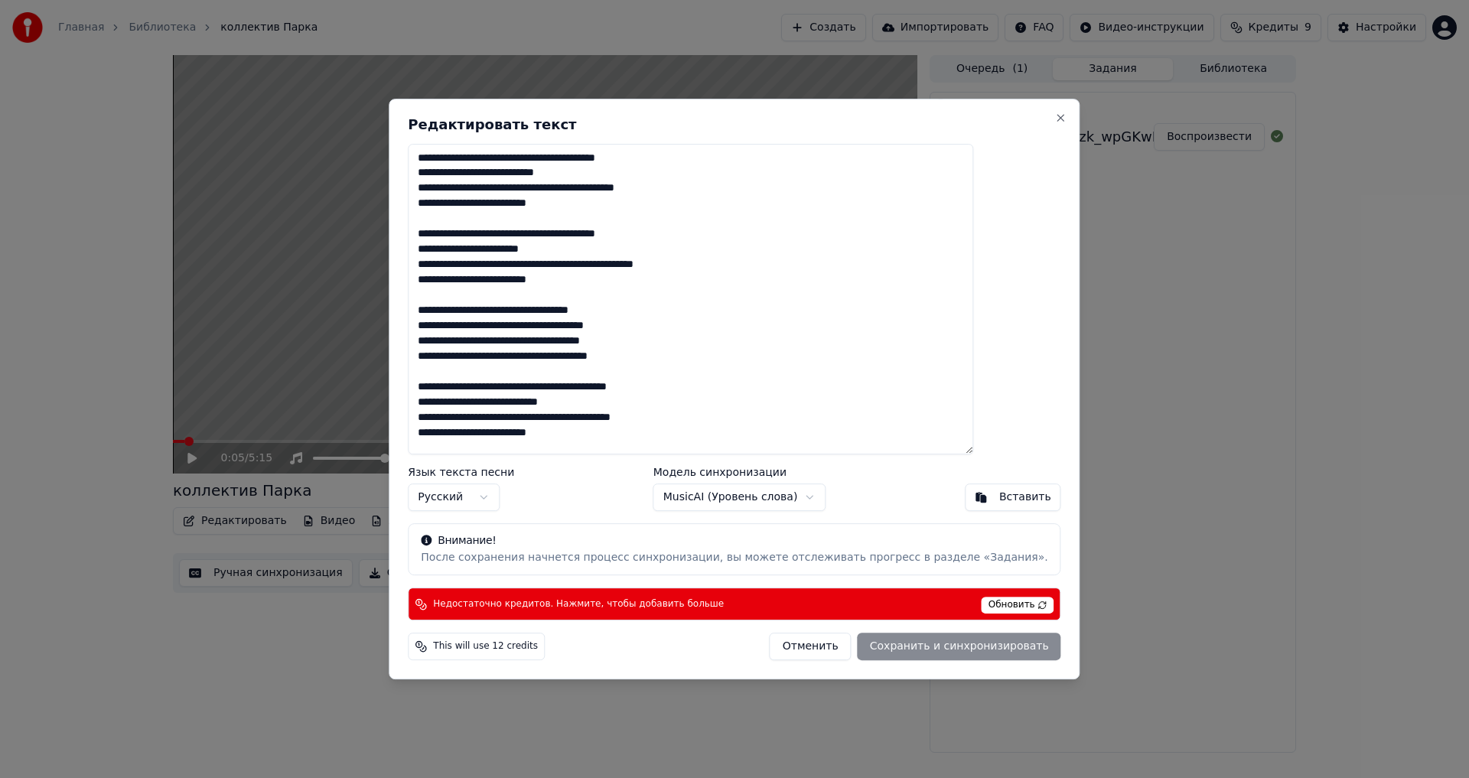
click at [756, 491] on body "Главная Библиотека коллектив Парка Создать Импортировать FAQ Видео-инструкции К…" at bounding box center [734, 389] width 1469 height 778
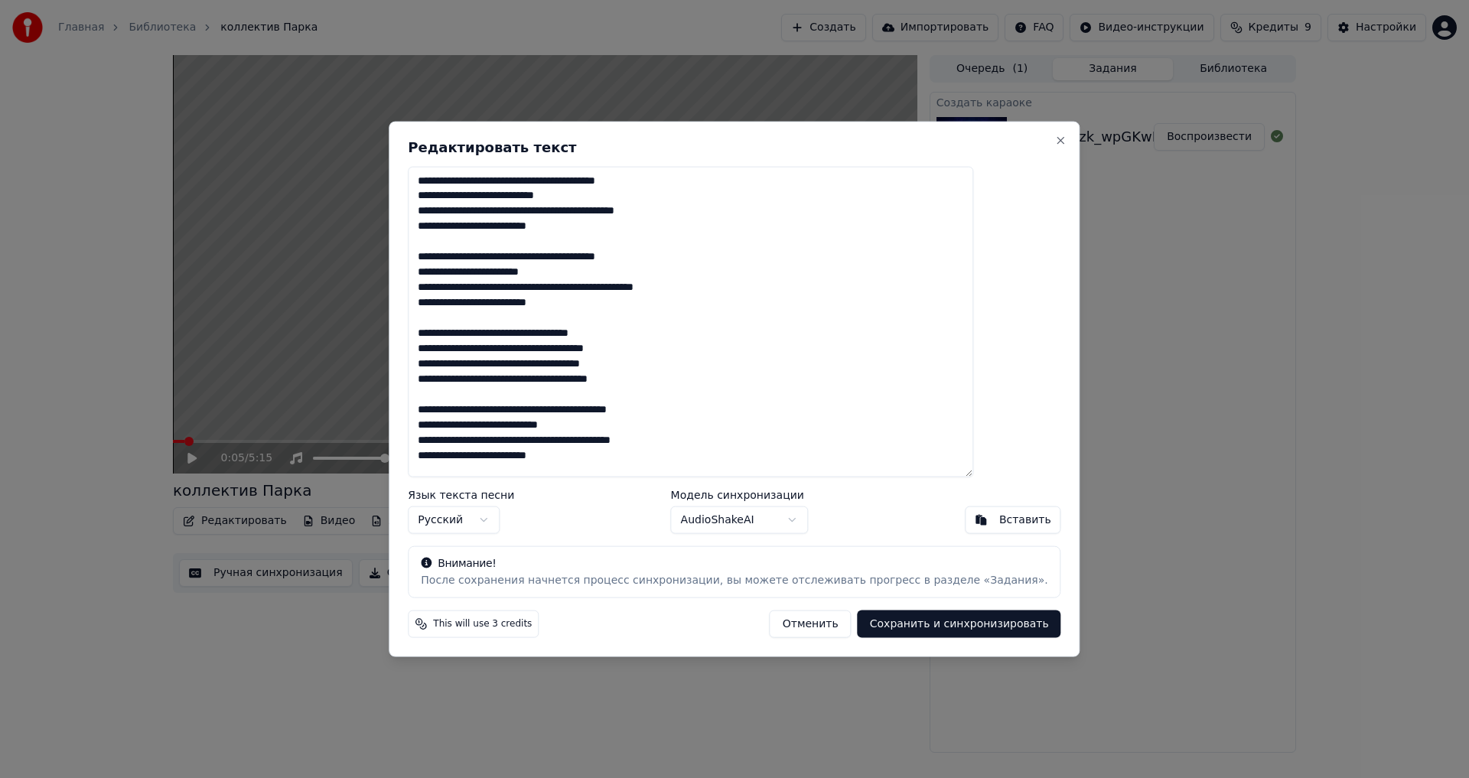
click at [936, 629] on button "Сохранить и синхронизировать" at bounding box center [958, 624] width 203 height 28
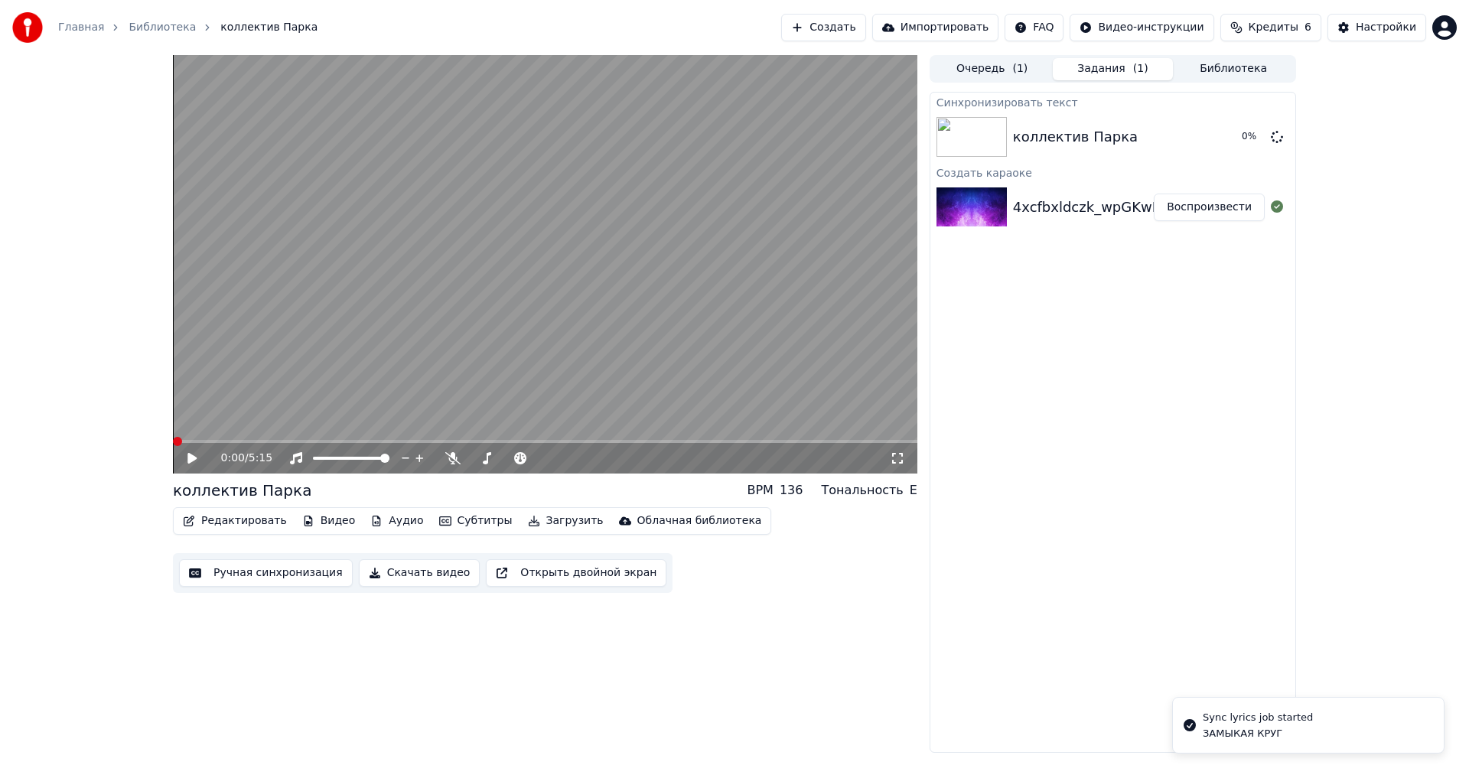
click at [173, 437] on span at bounding box center [177, 441] width 9 height 9
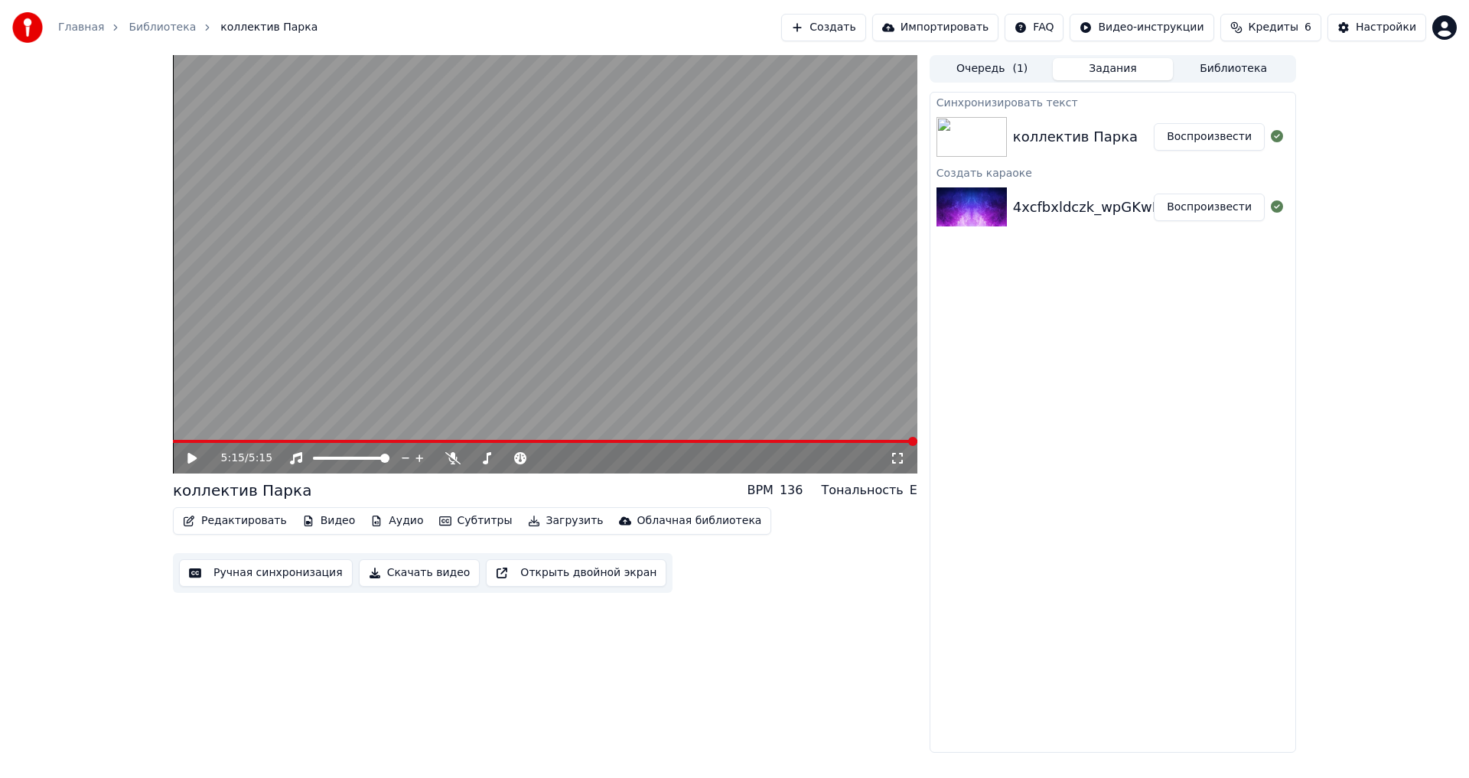
click at [1095, 138] on div "коллектив Парка" at bounding box center [1075, 136] width 125 height 21
click at [1188, 145] on button "Воспроизвести" at bounding box center [1208, 137] width 111 height 28
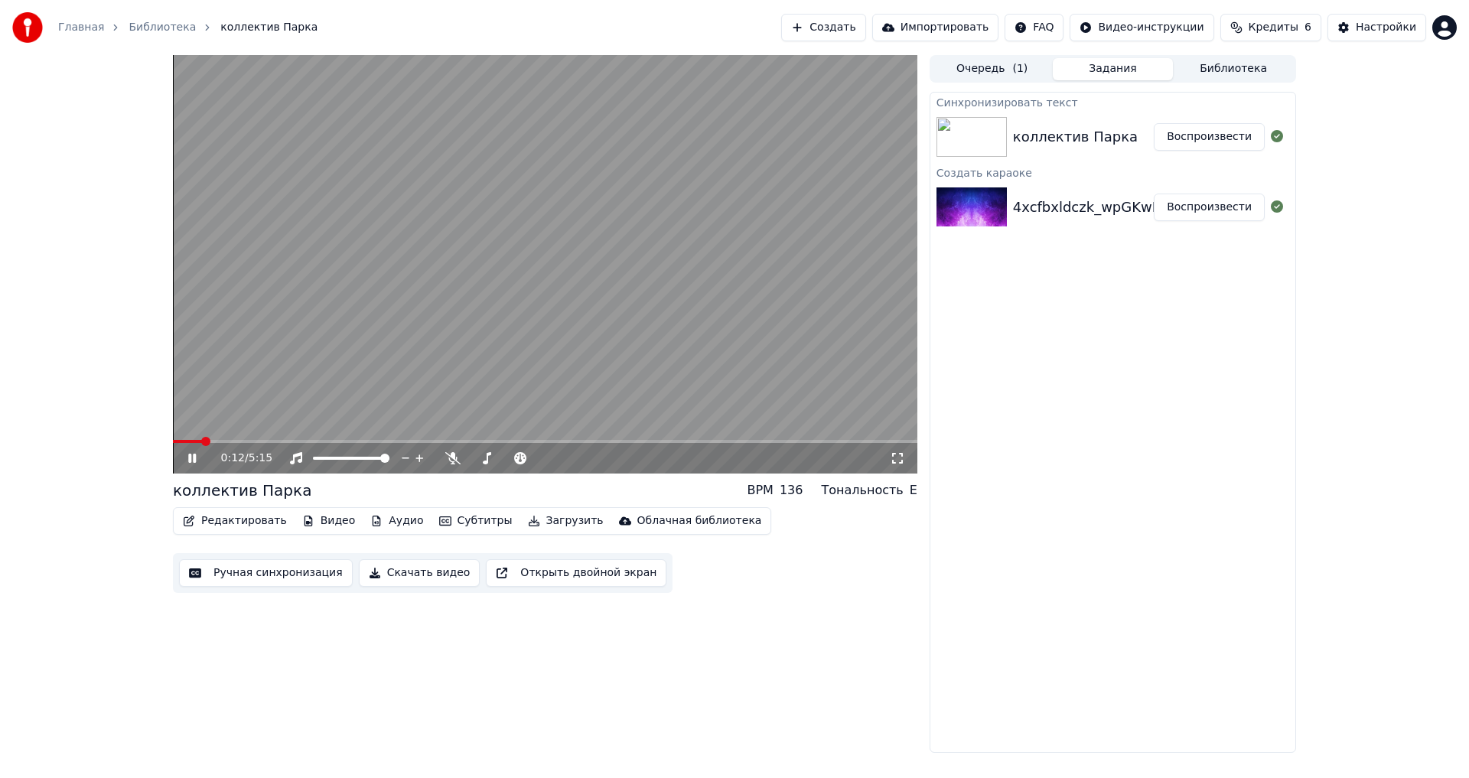
click at [187, 464] on icon at bounding box center [203, 458] width 36 height 12
click at [319, 300] on video at bounding box center [545, 264] width 744 height 418
click at [259, 490] on div "коллектив Парка" at bounding box center [242, 490] width 138 height 21
click at [190, 460] on icon at bounding box center [192, 458] width 8 height 9
click at [545, 574] on button "Открыть двойной экран" at bounding box center [576, 573] width 181 height 28
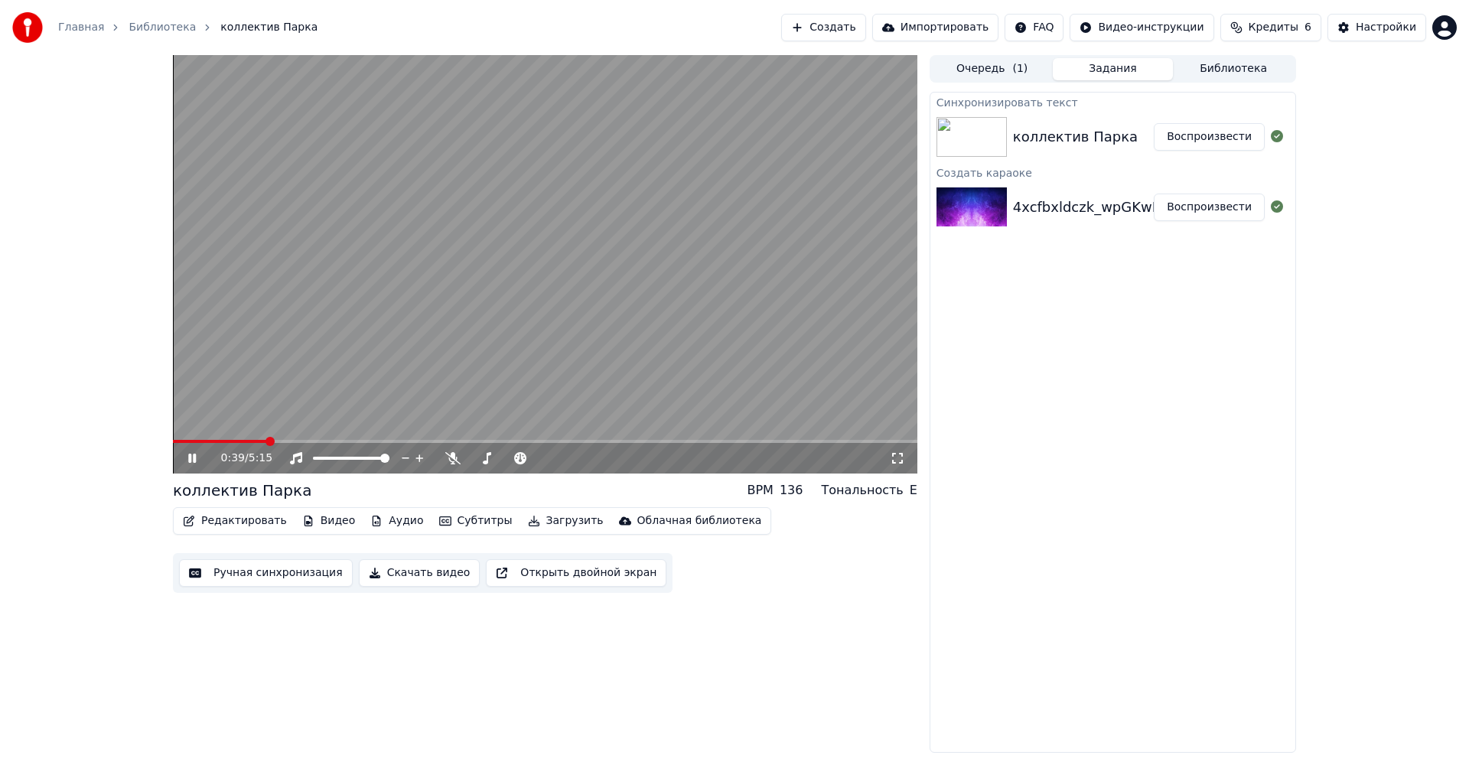
click at [274, 572] on button "Ручная синхронизация" at bounding box center [266, 573] width 174 height 28
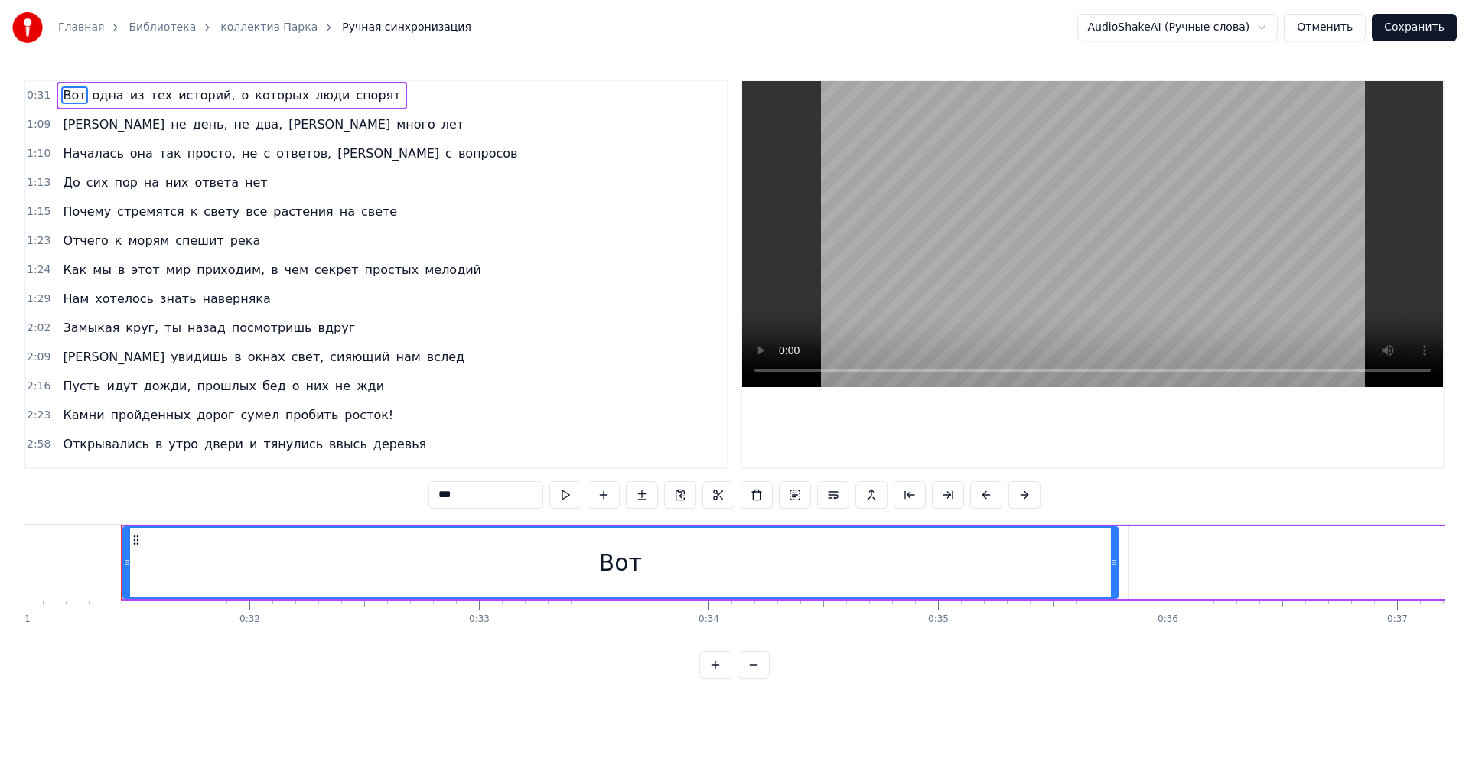
scroll to position [0, 7137]
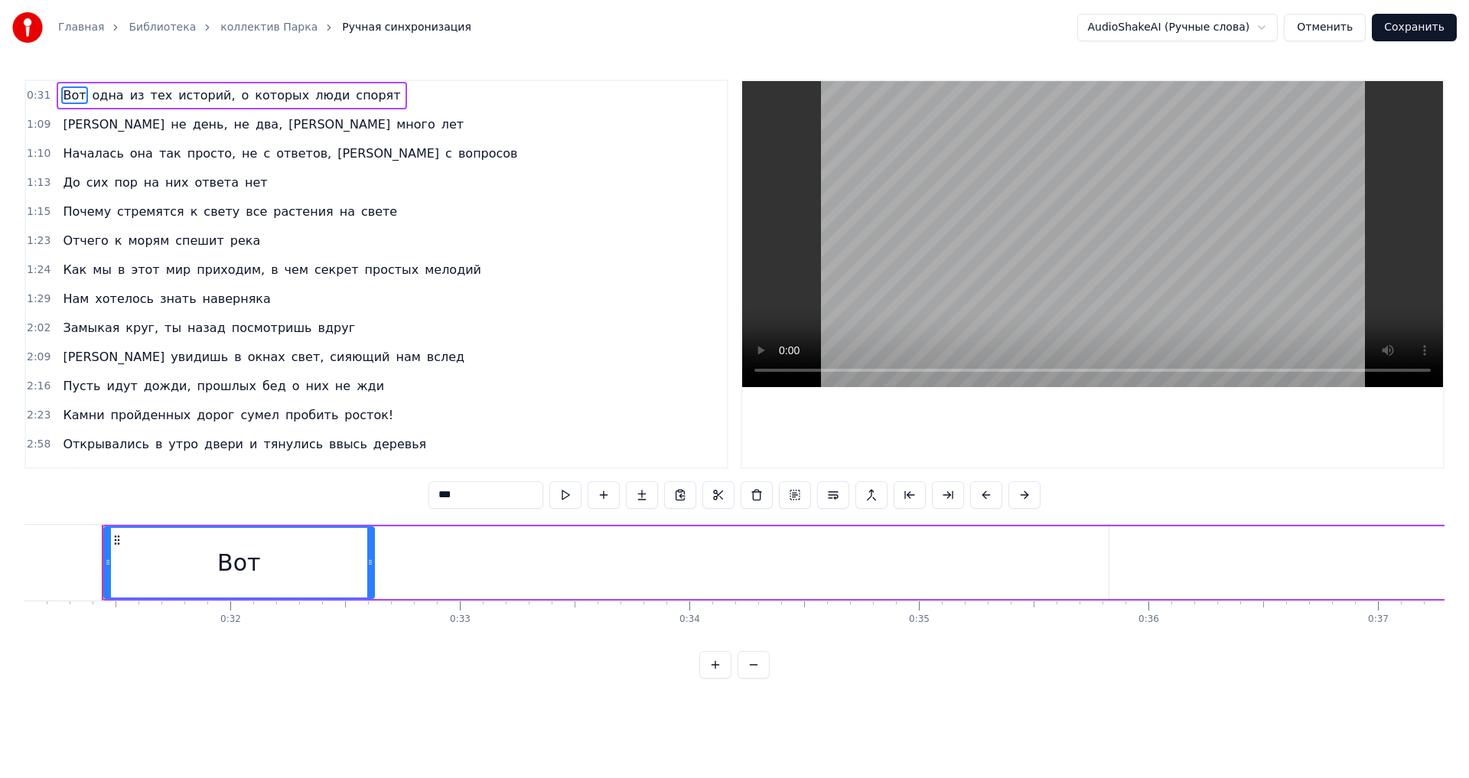
drag, startPoint x: 1095, startPoint y: 571, endPoint x: 310, endPoint y: 590, distance: 785.7
click at [395, 604] on div "Вот одна из тех историй, о которых люди спорят И не день, не два, а много лет Н…" at bounding box center [734, 581] width 1420 height 115
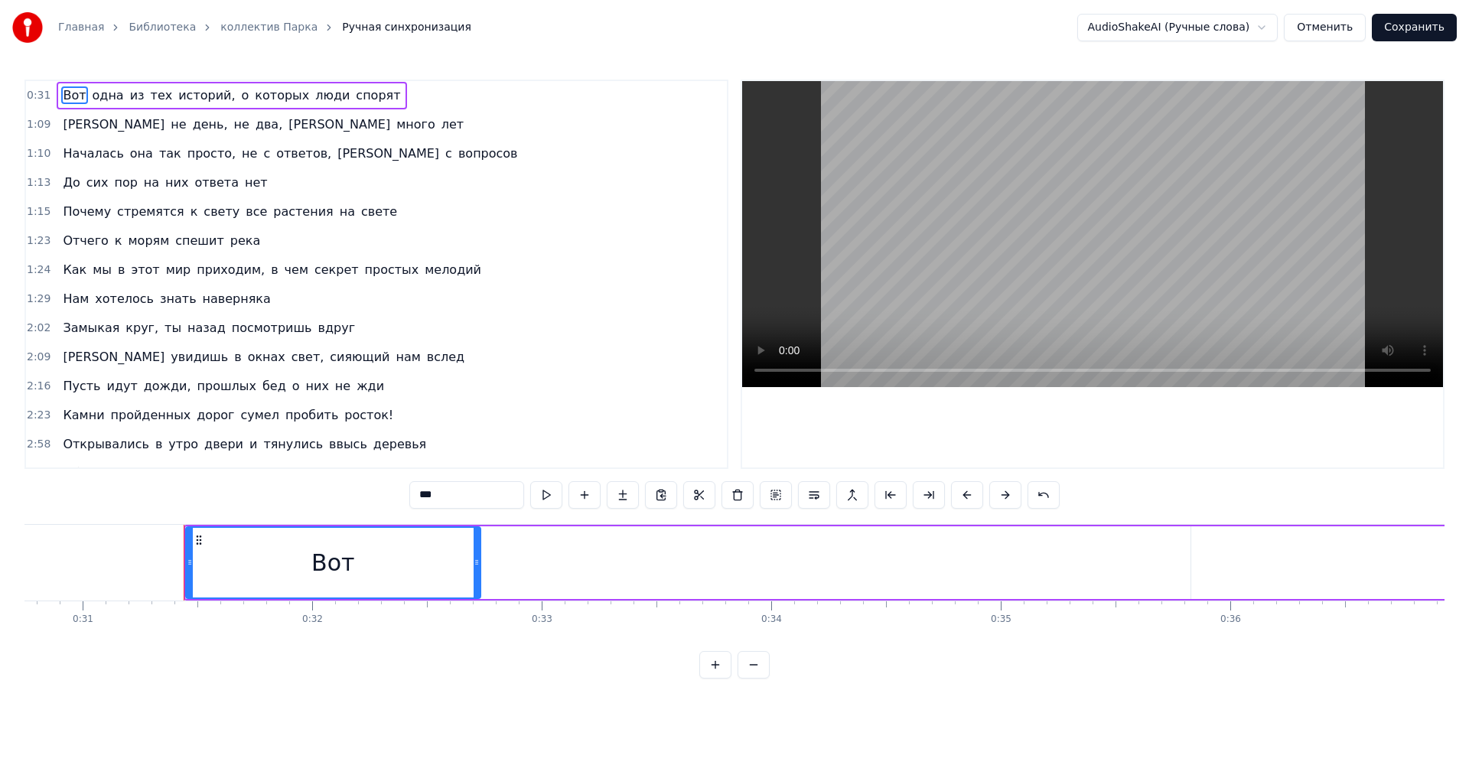
drag, startPoint x: 210, startPoint y: 555, endPoint x: 21, endPoint y: 549, distance: 189.8
click at [21, 549] on div "Главная Библиотека коллектив Парка Ручная синхронизация AudioShakeAI (Ручные сл…" at bounding box center [734, 339] width 1469 height 678
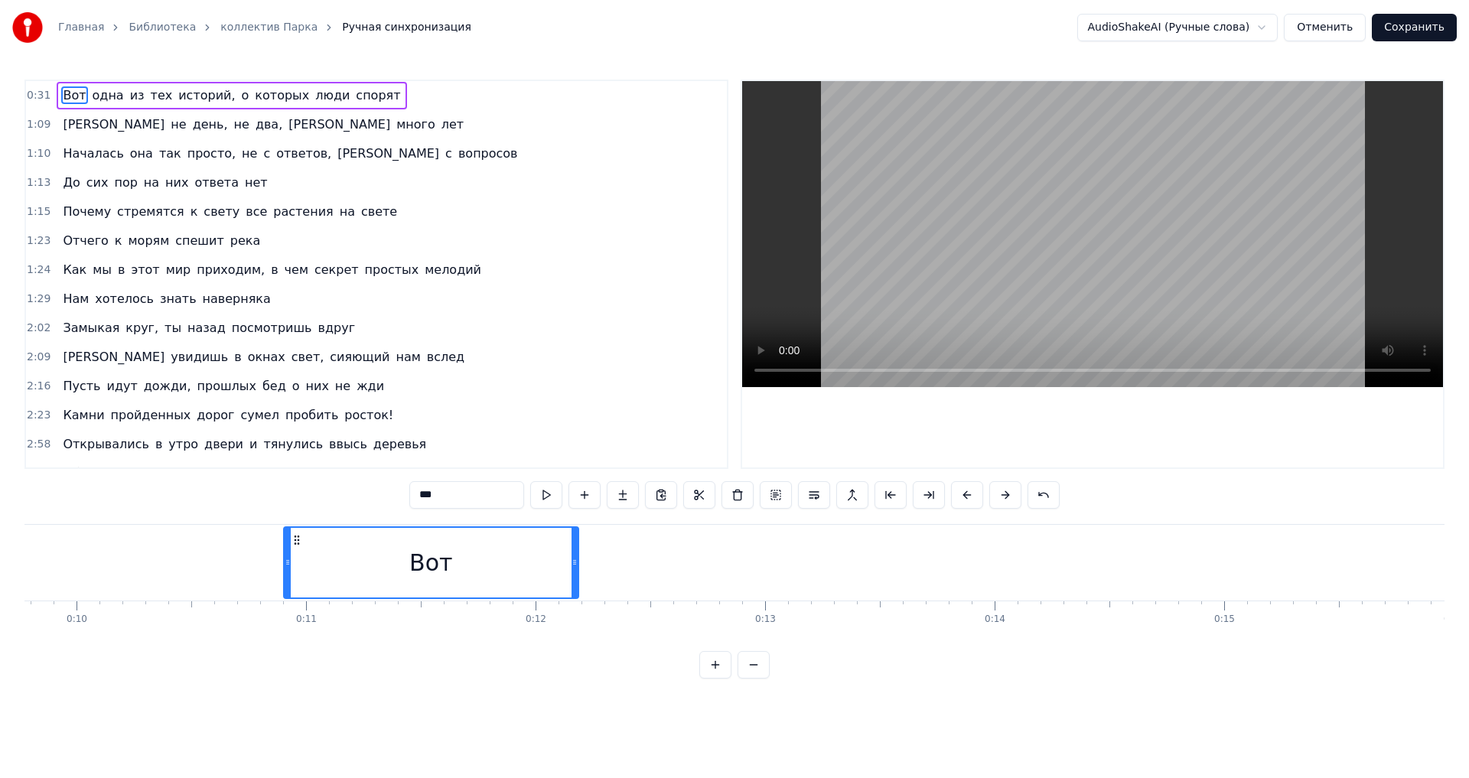
scroll to position [0, 2236]
drag, startPoint x: 221, startPoint y: 538, endPoint x: 329, endPoint y: 531, distance: 108.1
click at [329, 531] on div "Вот" at bounding box center [460, 563] width 293 height 70
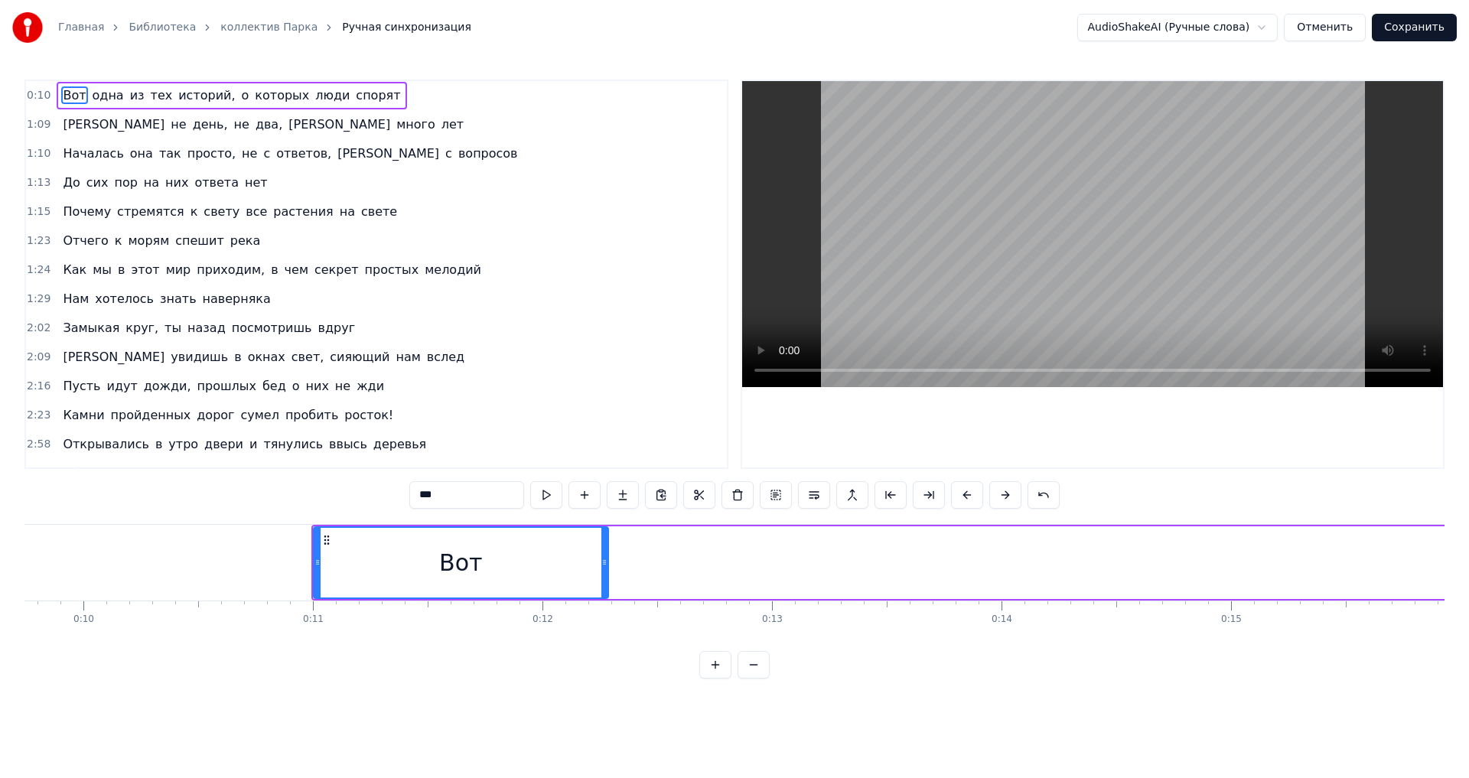
click at [548, 504] on button at bounding box center [546, 495] width 32 height 28
click at [81, 97] on div "Вот одна из тех историй, о которых люди спорят" at bounding box center [232, 96] width 350 height 28
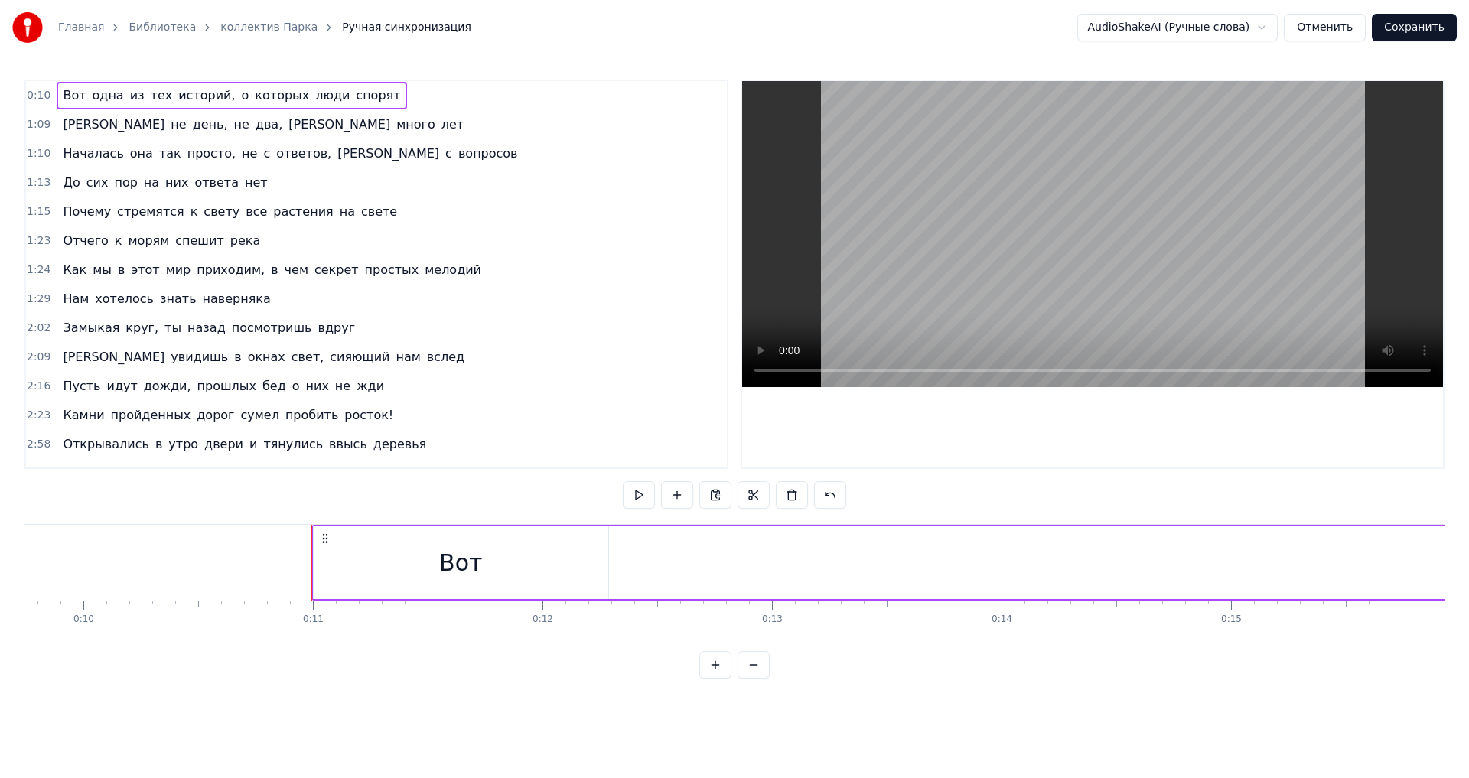
click at [91, 95] on span "одна" at bounding box center [108, 95] width 34 height 18
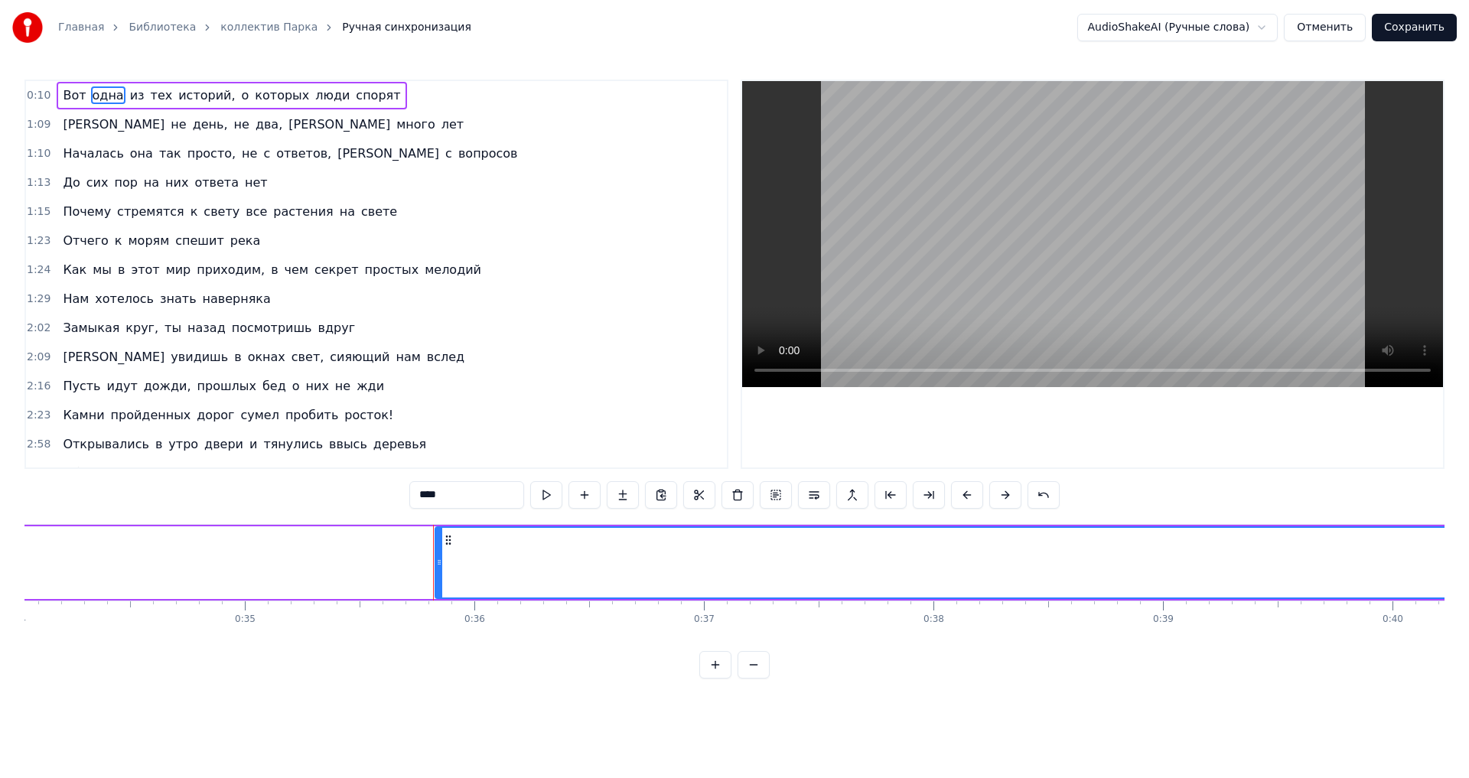
scroll to position [0, 8142]
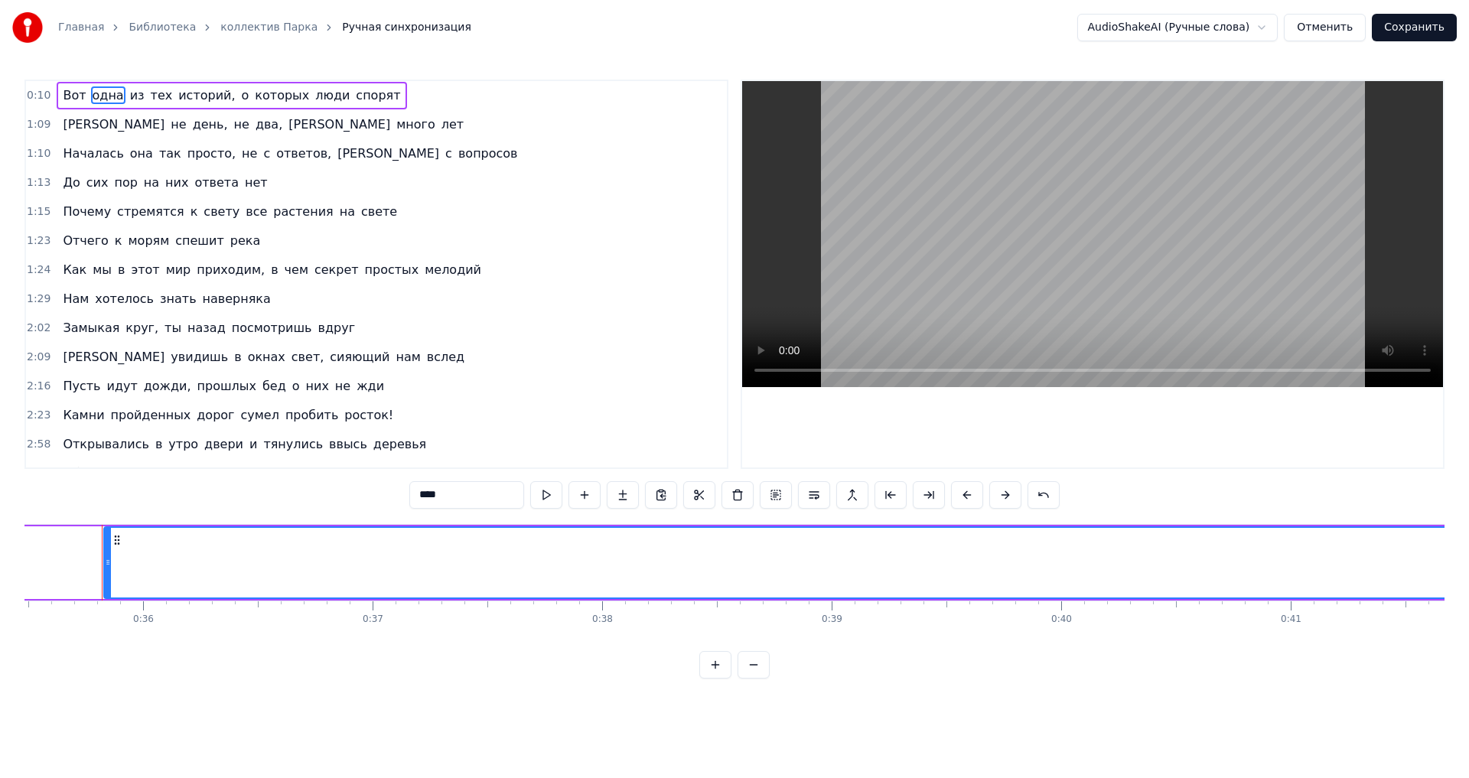
click at [362, 101] on div "0:10 Вот одна из тех историй, о которых люди спорят" at bounding box center [376, 95] width 701 height 29
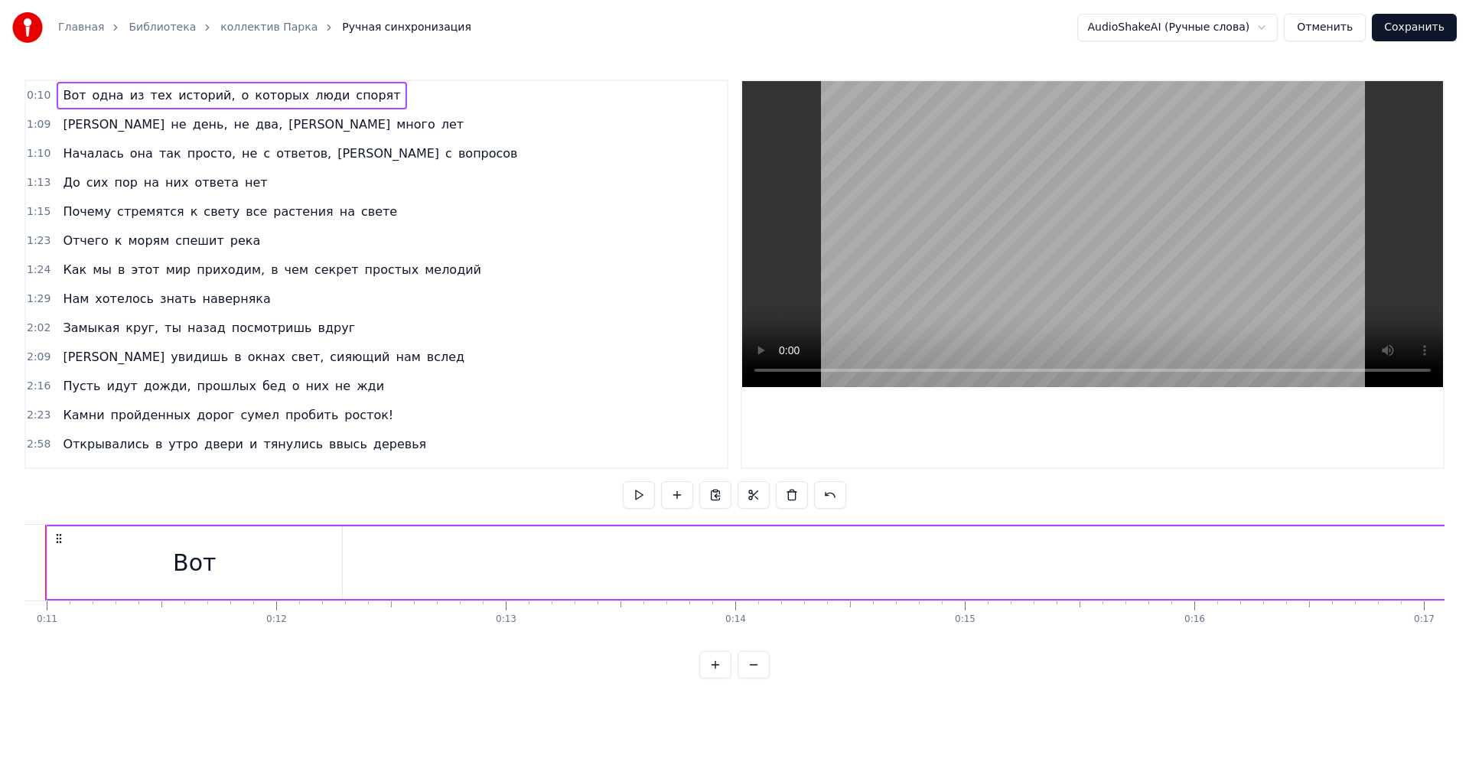
scroll to position [0, 2445]
drag, startPoint x: 649, startPoint y: 563, endPoint x: 587, endPoint y: 562, distance: 62.7
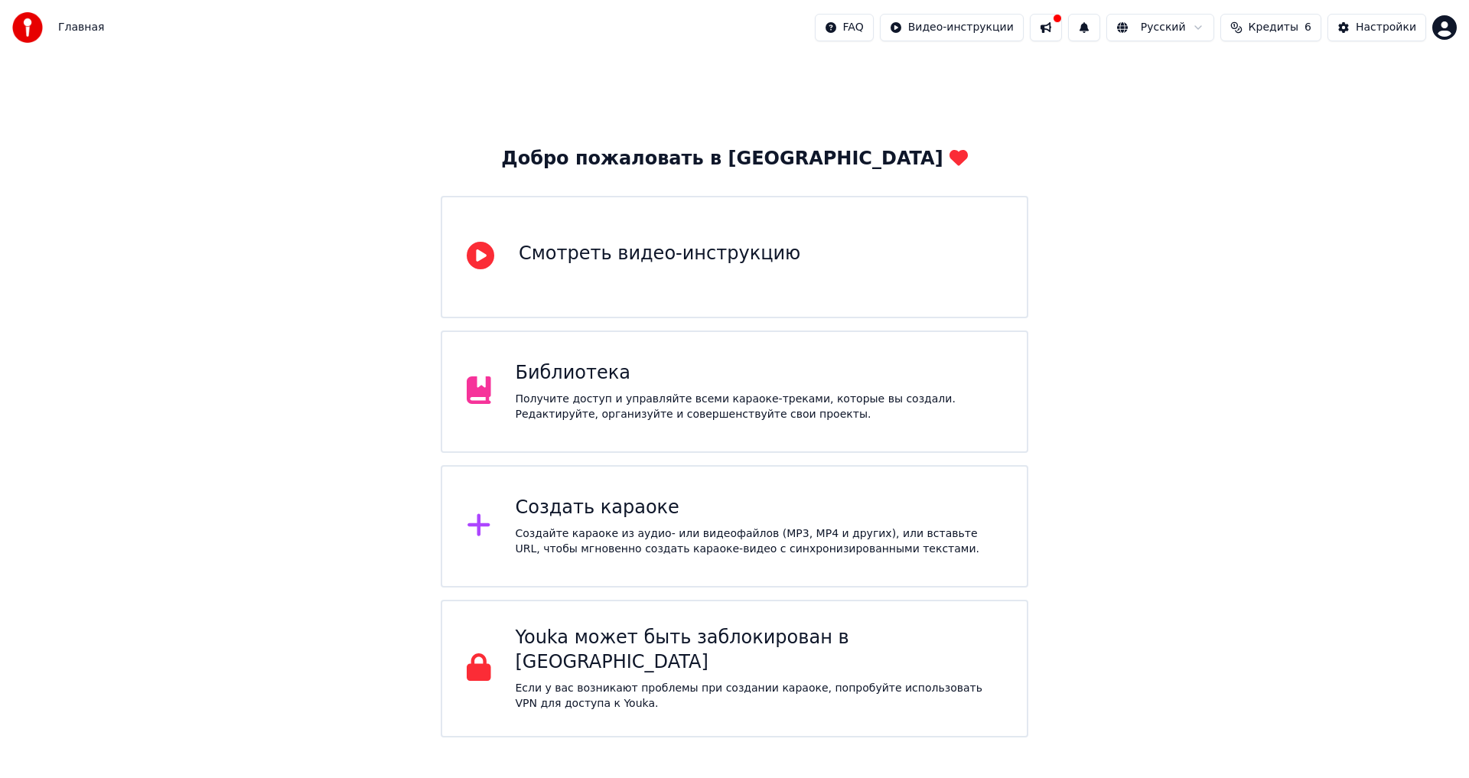
click at [723, 419] on div "Получите доступ и управляйте всеми караоке-треками, которые вы создали. Редакти…" at bounding box center [759, 407] width 487 height 31
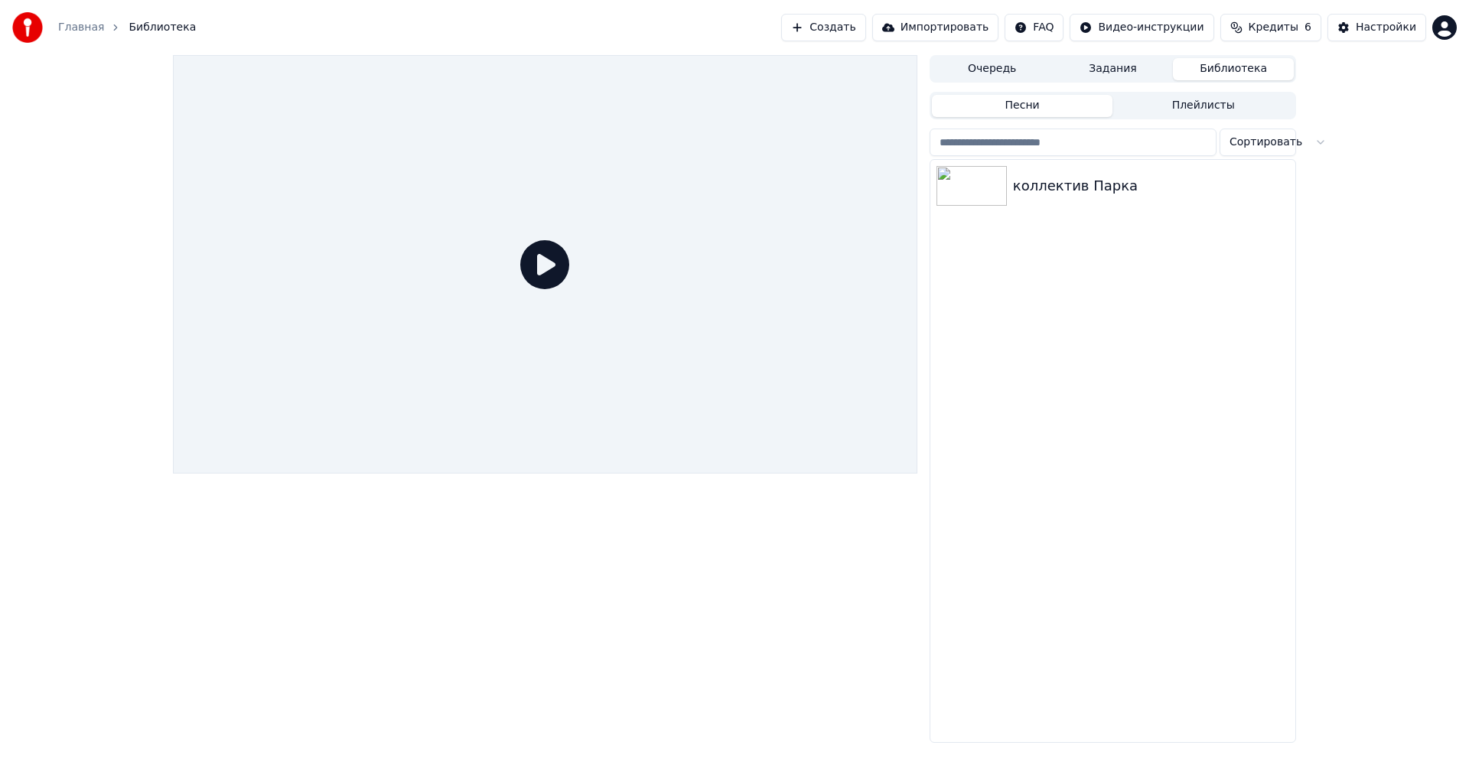
click at [1095, 137] on input "search" at bounding box center [1072, 142] width 287 height 28
click at [1088, 195] on div "коллектив Парка" at bounding box center [1143, 185] width 261 height 21
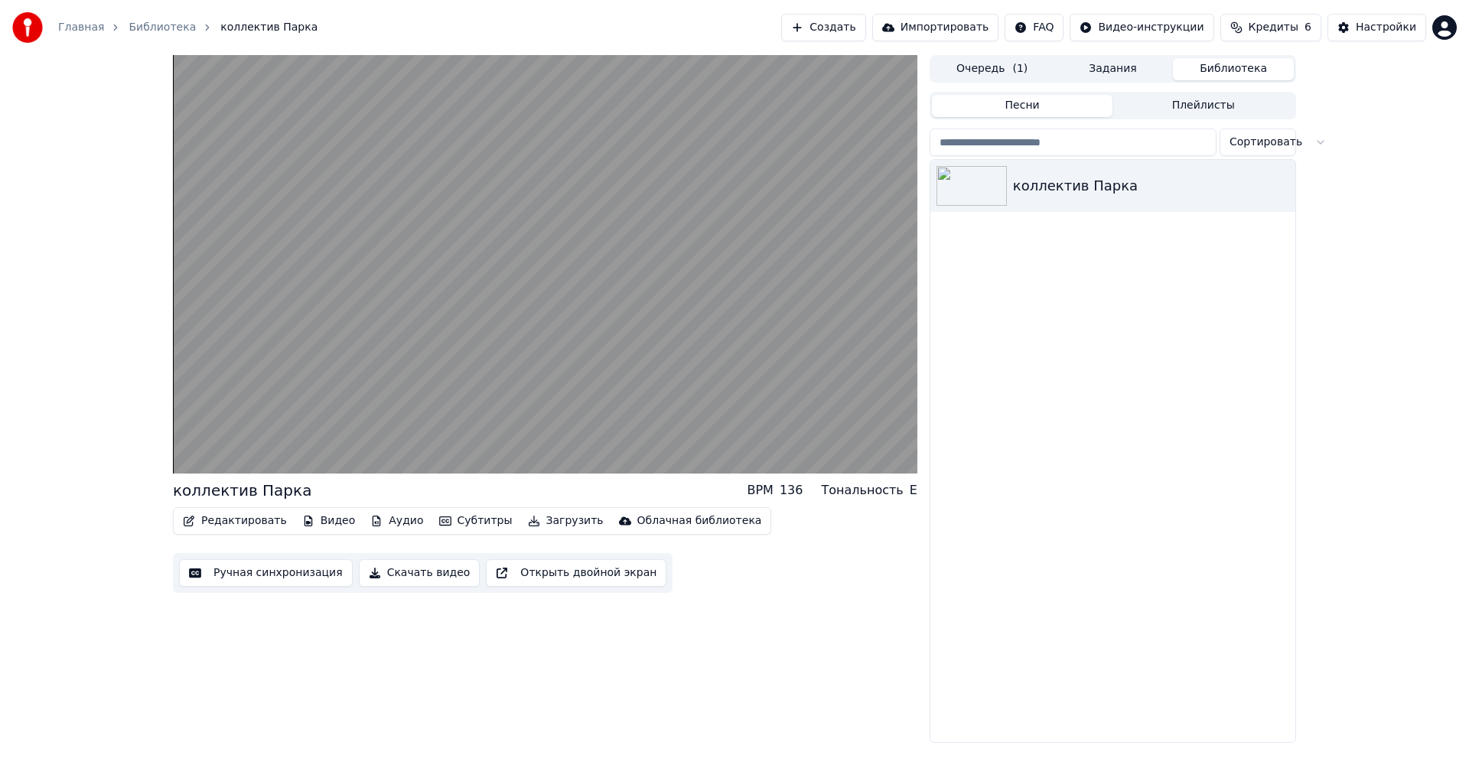
click at [448, 522] on button "Субтитры" at bounding box center [476, 520] width 86 height 21
click at [128, 555] on div "коллектив Парка BPM 136 Тональность E Редактировать Видео Аудио Субтитры Загруз…" at bounding box center [734, 399] width 1469 height 688
click at [379, 522] on button "Аудио" at bounding box center [396, 520] width 65 height 21
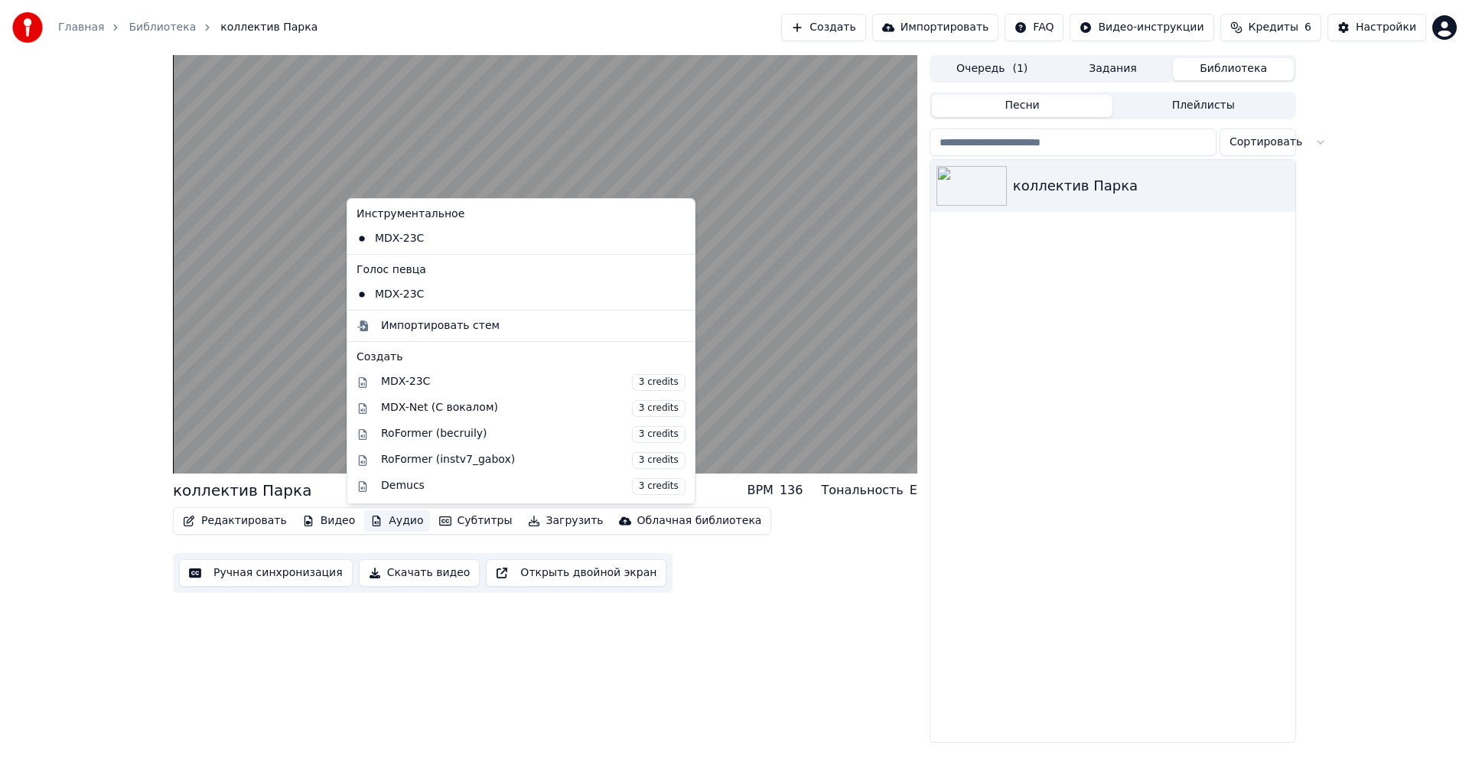
click at [379, 522] on button "Аудио" at bounding box center [396, 520] width 65 height 21
click at [382, 519] on button "Аудио" at bounding box center [396, 520] width 65 height 21
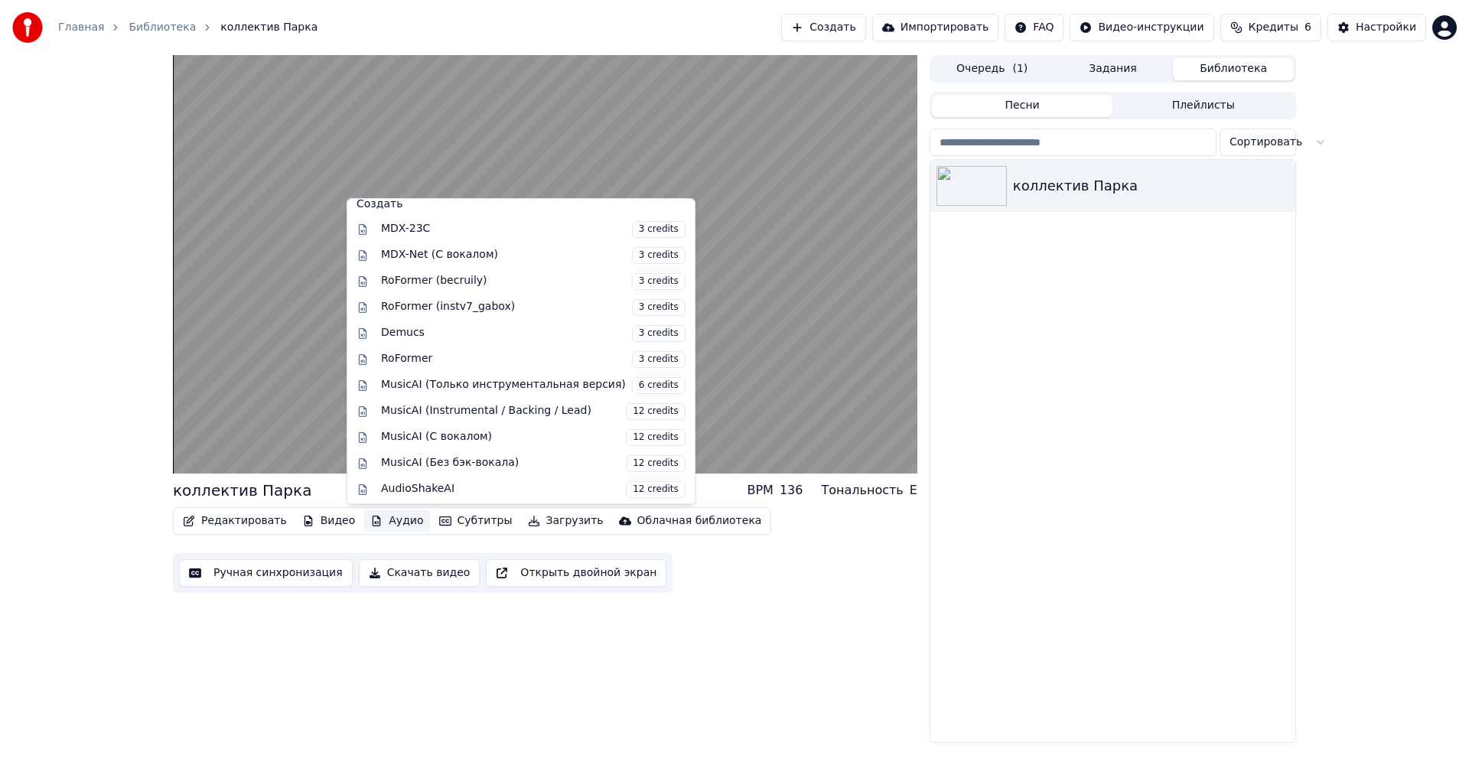
scroll to position [155, 0]
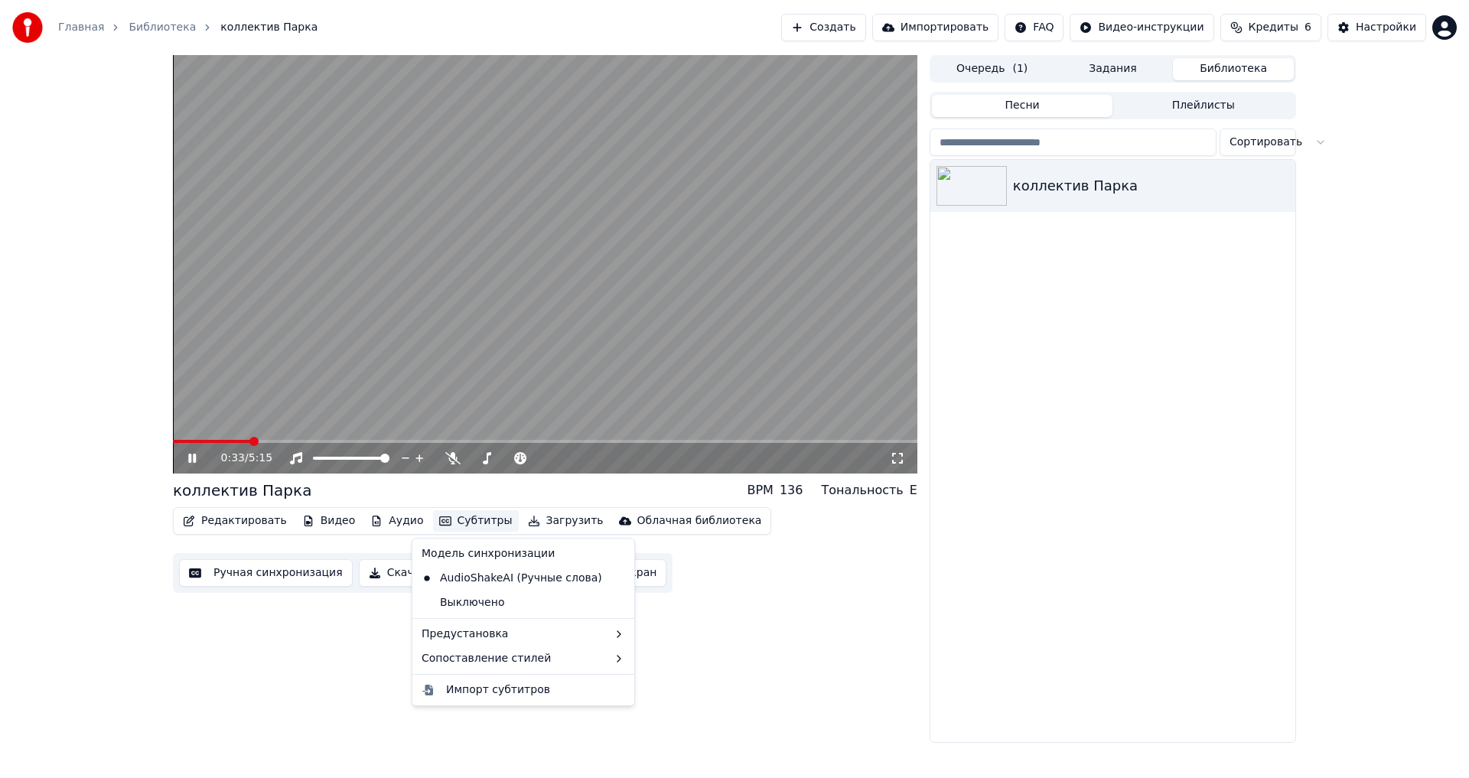
click at [337, 664] on div "0:33 / 5:15 коллектив Парка BPM 136 Тональность E Редактировать Видео Аудио Суб…" at bounding box center [545, 399] width 744 height 688
click at [290, 577] on button "Ручная синхронизация" at bounding box center [266, 573] width 174 height 28
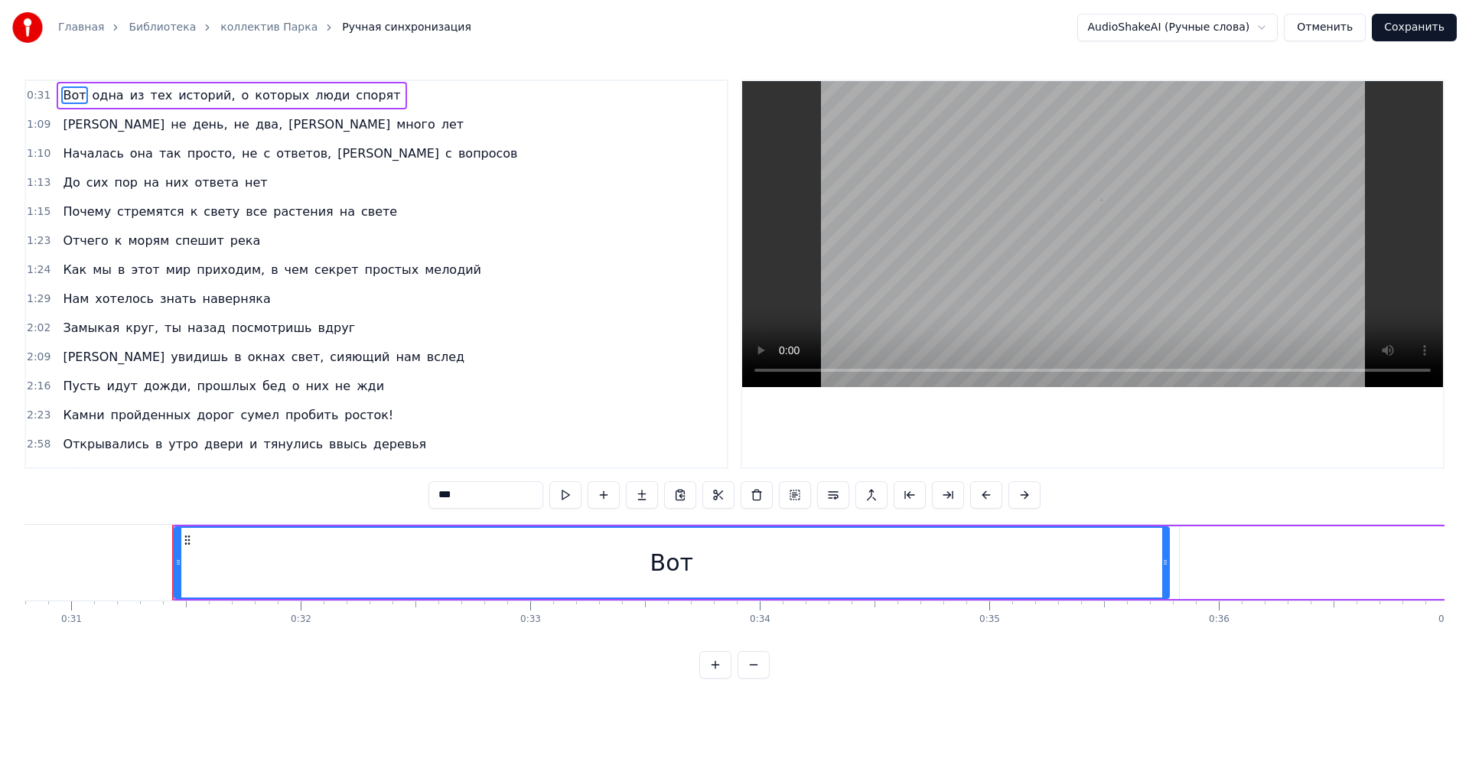
scroll to position [0, 7137]
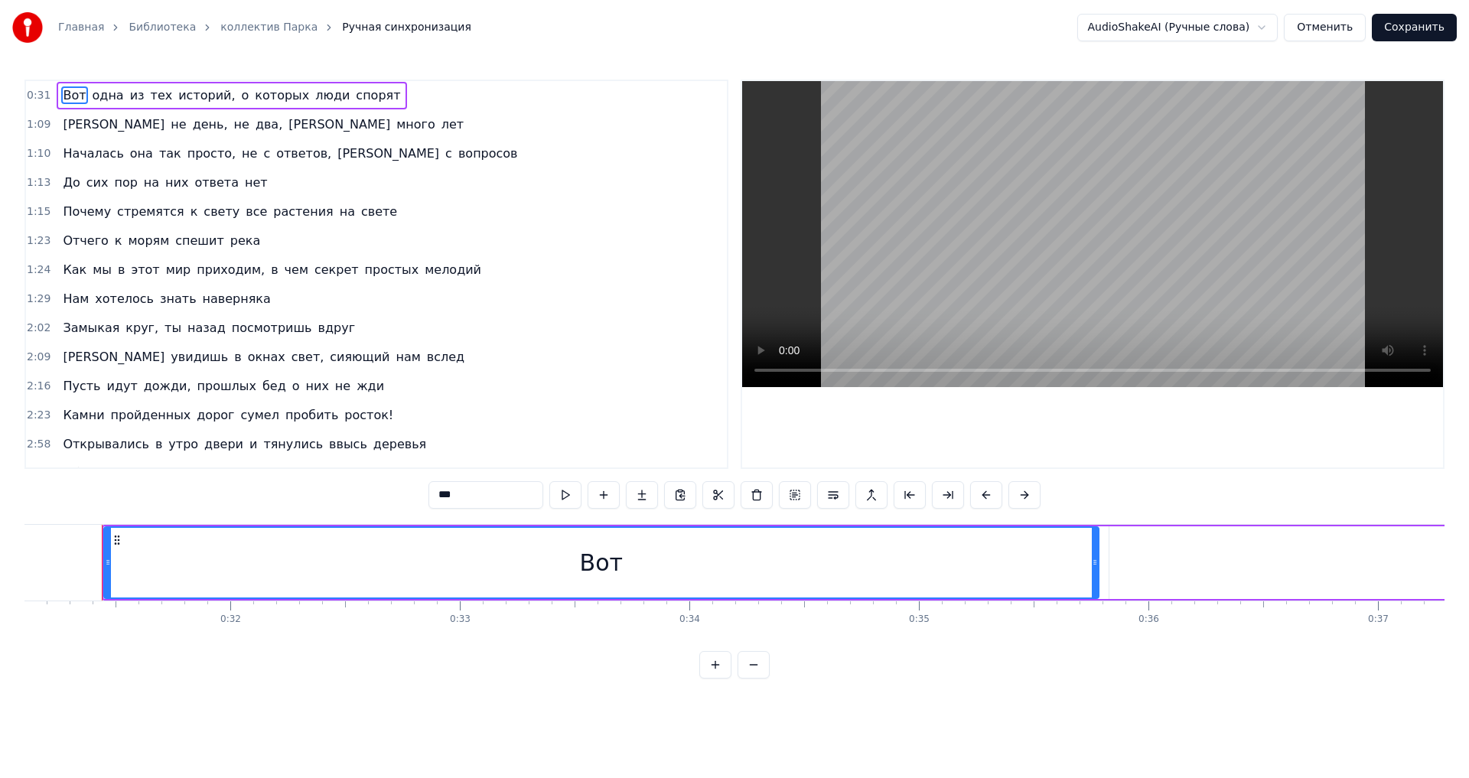
click at [1202, 28] on html "Главная Библиотека коллектив Парка Ручная синхронизация AudioShakeAI (Ручные сл…" at bounding box center [734, 351] width 1469 height 703
click at [1314, 22] on html "Главная Библиотека коллектив Парка Ручная синхронизация AudioShakeAI (Ручные сл…" at bounding box center [734, 351] width 1469 height 703
click at [1332, 24] on button "Отменить" at bounding box center [1324, 28] width 82 height 28
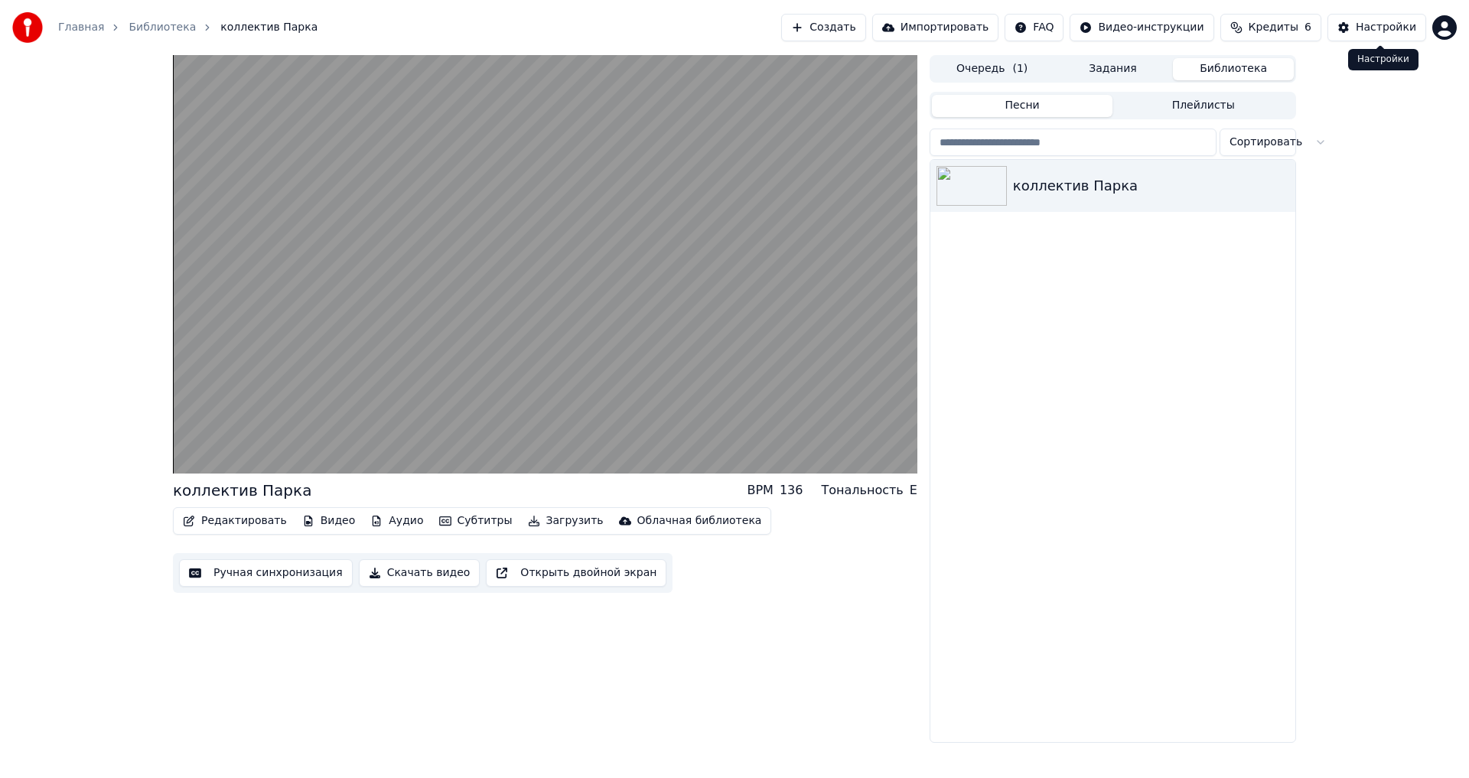
click at [1274, 28] on span "Кредиты" at bounding box center [1273, 27] width 50 height 15
click at [1332, 374] on div "коллектив Парка BPM 136 Тональность E Редактировать Видео Аудио Субтитры Загруз…" at bounding box center [734, 399] width 1469 height 688
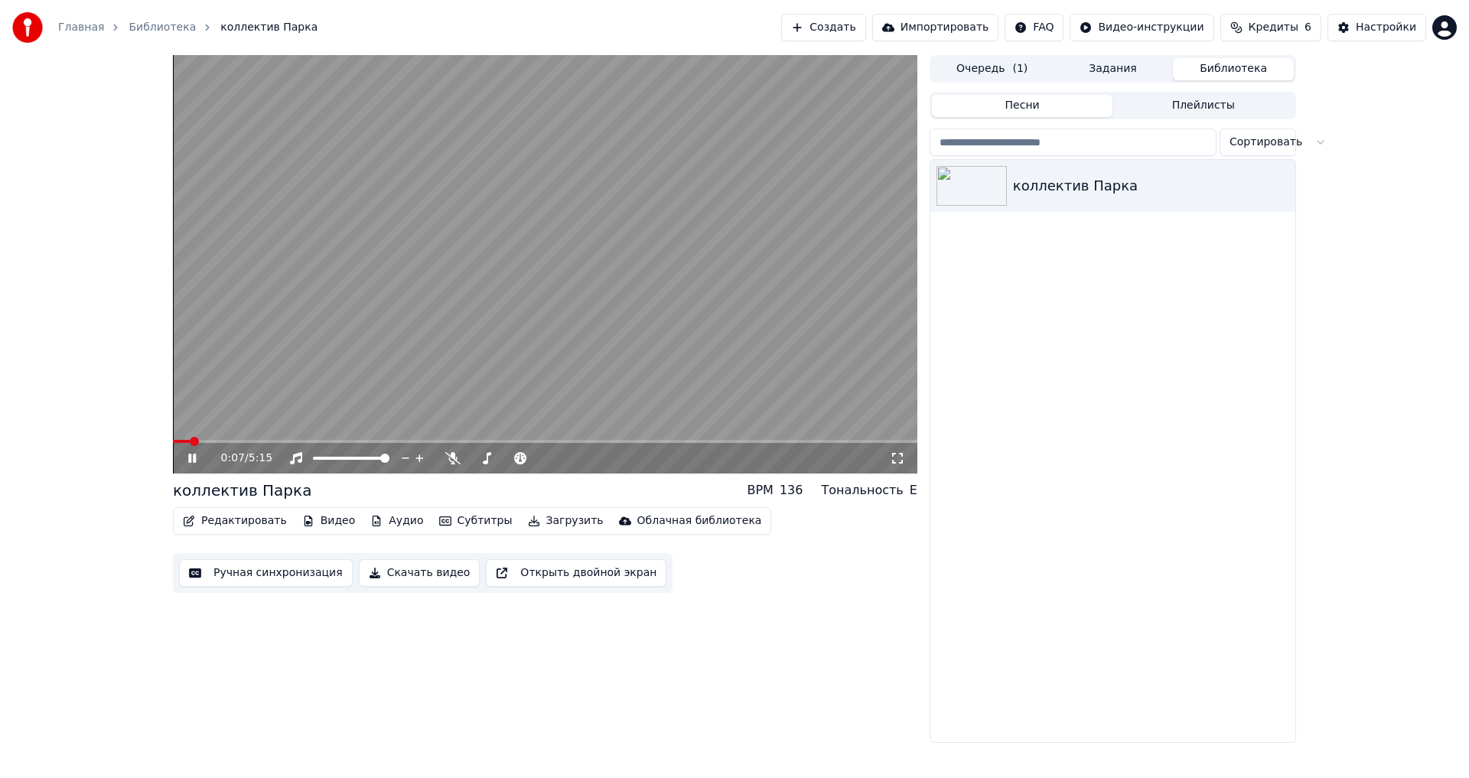
click at [375, 523] on button "Аудио" at bounding box center [396, 520] width 65 height 21
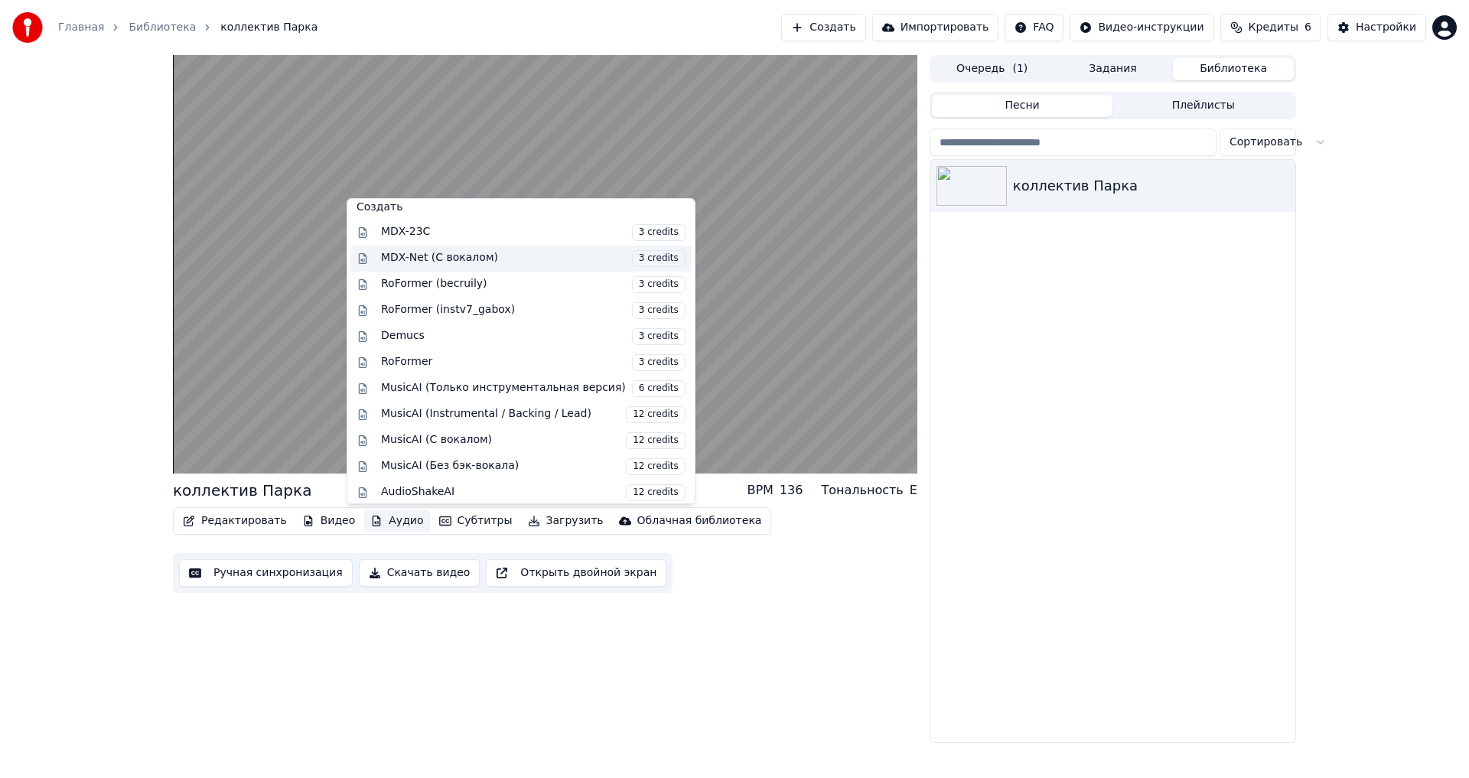
scroll to position [153, 0]
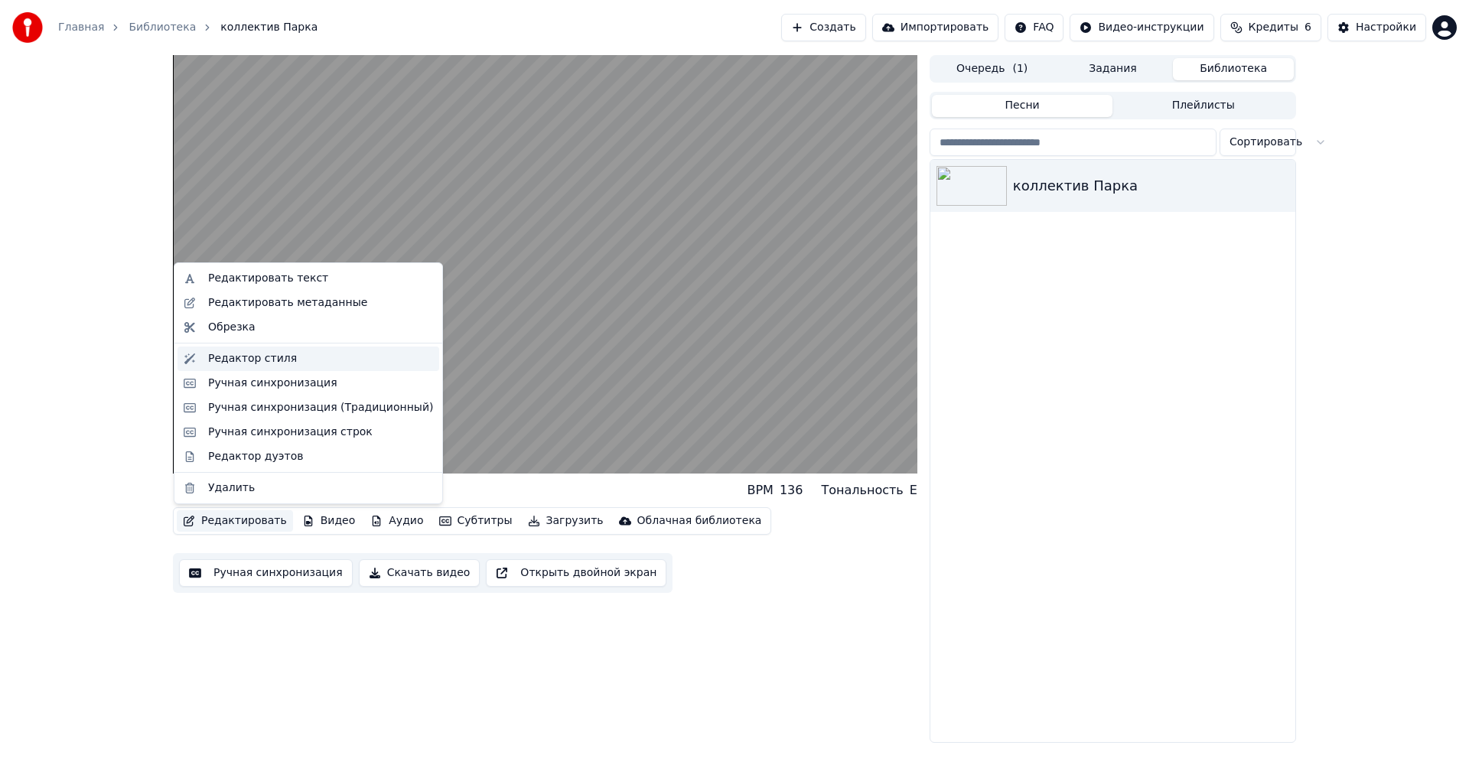
click at [271, 360] on div "Редактор стиля" at bounding box center [252, 358] width 89 height 15
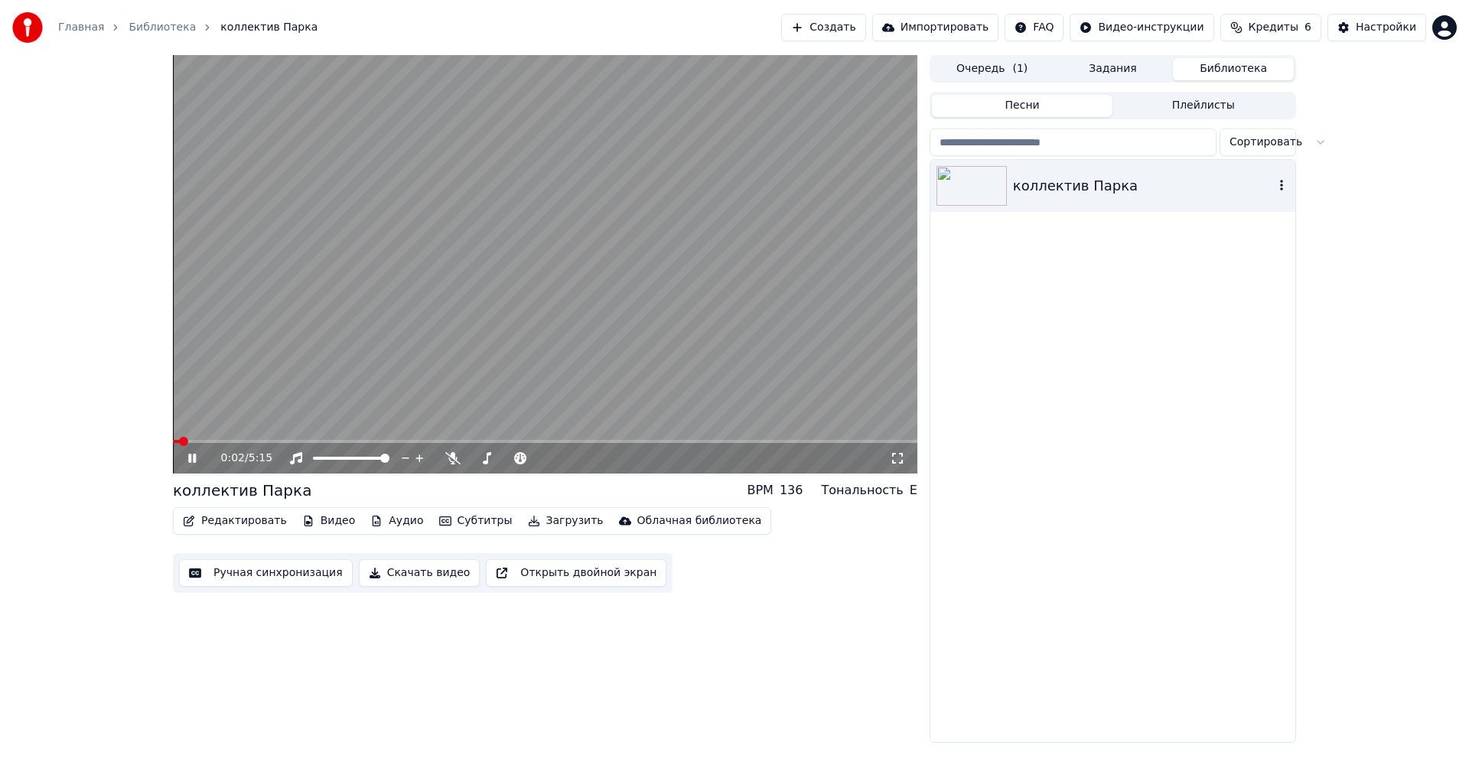
click at [1285, 185] on icon "button" at bounding box center [1280, 185] width 15 height 12
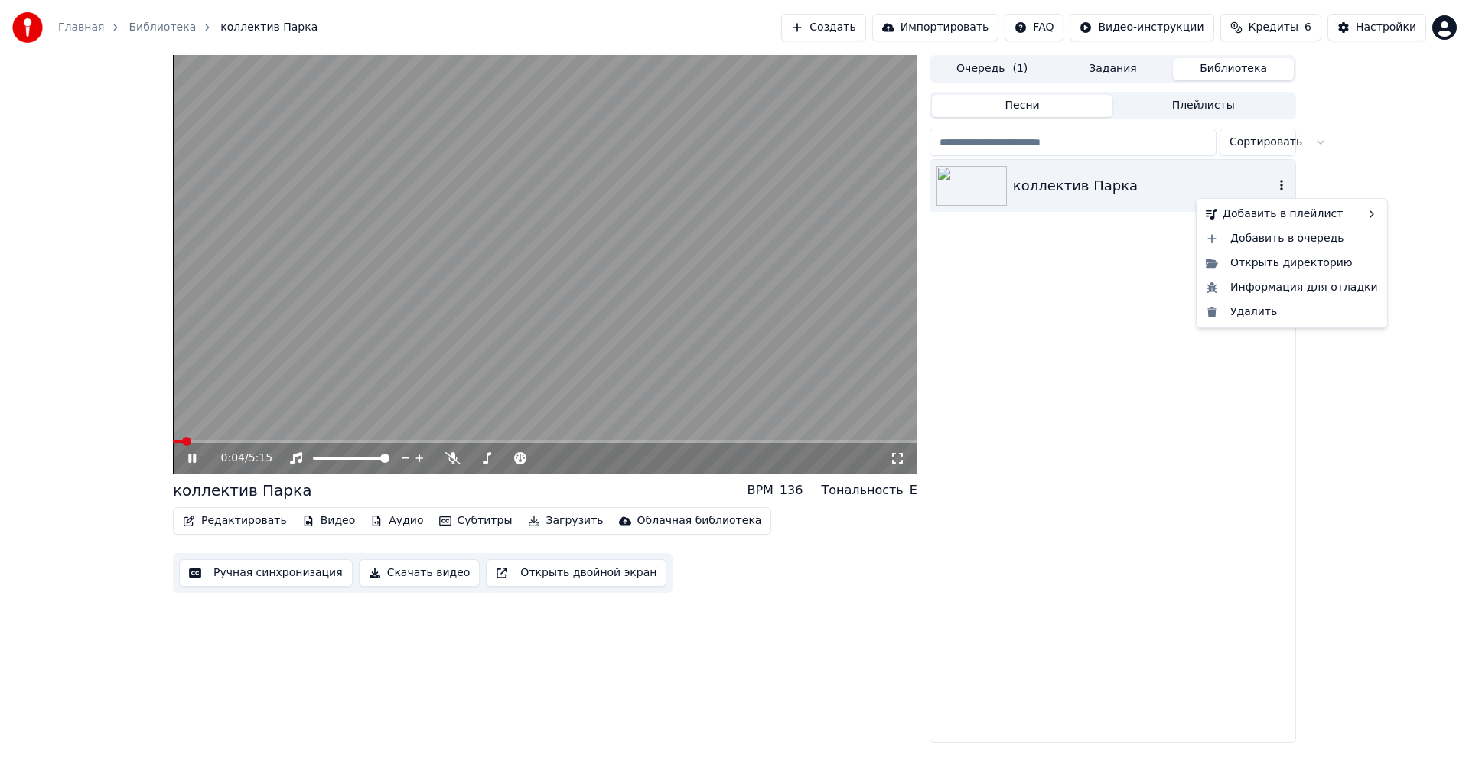
click at [1280, 194] on button "button" at bounding box center [1280, 186] width 15 height 18
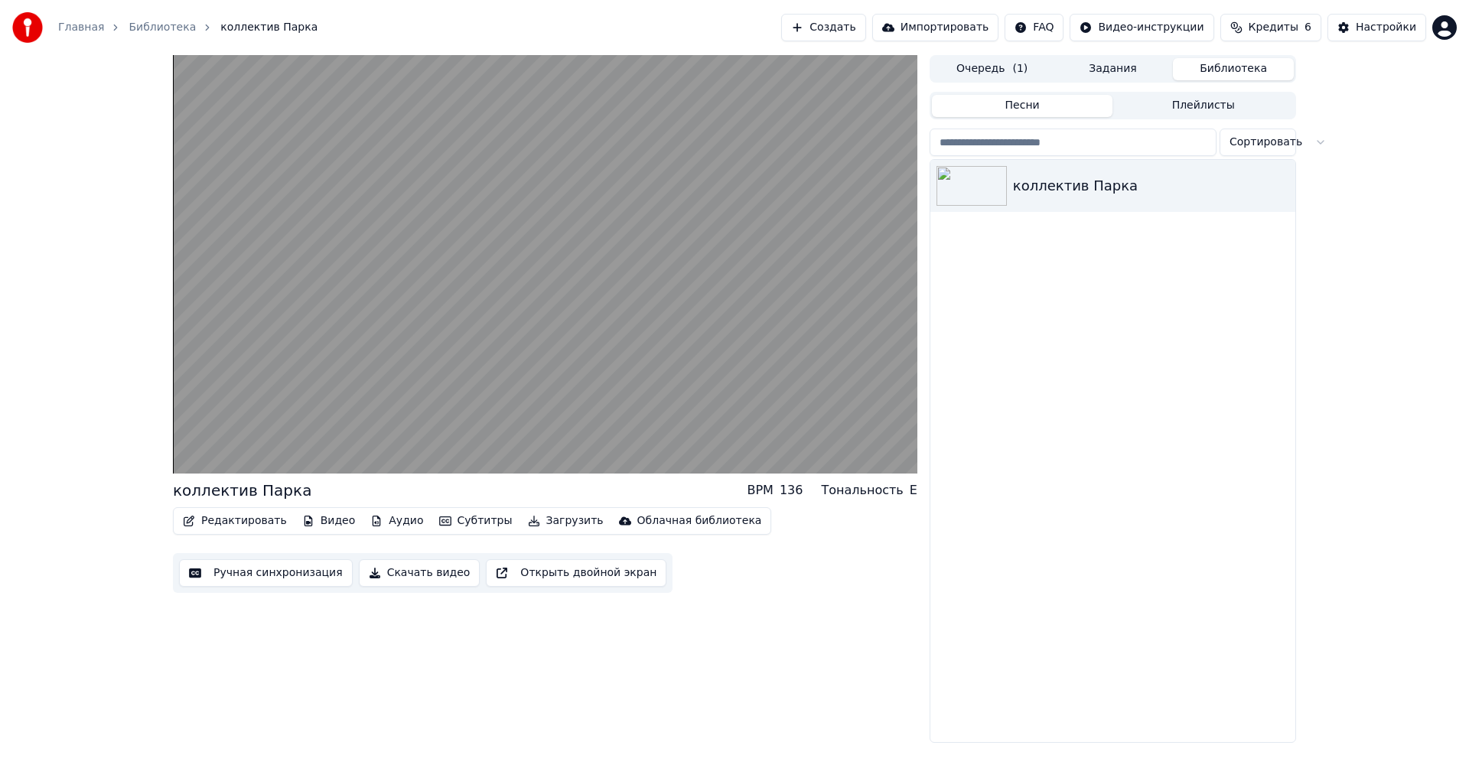
click at [861, 31] on button "Создать" at bounding box center [823, 28] width 84 height 28
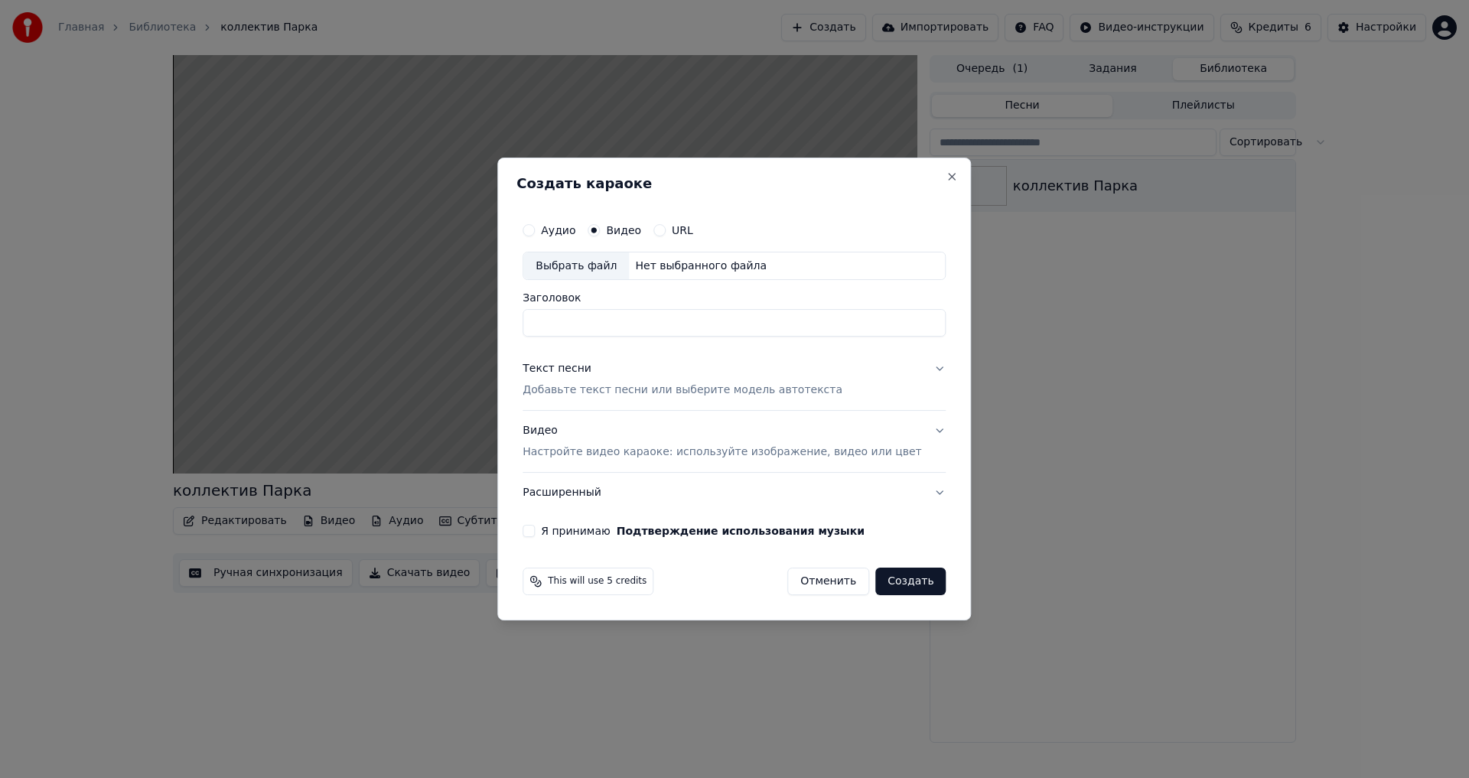
click at [905, 428] on button "Видео Настройте видео караоке: используйте изображение, видео или цвет" at bounding box center [733, 441] width 423 height 61
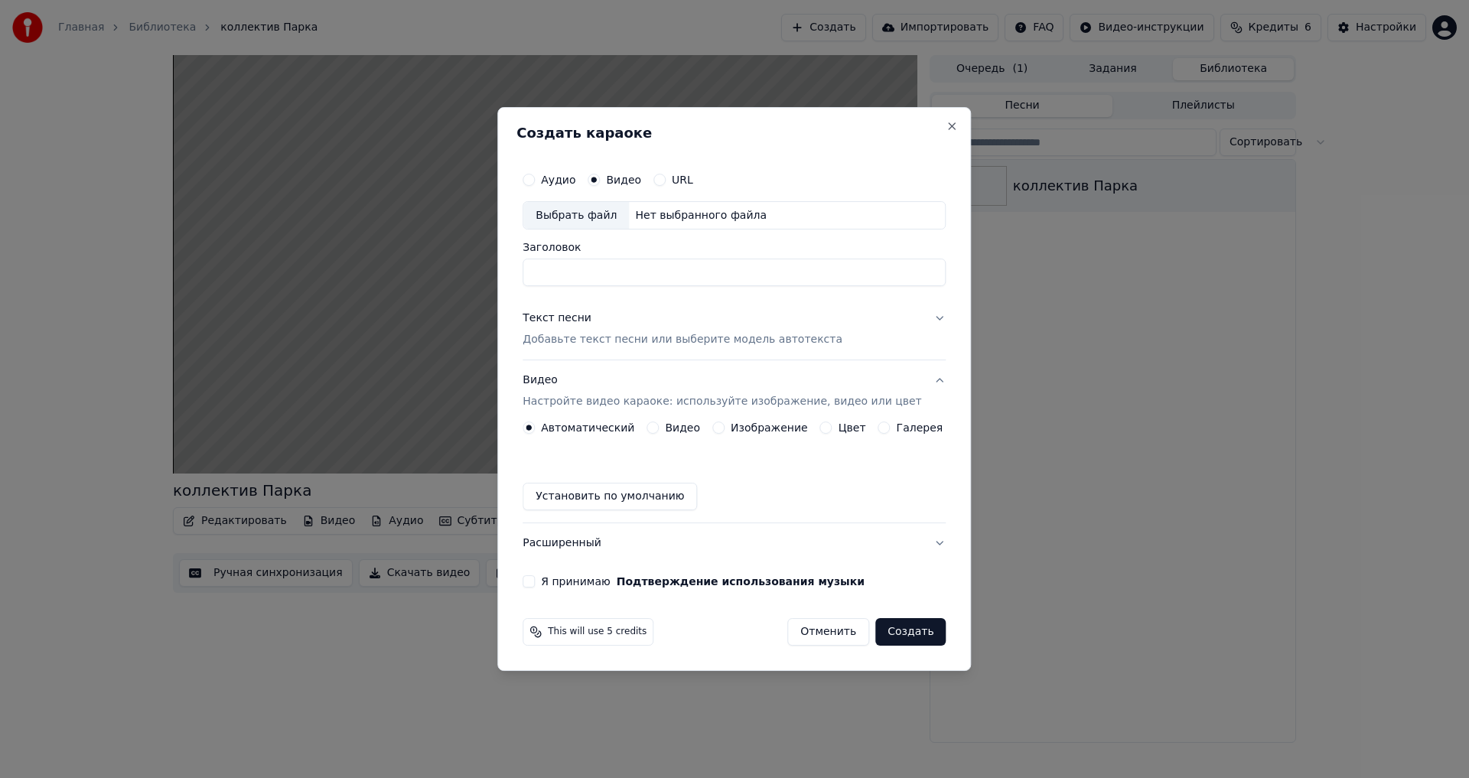
click at [901, 309] on button "Текст песни Добавьте текст песни или выберите модель автотекста" at bounding box center [733, 329] width 423 height 61
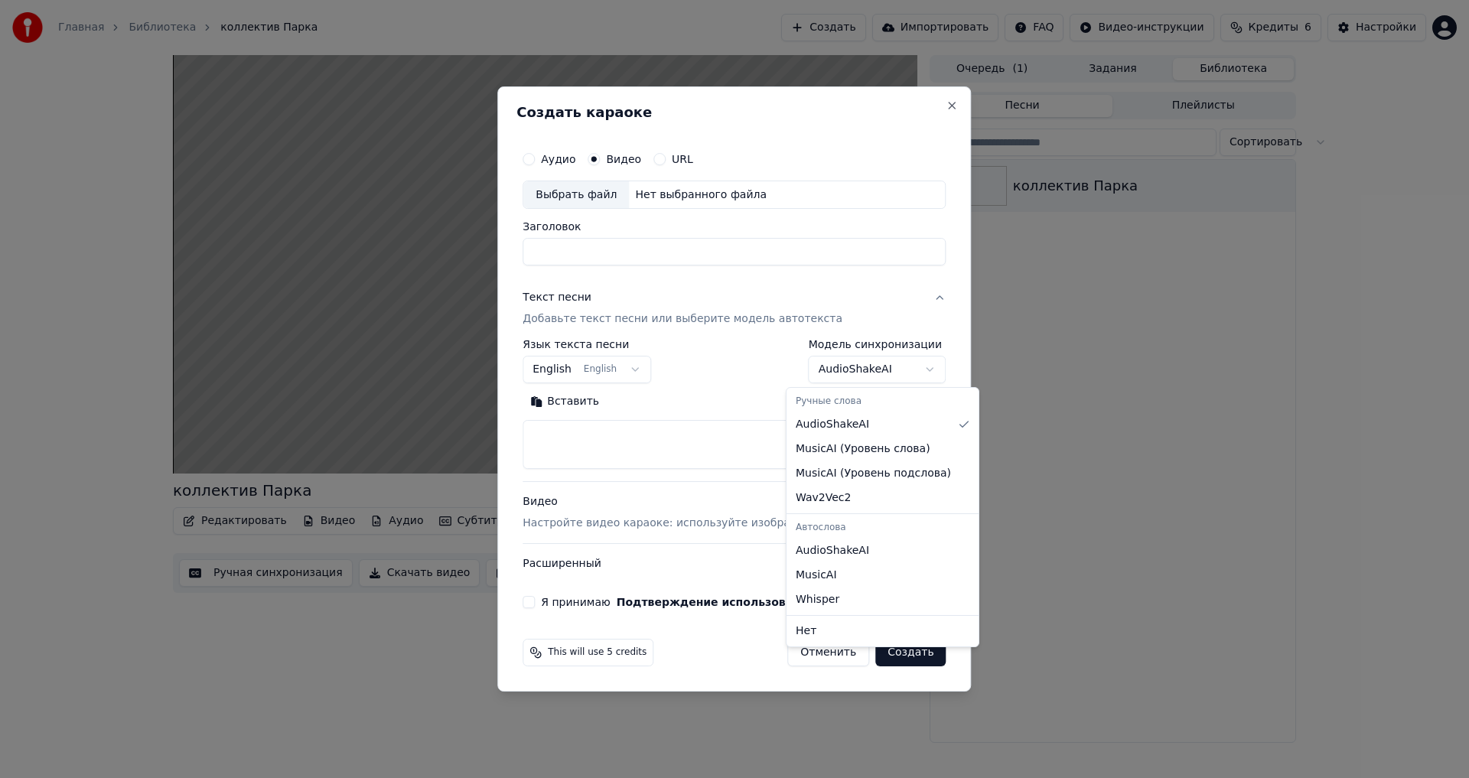
click at [837, 371] on body "**********" at bounding box center [734, 389] width 1469 height 778
click at [1084, 343] on div at bounding box center [734, 389] width 1469 height 778
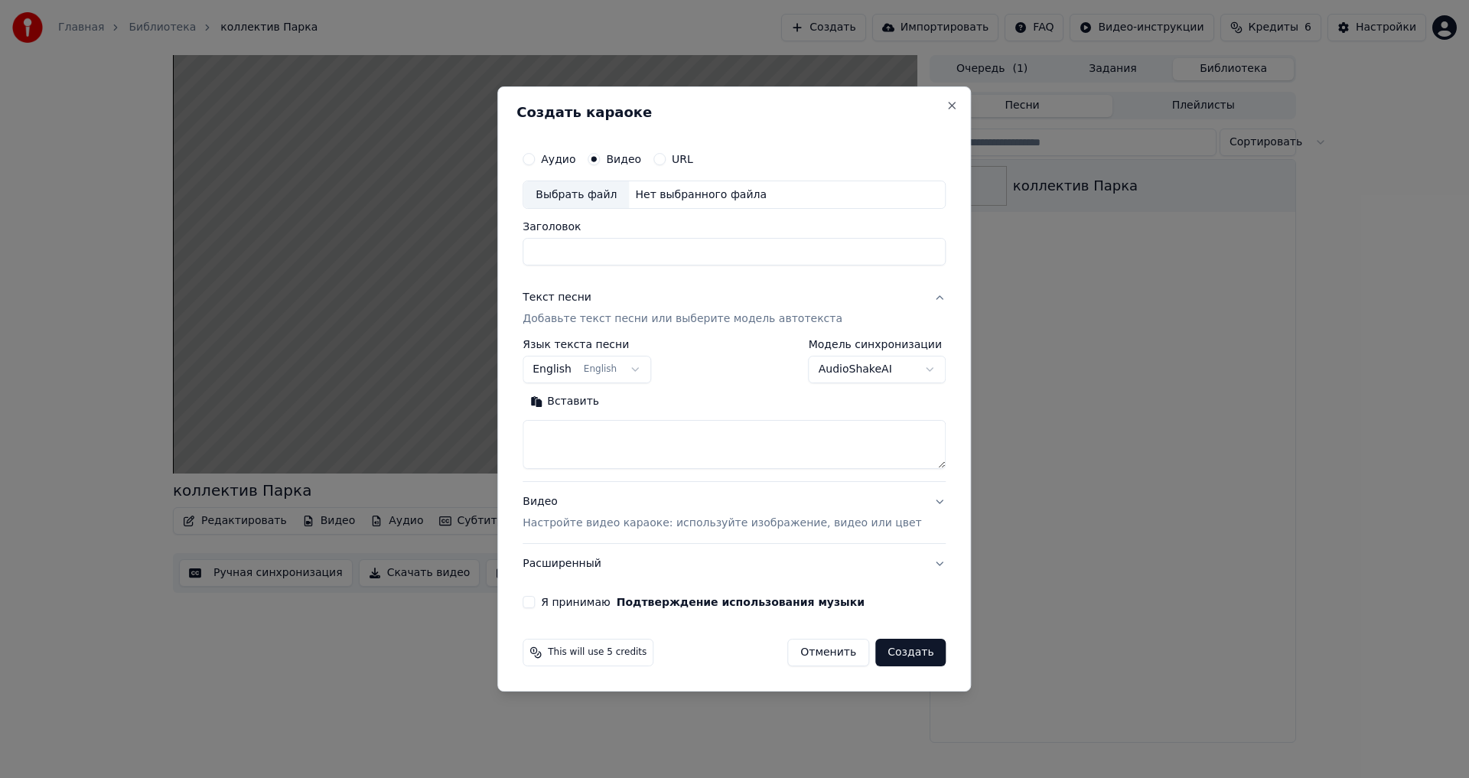
select select
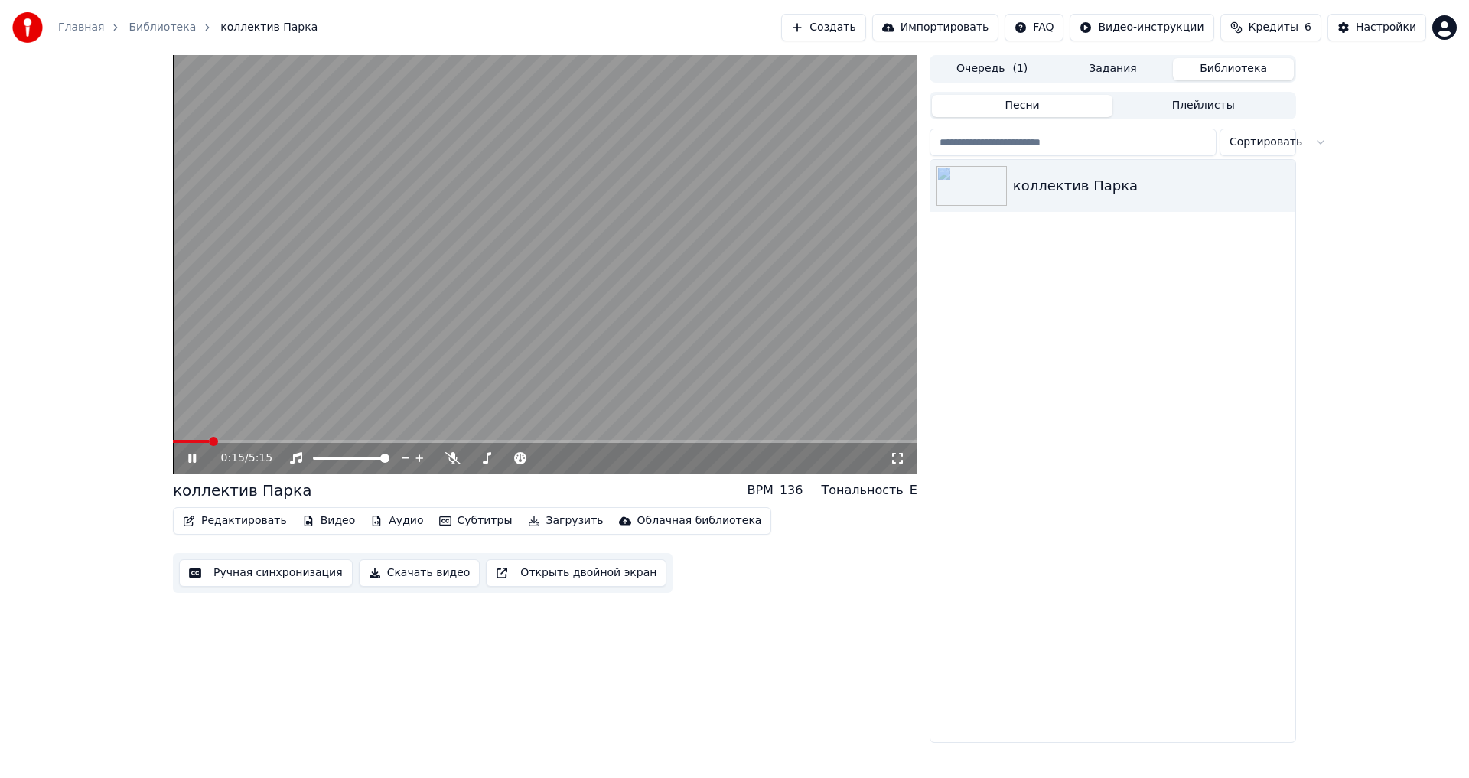
click at [391, 522] on button "Аудио" at bounding box center [396, 520] width 65 height 21
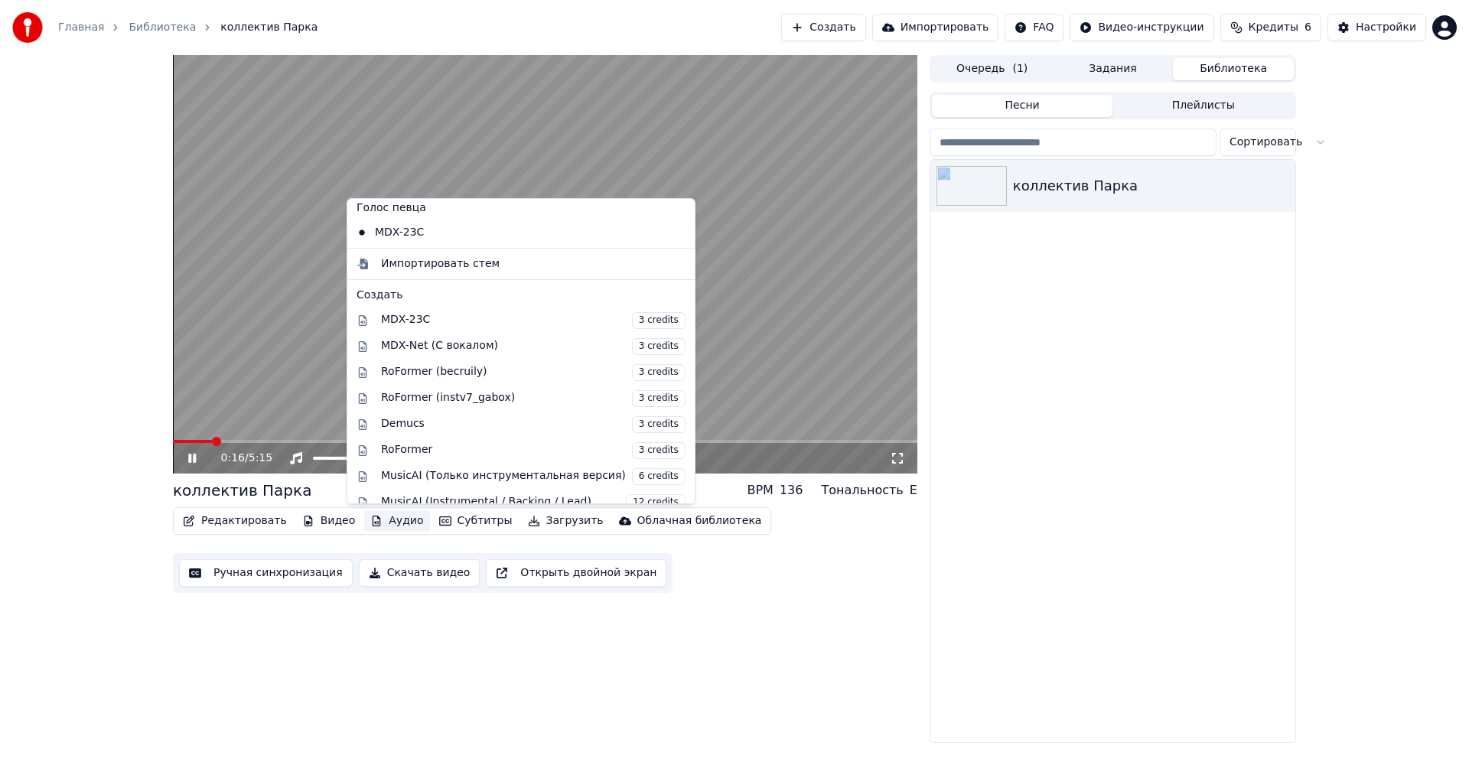
scroll to position [153, 0]
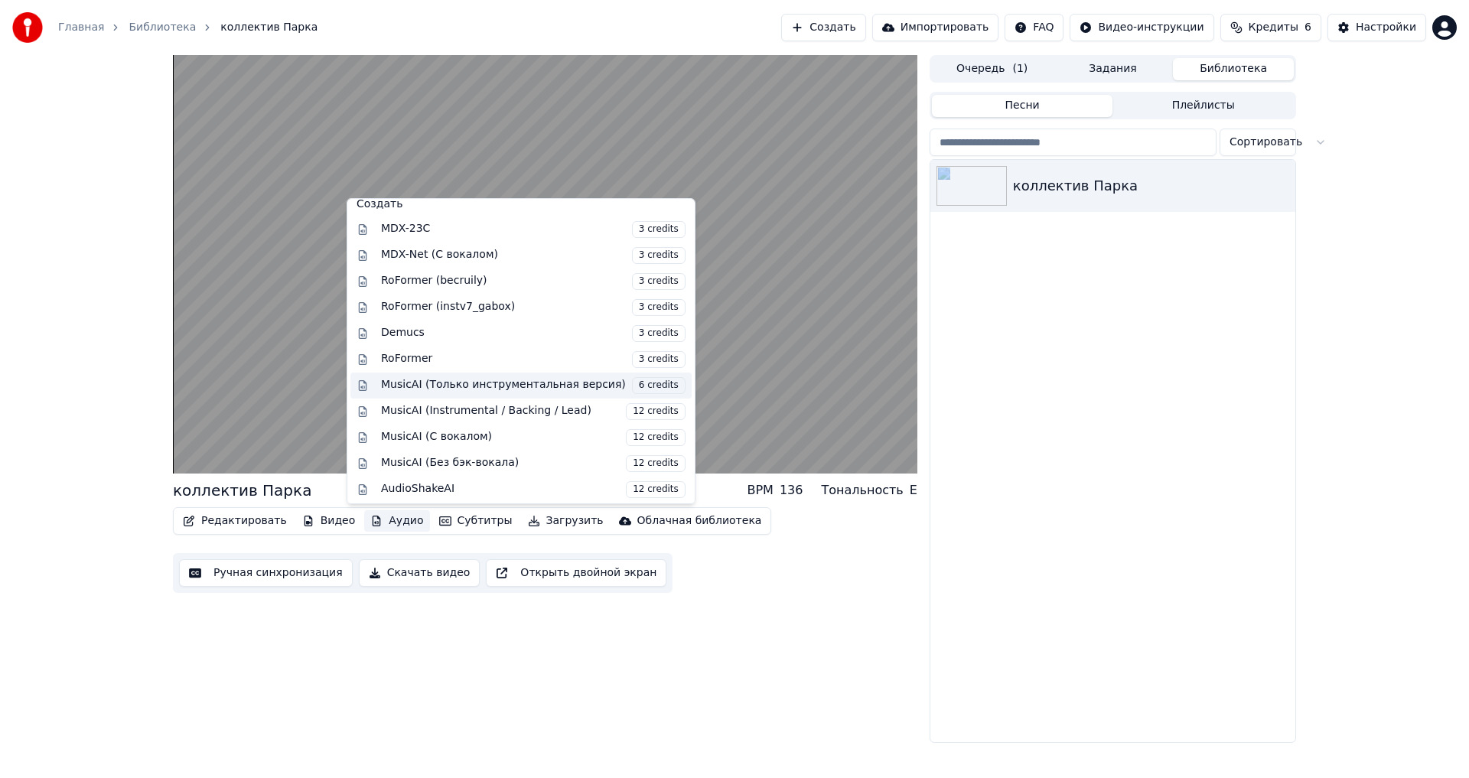
click at [564, 397] on div "MusicAI (Только инструментальная версия) 6 credits" at bounding box center [520, 385] width 341 height 26
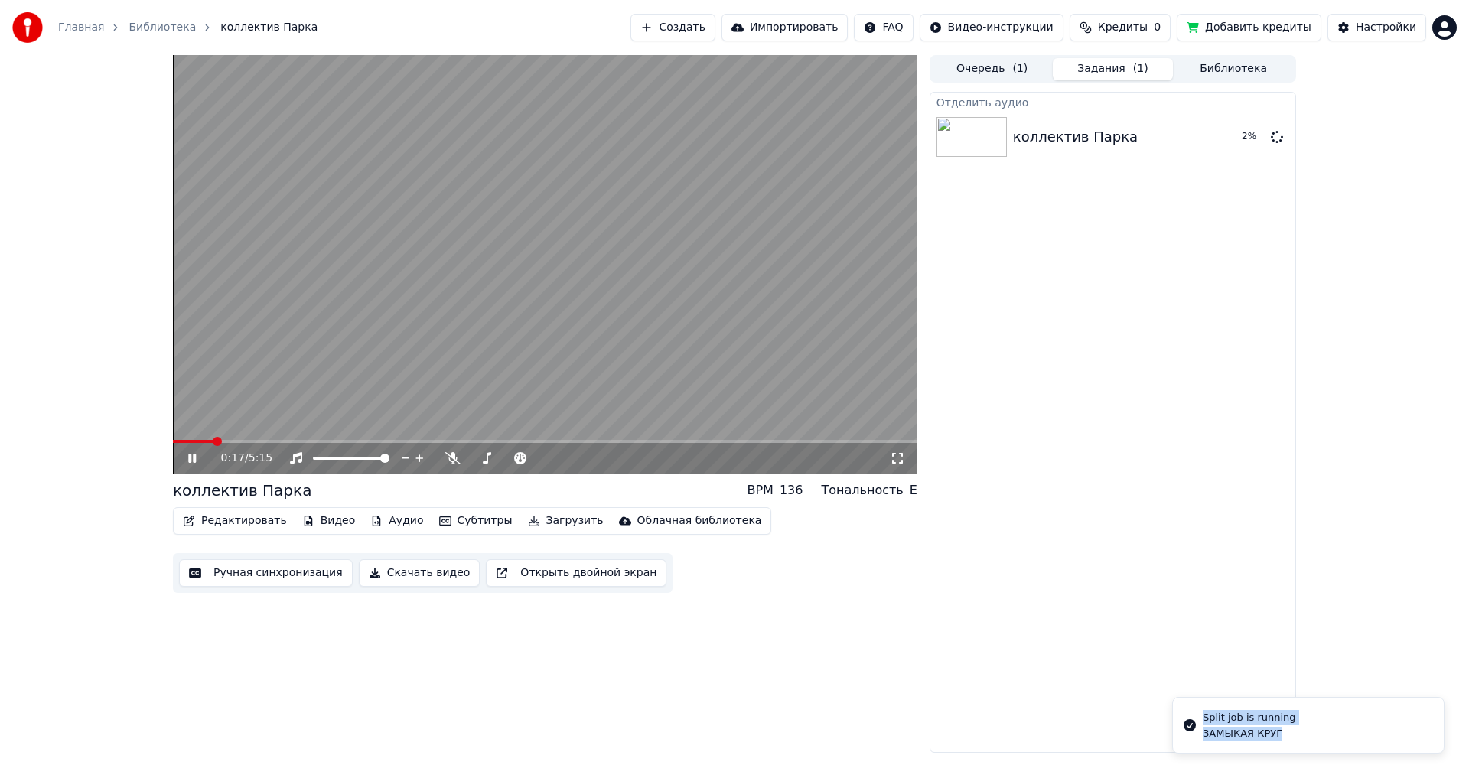
click at [173, 441] on span at bounding box center [193, 441] width 40 height 3
click at [1220, 57] on div "Очередь ( 1 ) Задания ( 1 ) Библиотека" at bounding box center [1112, 69] width 366 height 28
click at [1227, 62] on button "Библиотека" at bounding box center [1233, 69] width 121 height 22
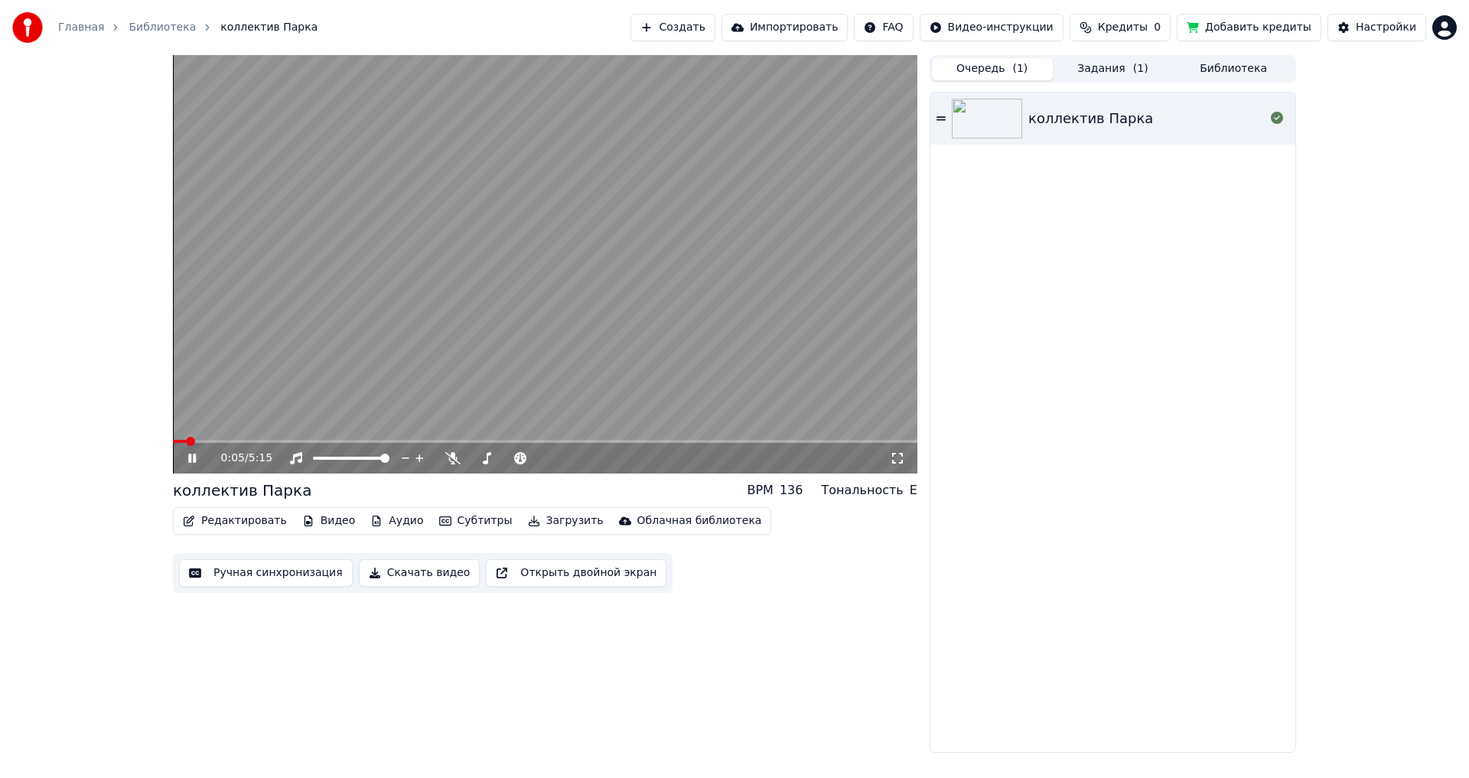
click at [987, 69] on button "Очередь ( 1 )" at bounding box center [992, 69] width 121 height 22
click at [1072, 125] on div "коллектив Парка" at bounding box center [1090, 118] width 125 height 21
click at [1146, 22] on span "Кредиты" at bounding box center [1123, 27] width 50 height 15
click at [1134, 394] on div "коллектив Парка" at bounding box center [1112, 422] width 365 height 659
click at [268, 577] on button "Ручная синхронизация" at bounding box center [266, 573] width 174 height 28
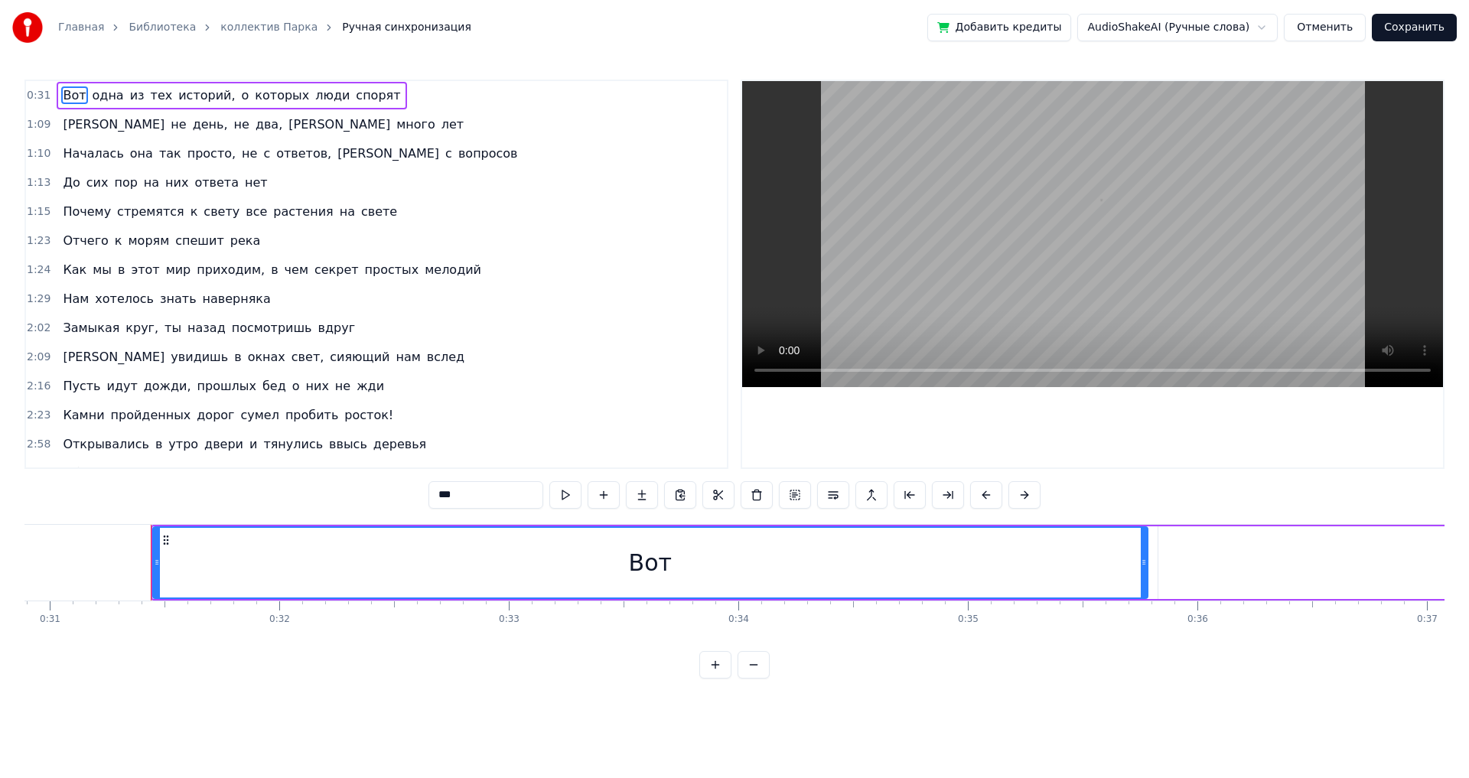
scroll to position [0, 7137]
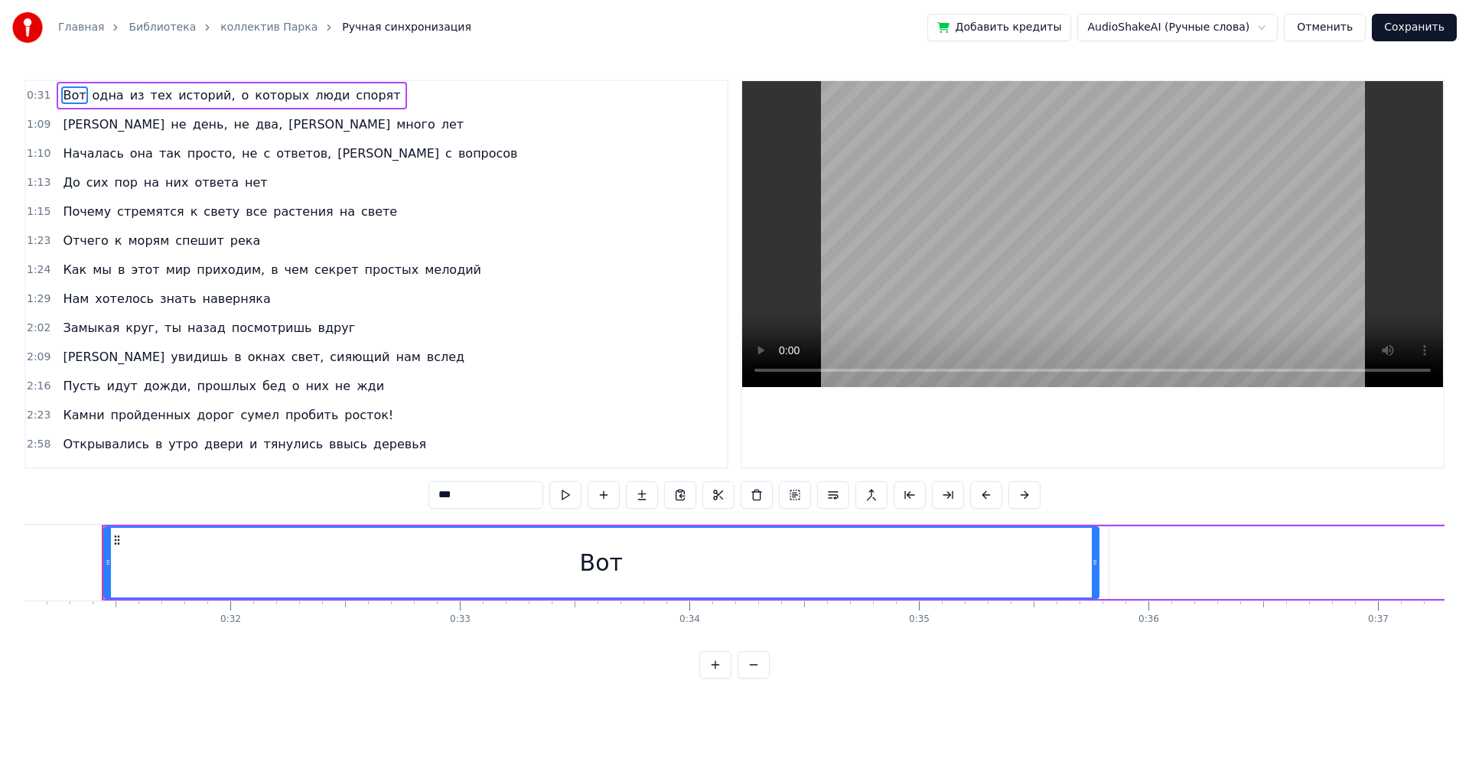
drag, startPoint x: 469, startPoint y: 561, endPoint x: 322, endPoint y: 553, distance: 147.1
click at [322, 553] on div "Вот" at bounding box center [601, 563] width 993 height 70
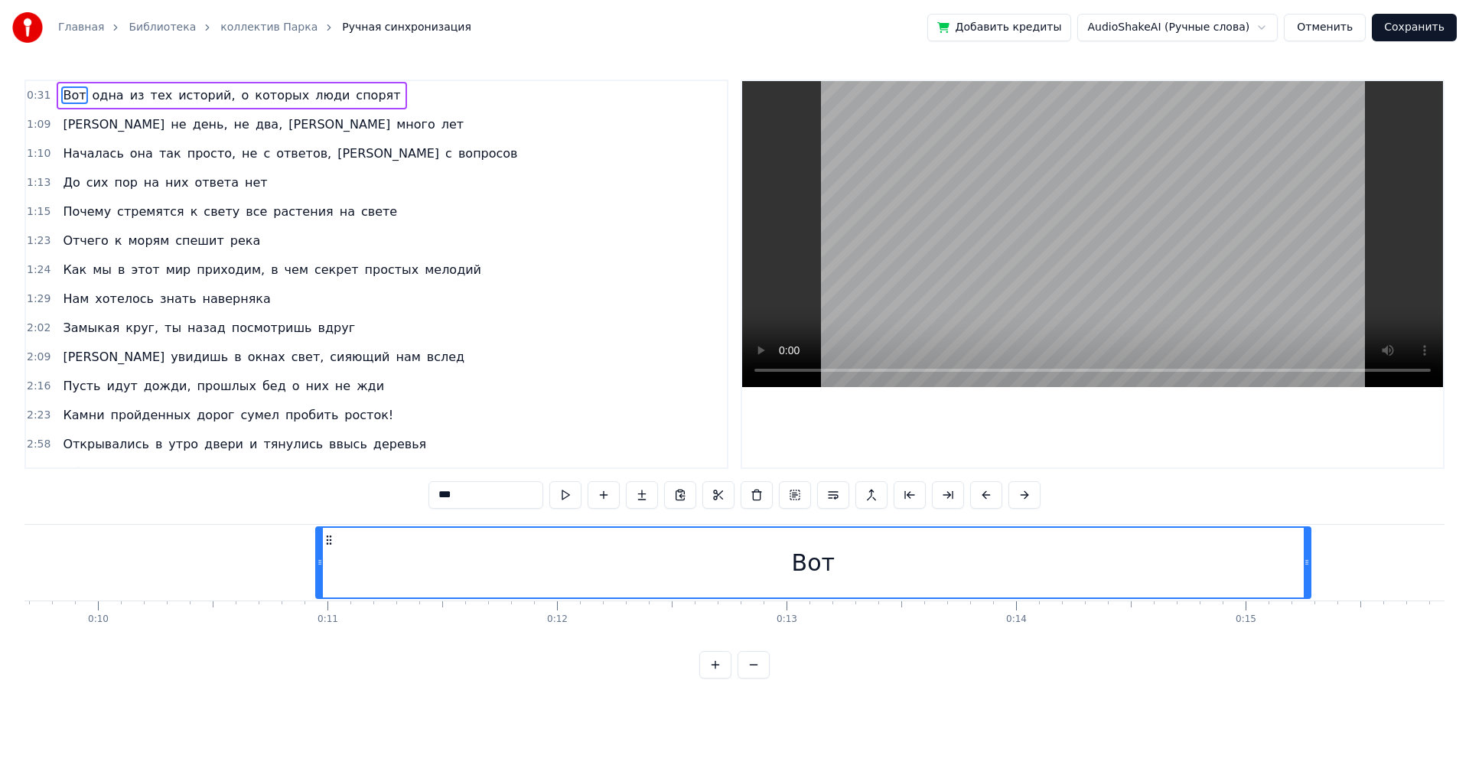
scroll to position [0, 2219]
drag, startPoint x: 115, startPoint y: 542, endPoint x: 342, endPoint y: 544, distance: 226.4
click at [342, 544] on icon at bounding box center [343, 540] width 12 height 12
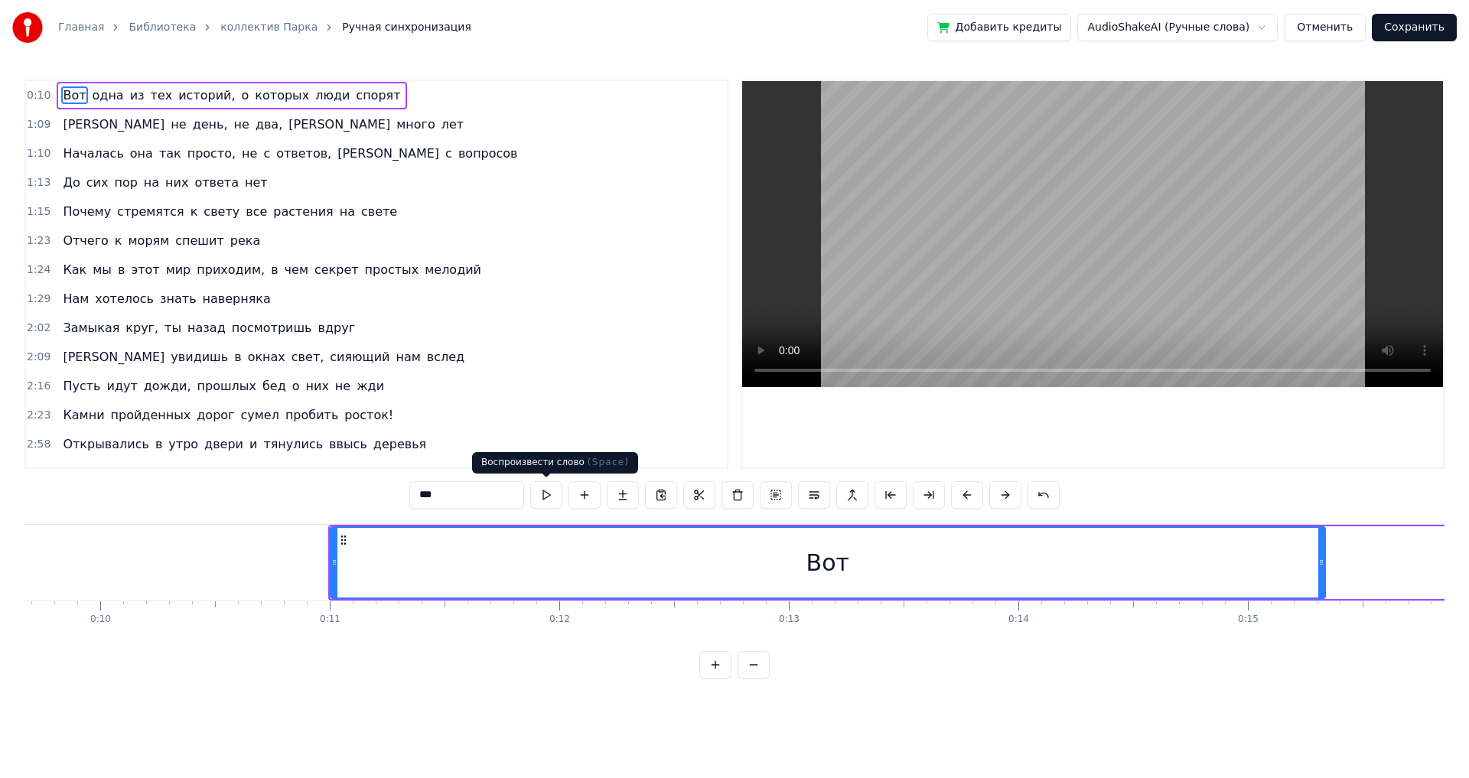
click at [555, 494] on button at bounding box center [546, 495] width 32 height 28
click at [101, 101] on span "одна" at bounding box center [108, 95] width 34 height 18
type input "****"
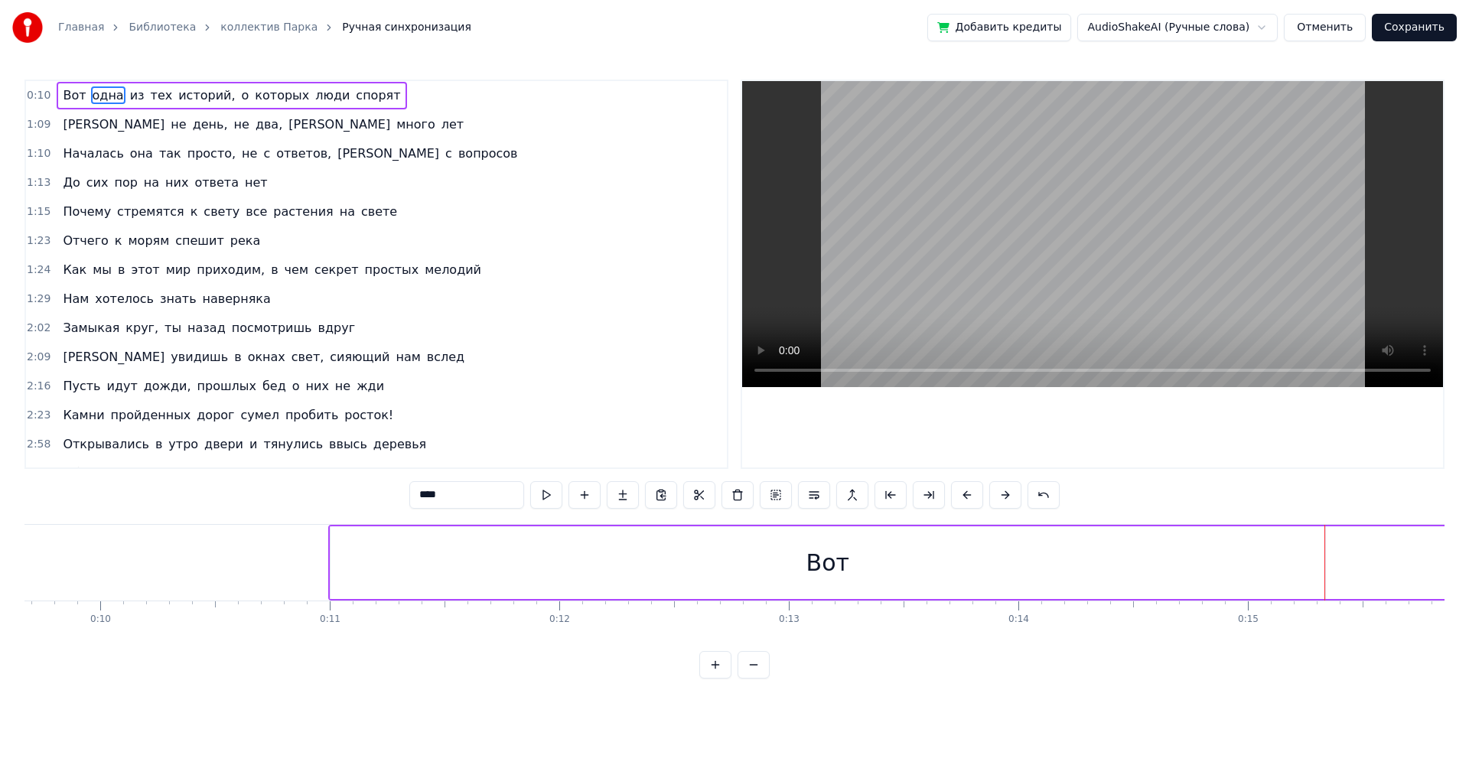
click at [101, 101] on span "одна" at bounding box center [108, 95] width 34 height 18
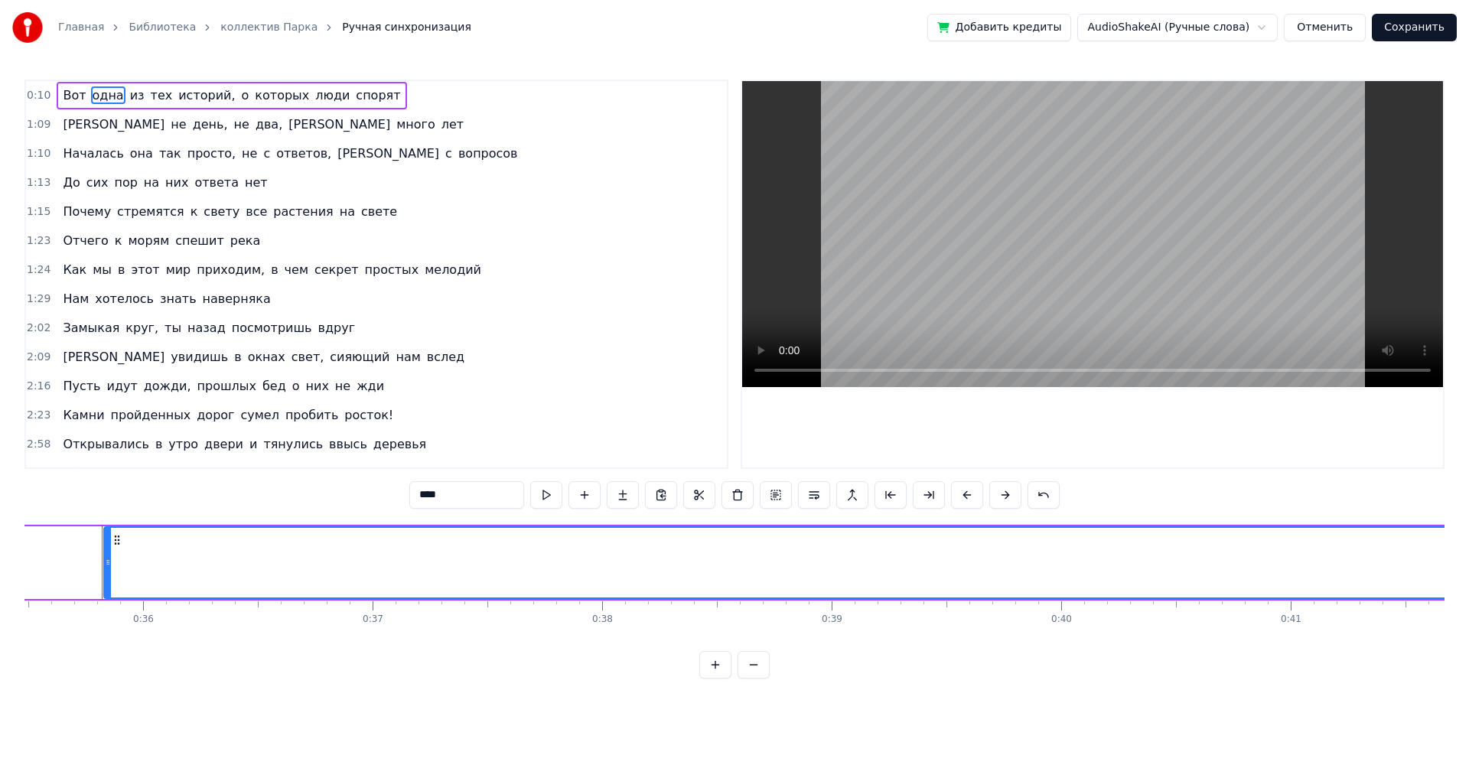
scroll to position [0, 7764]
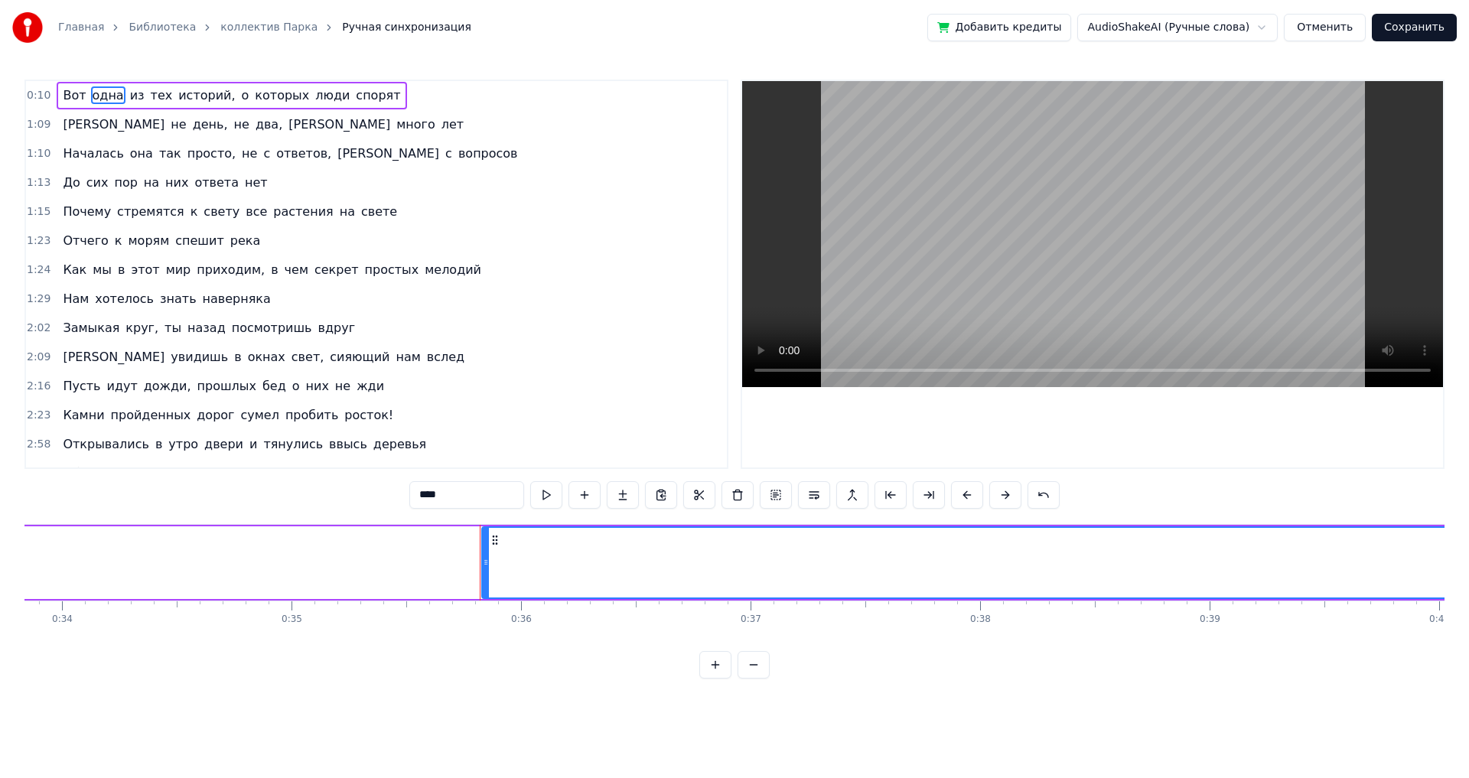
click at [477, 560] on div "Вот одна из тех историй, о которых люди спорят" at bounding box center [1439, 563] width 13313 height 76
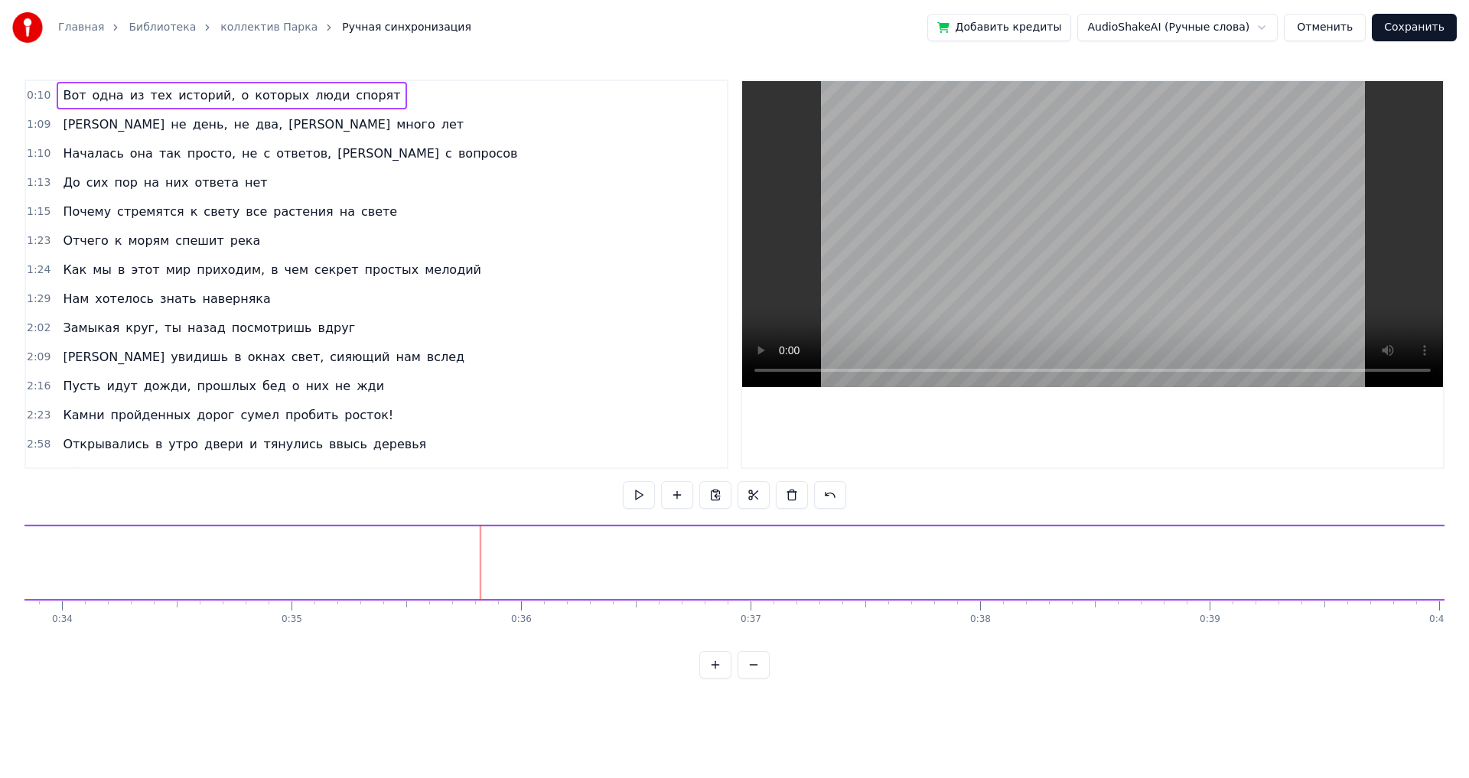
click at [430, 556] on div "Вот одна из тех историй, о которых люди спорят" at bounding box center [1439, 563] width 13313 height 76
click at [413, 538] on div "Вот одна из тех историй, о которых люди спорят" at bounding box center [1439, 563] width 13313 height 76
click at [67, 88] on span "Вот" at bounding box center [74, 95] width 26 height 18
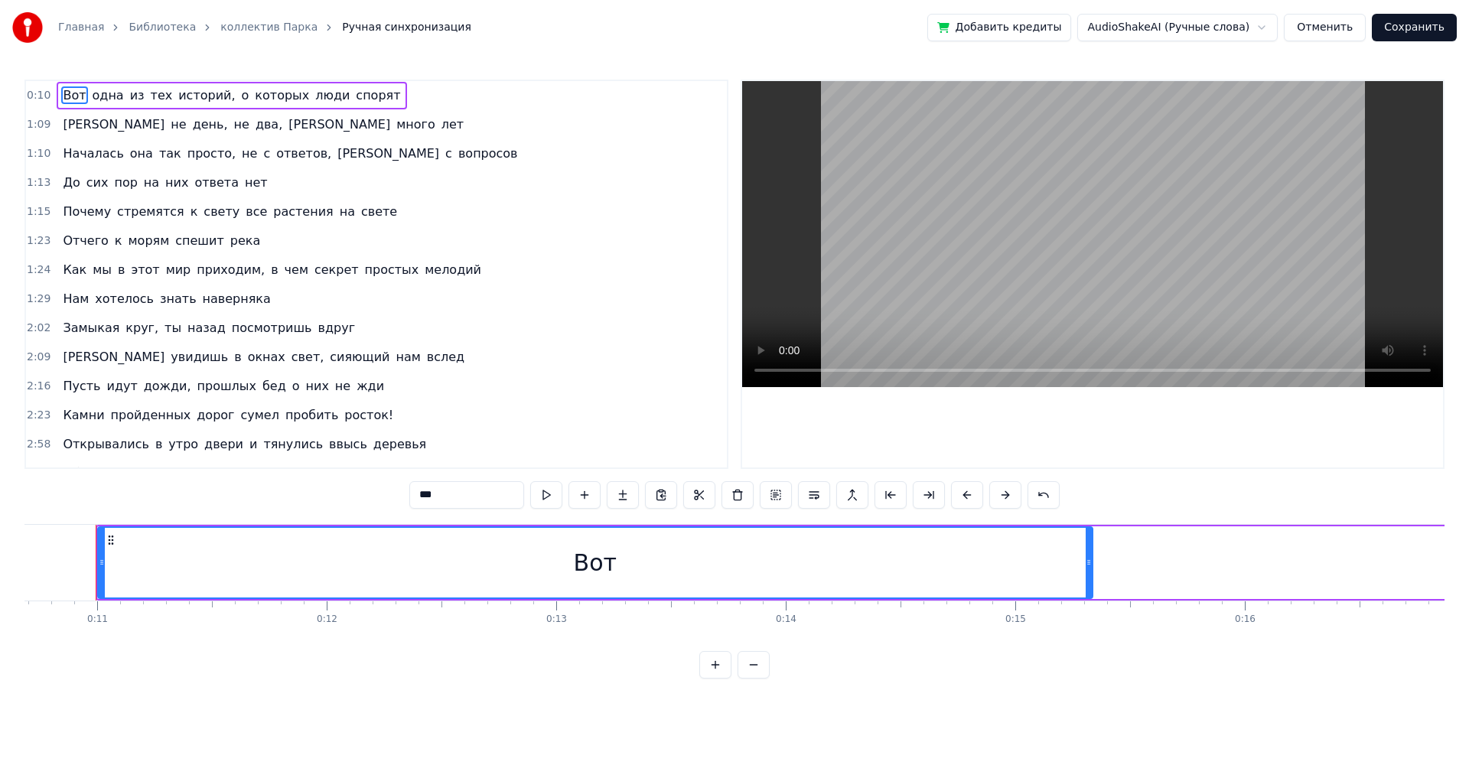
scroll to position [0, 2445]
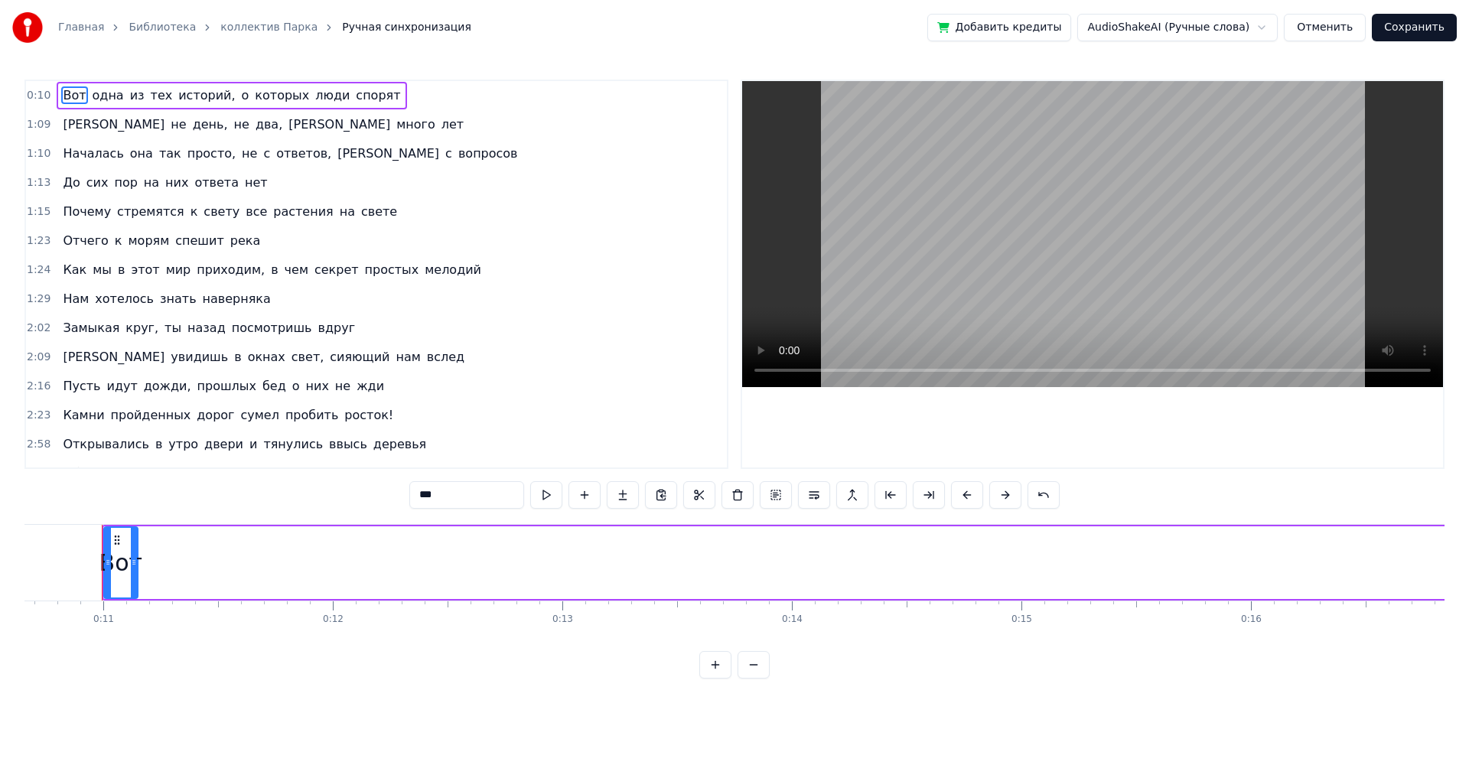
drag, startPoint x: 1092, startPoint y: 566, endPoint x: 132, endPoint y: 573, distance: 960.7
click at [132, 573] on div at bounding box center [134, 563] width 6 height 70
click at [1210, 18] on html "Главная Библиотека коллектив Парка Ручная синхронизация Добавить кредиты AudioS…" at bounding box center [734, 351] width 1469 height 703
click at [1208, 28] on html "Главная Библиотека коллектив Парка Ручная синхронизация Добавить кредиты AudioS…" at bounding box center [734, 351] width 1469 height 703
